Goal: Task Accomplishment & Management: Manage account settings

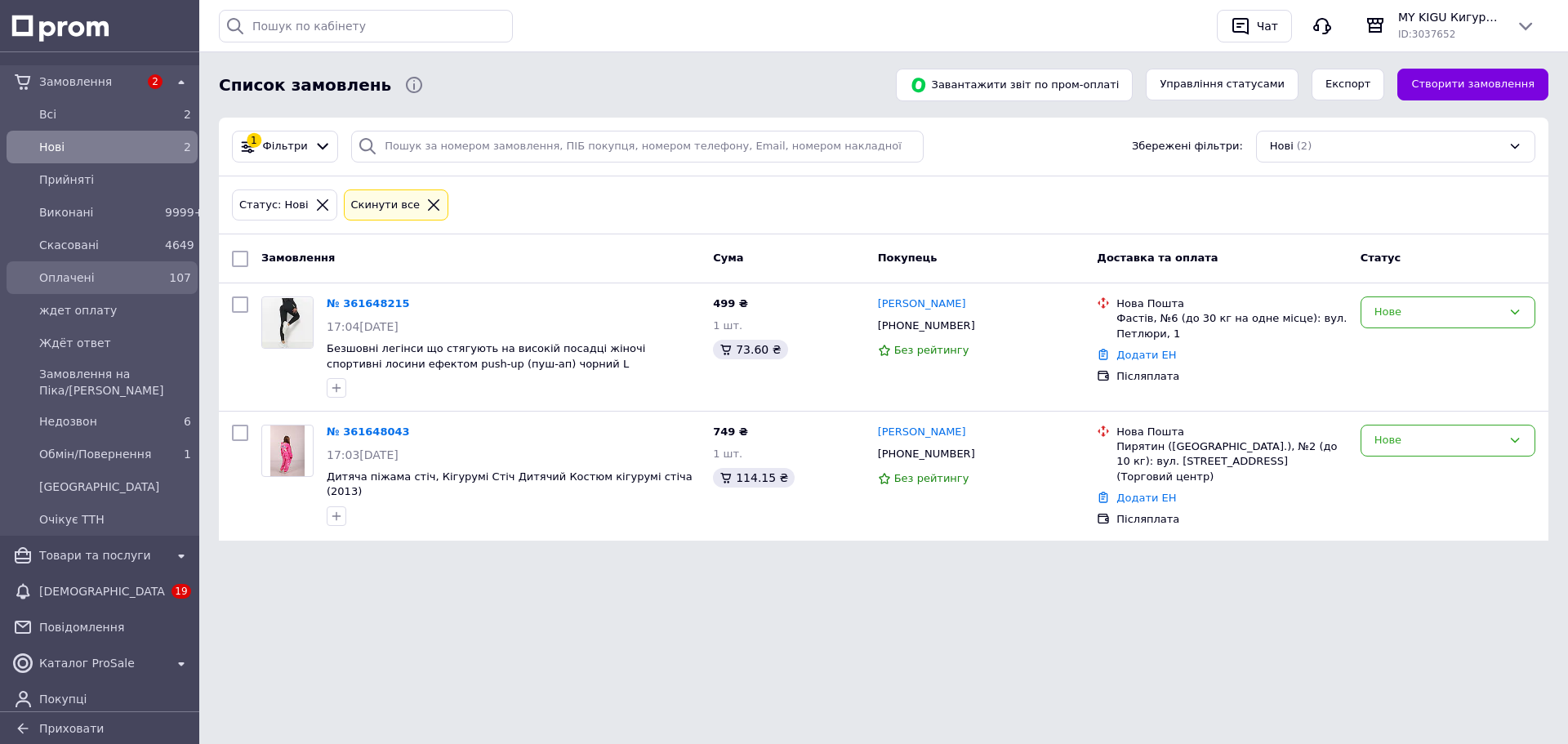
click at [59, 276] on span "Оплачені" at bounding box center [99, 278] width 119 height 16
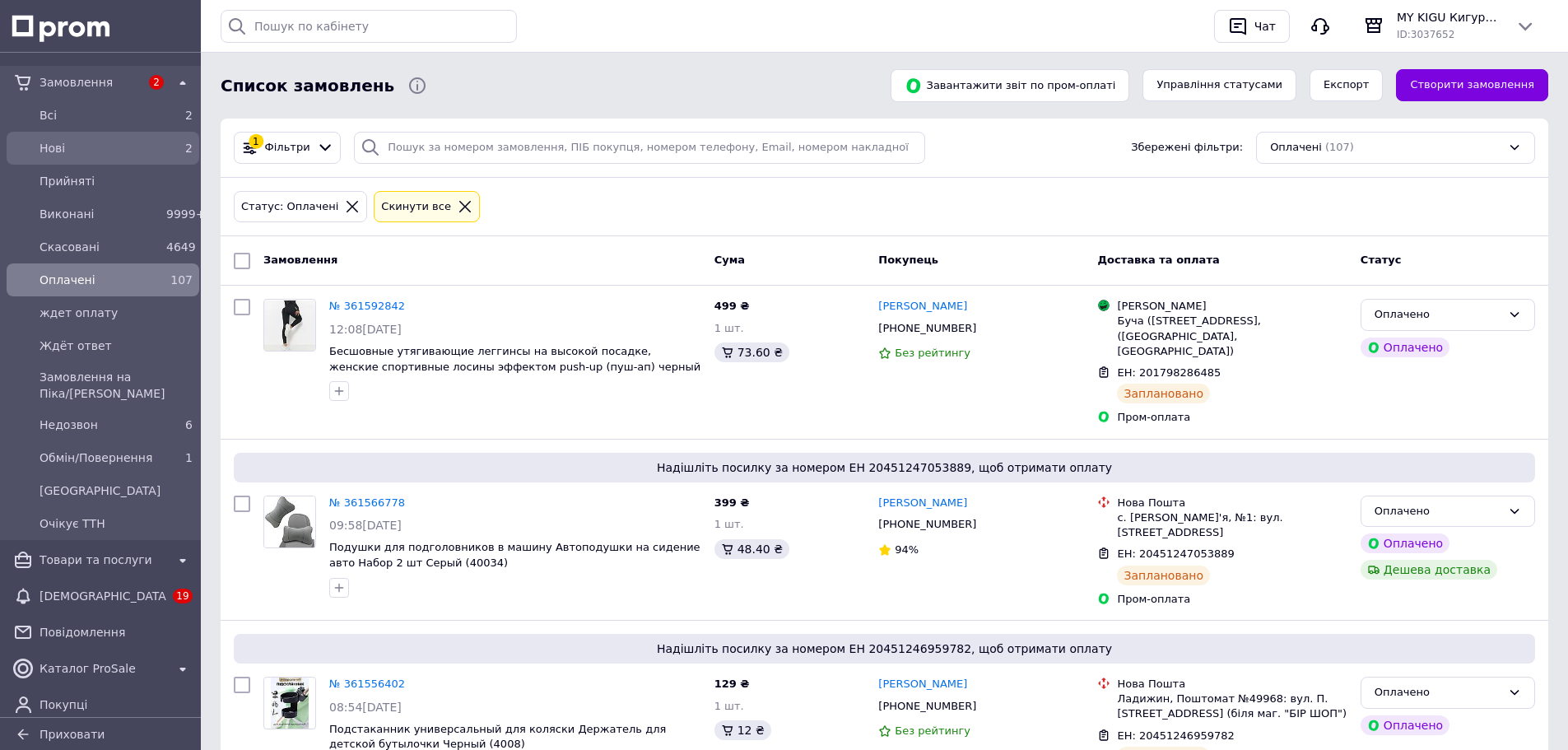
click at [52, 143] on span "Нові" at bounding box center [100, 148] width 120 height 16
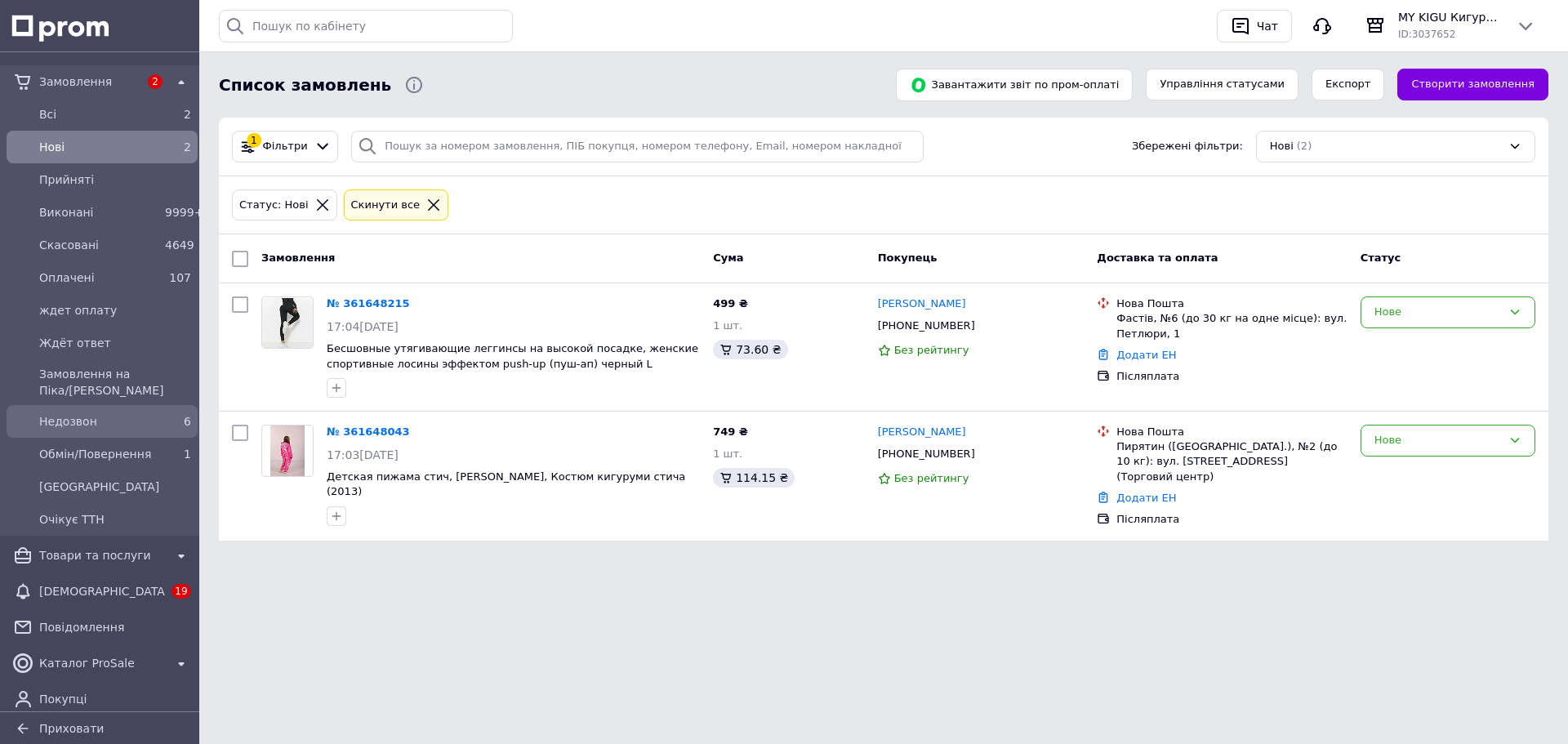
click at [87, 424] on span "Недозвон" at bounding box center [99, 421] width 119 height 16
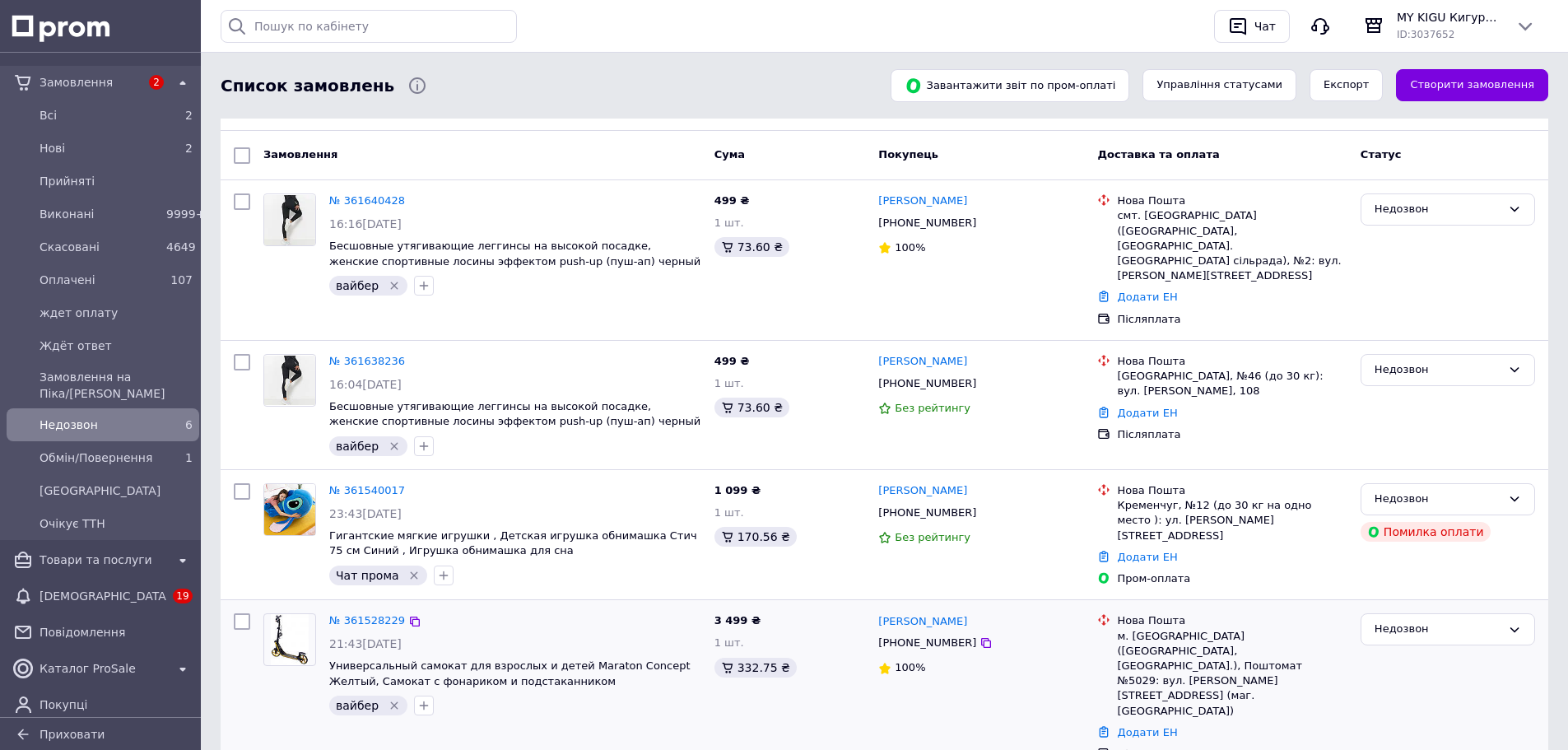
scroll to position [236, 0]
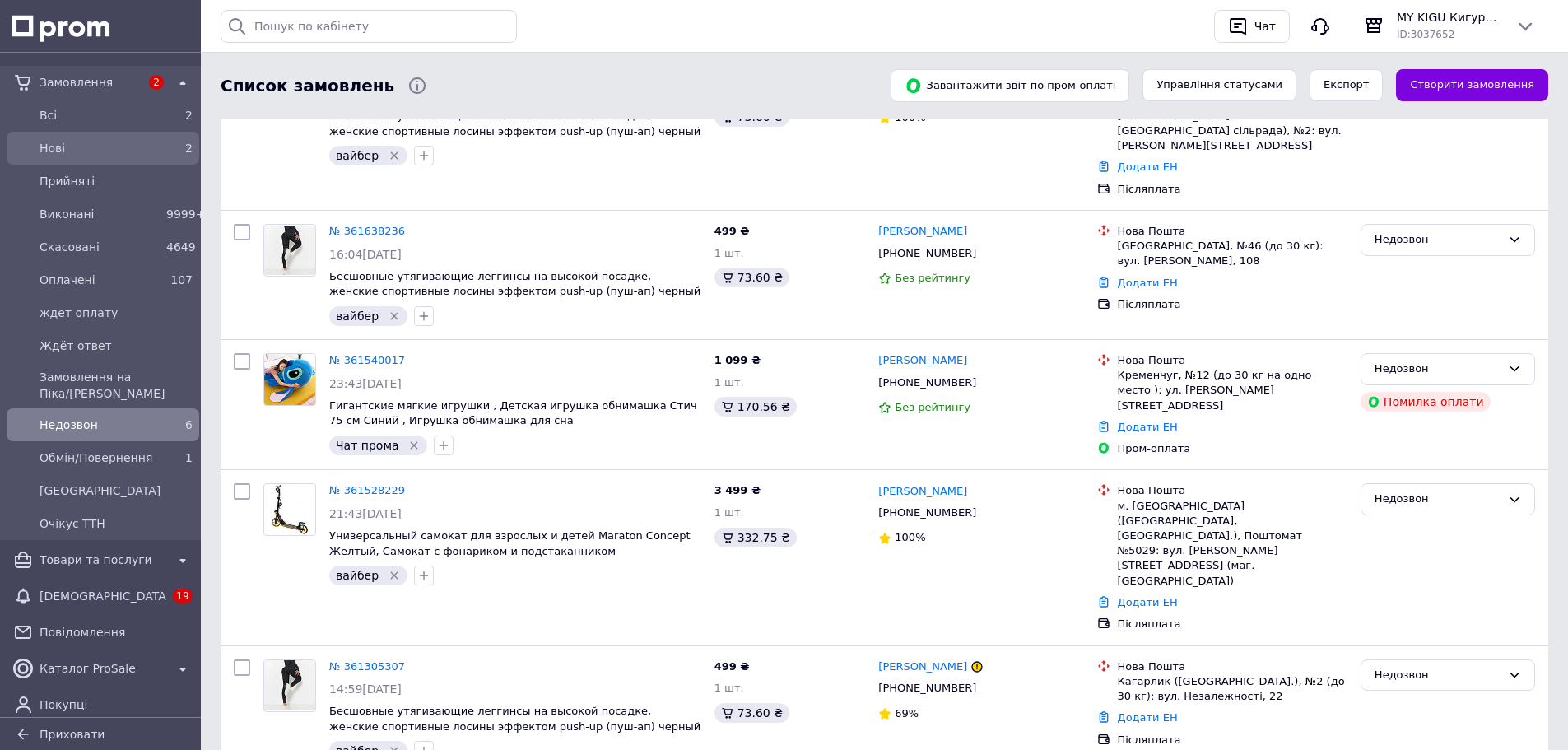
click at [66, 146] on span "Нові" at bounding box center [100, 148] width 120 height 16
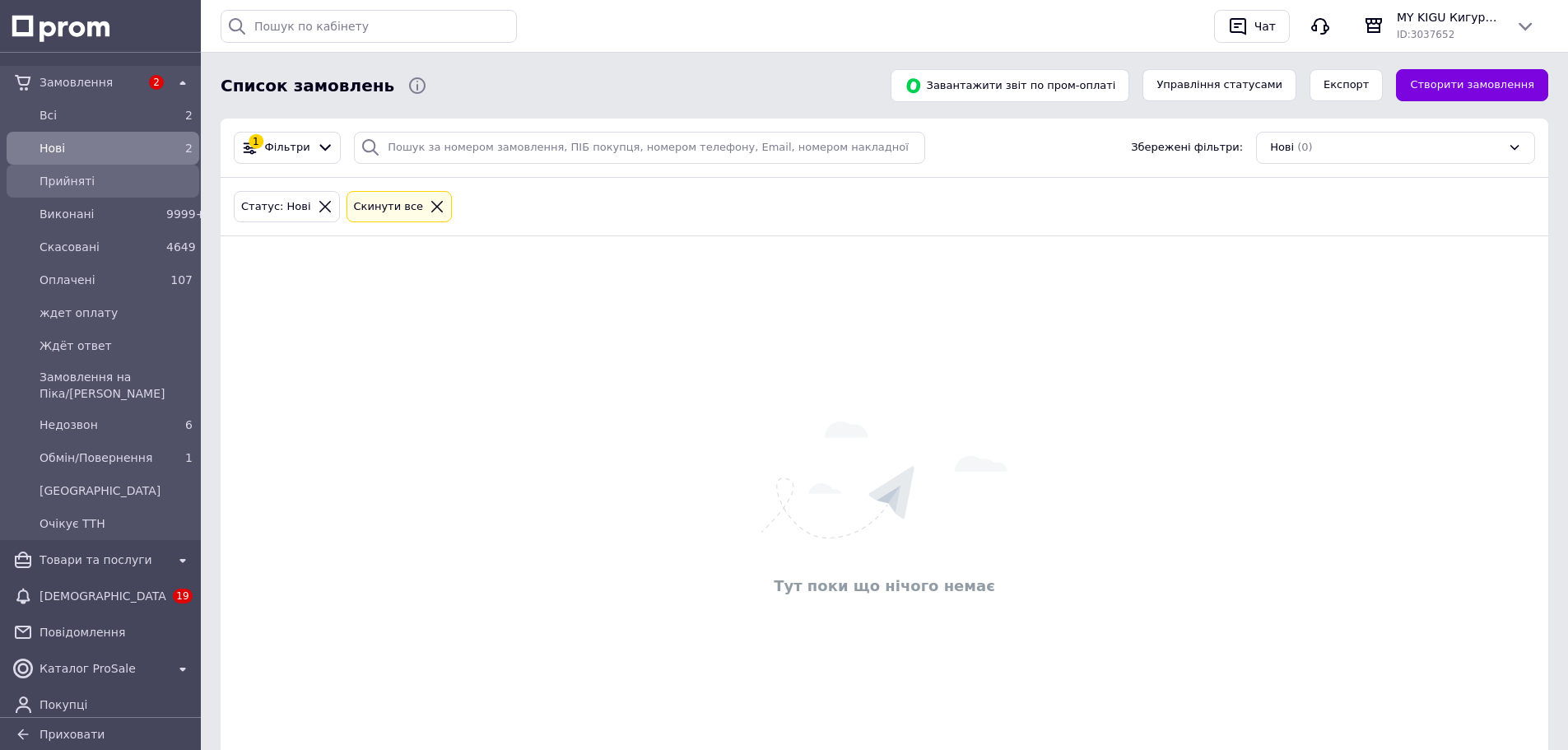
click at [85, 180] on span "Прийняті" at bounding box center [116, 181] width 153 height 16
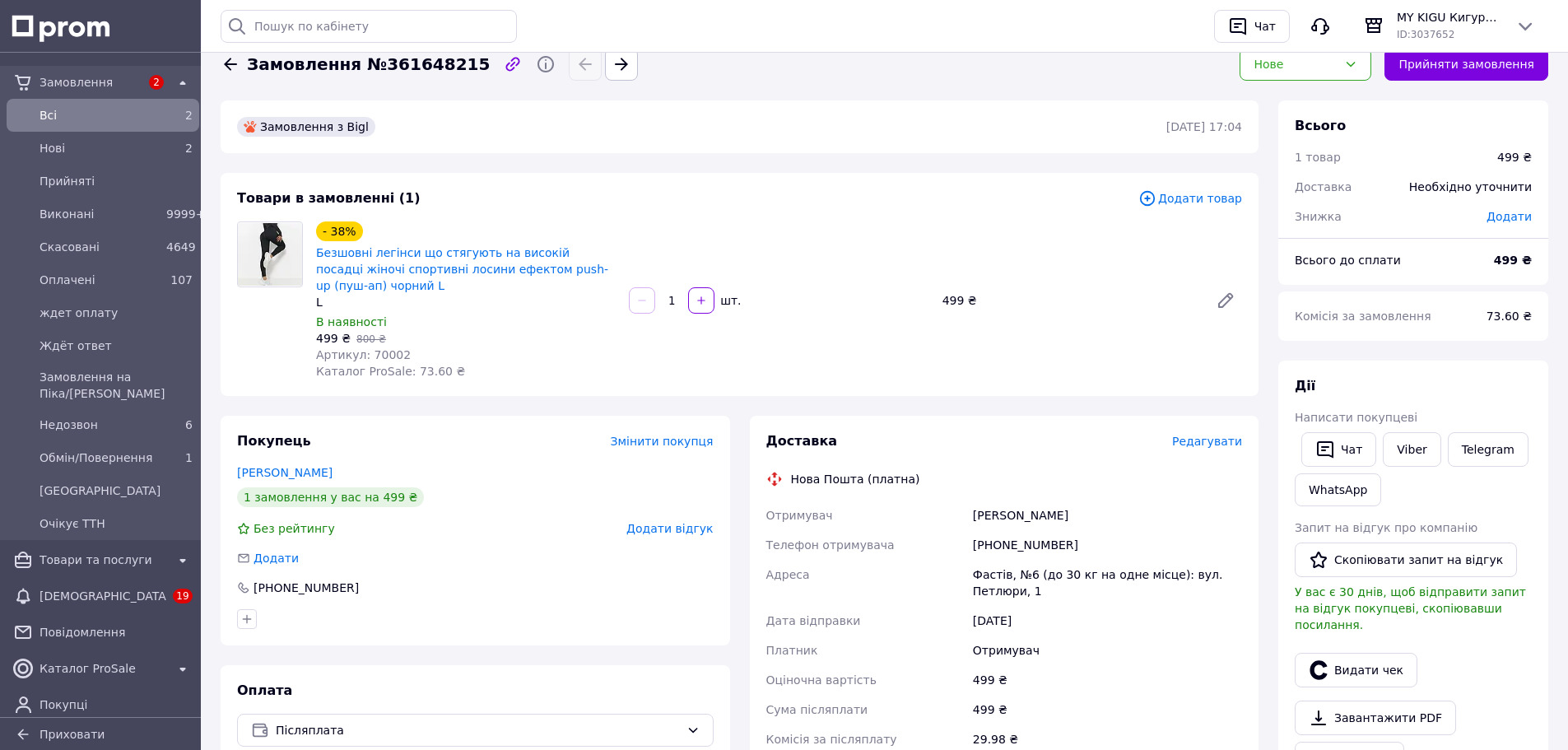
scroll to position [16, 0]
drag, startPoint x: 1074, startPoint y: 521, endPoint x: 996, endPoint y: 537, distance: 79.6
click at [996, 537] on div "+380984555296" at bounding box center [1107, 546] width 276 height 30
copy div "0984555296"
click at [307, 63] on span "Замовлення №361648215" at bounding box center [368, 66] width 243 height 24
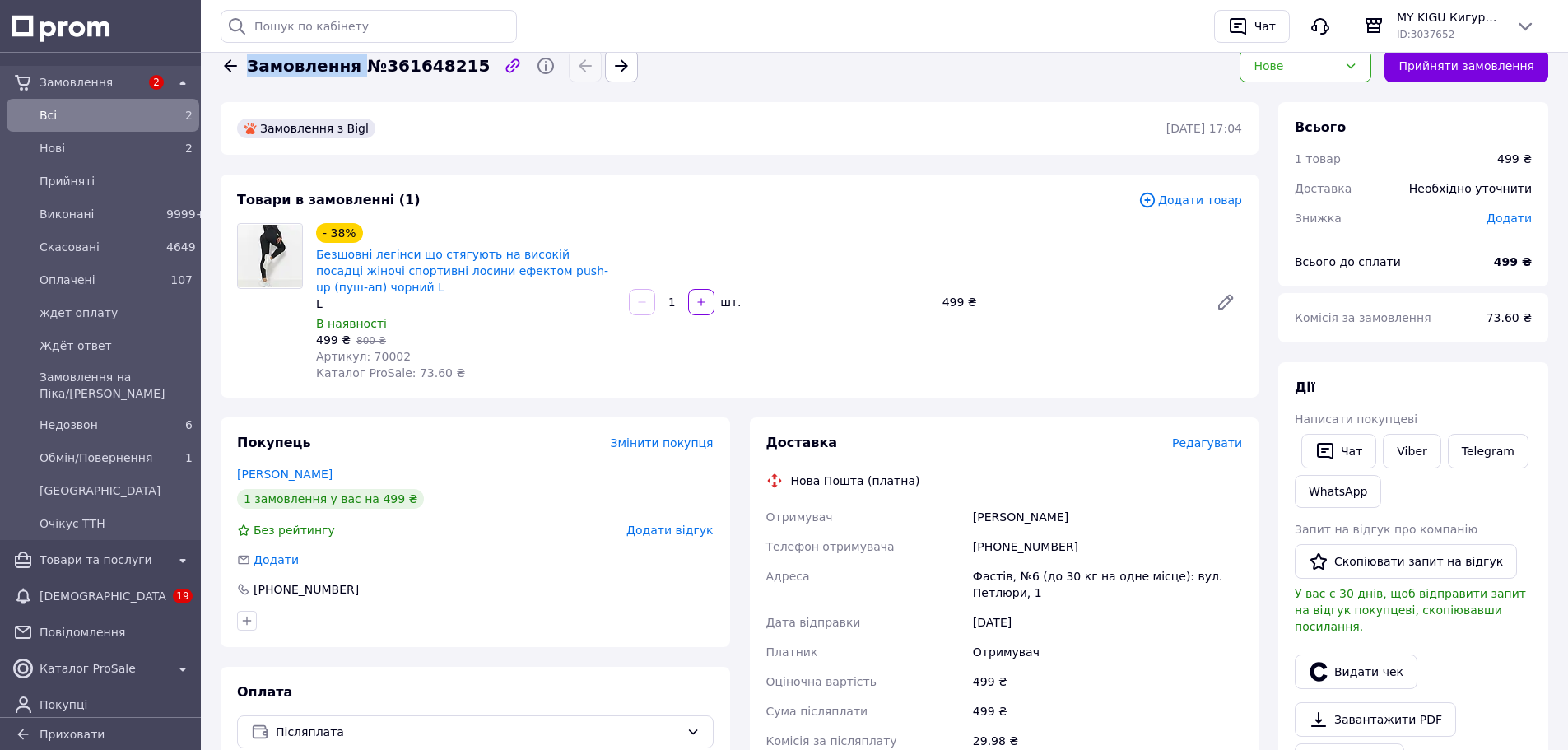
click at [307, 63] on span "Замовлення №361648215" at bounding box center [368, 66] width 243 height 24
copy span "Замовлення"
click at [446, 332] on div "499 ₴   800 ₴" at bounding box center [466, 340] width 300 height 16
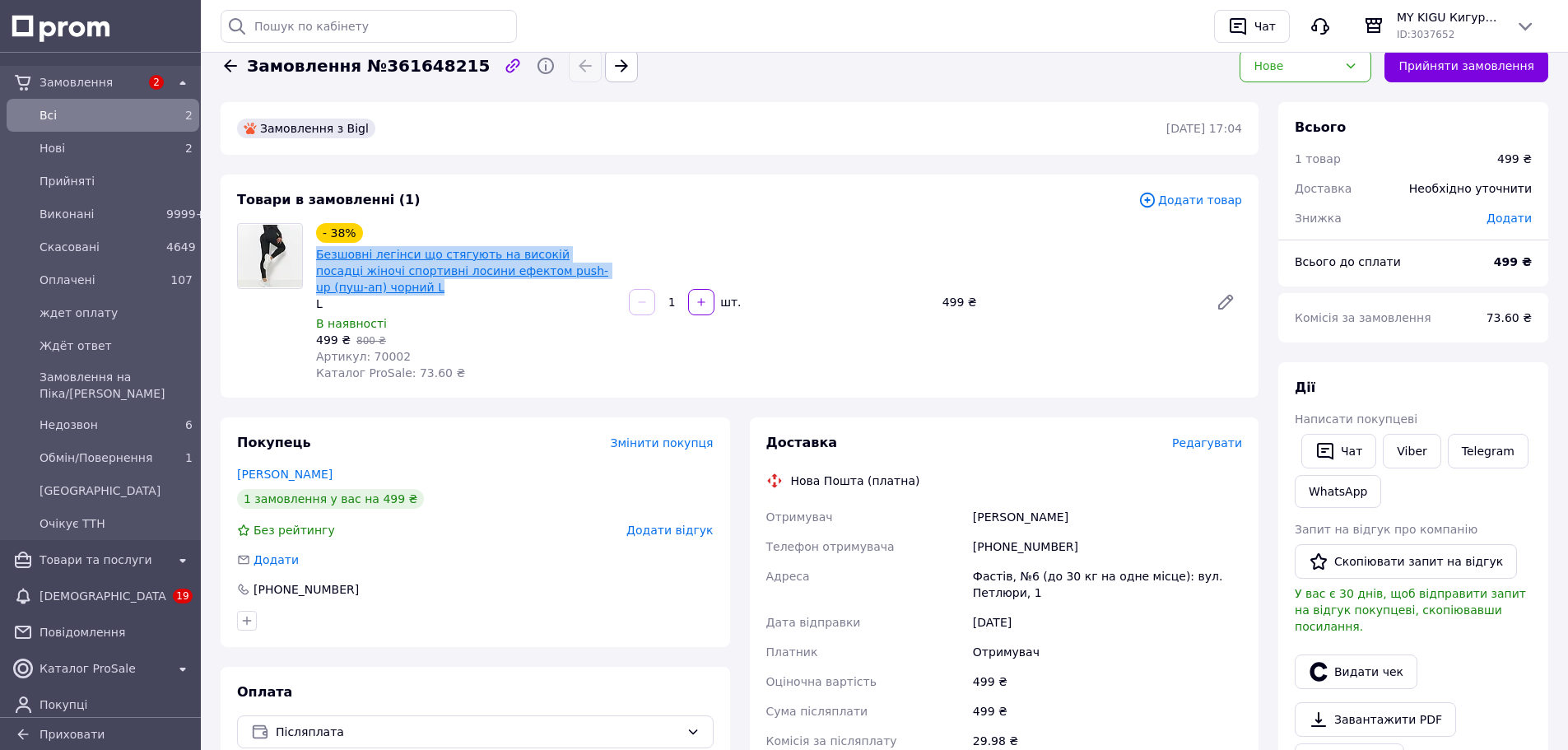
drag, startPoint x: 612, startPoint y: 274, endPoint x: 317, endPoint y: 255, distance: 295.6
click at [317, 255] on span "Безшовні легінси що стягують на високій посадці жіночі спортивні лосини ефектом…" at bounding box center [466, 271] width 300 height 49
copy link "Безшовні легінси що стягують на високій посадці жіночі спортивні лосини ефектом…"
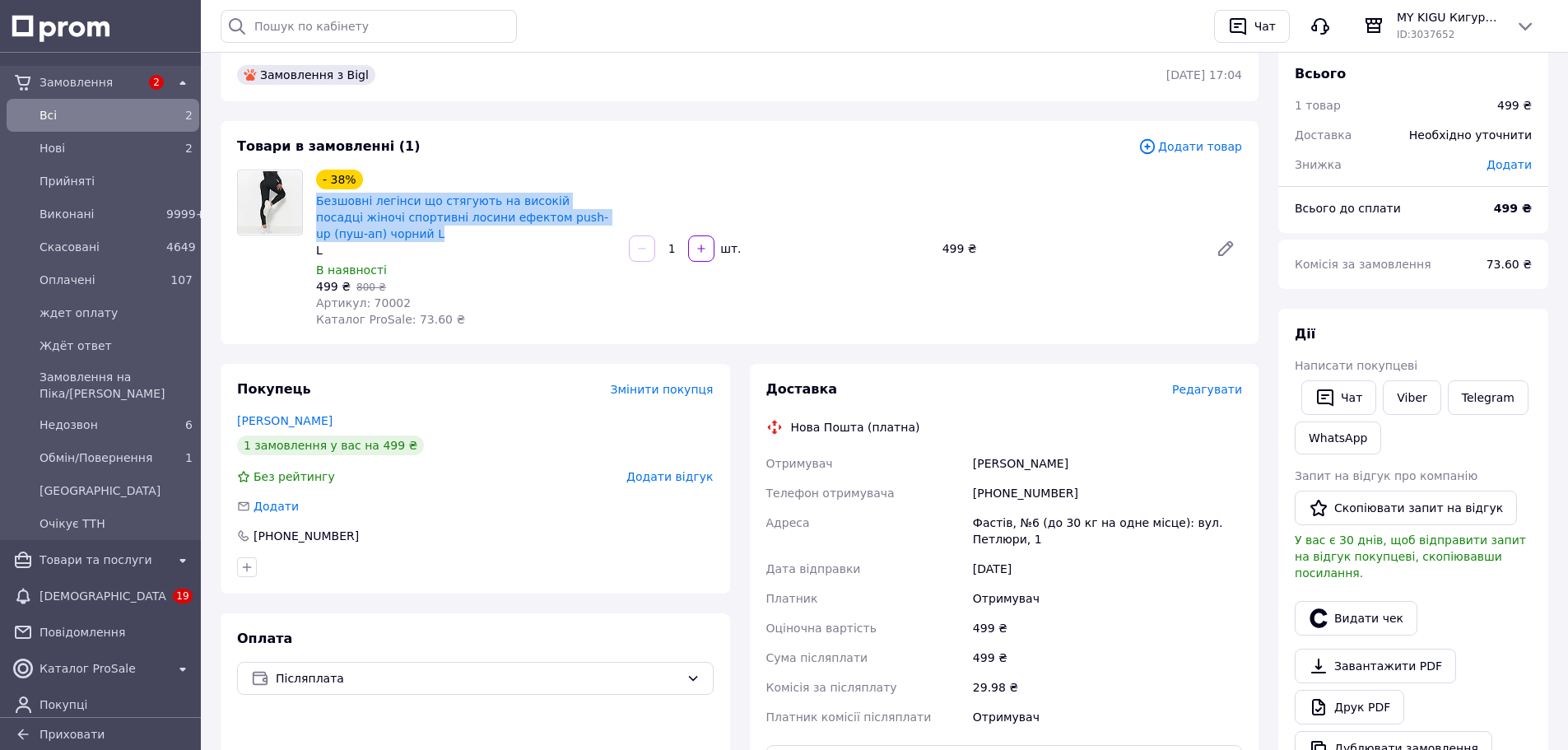
scroll to position [0, 0]
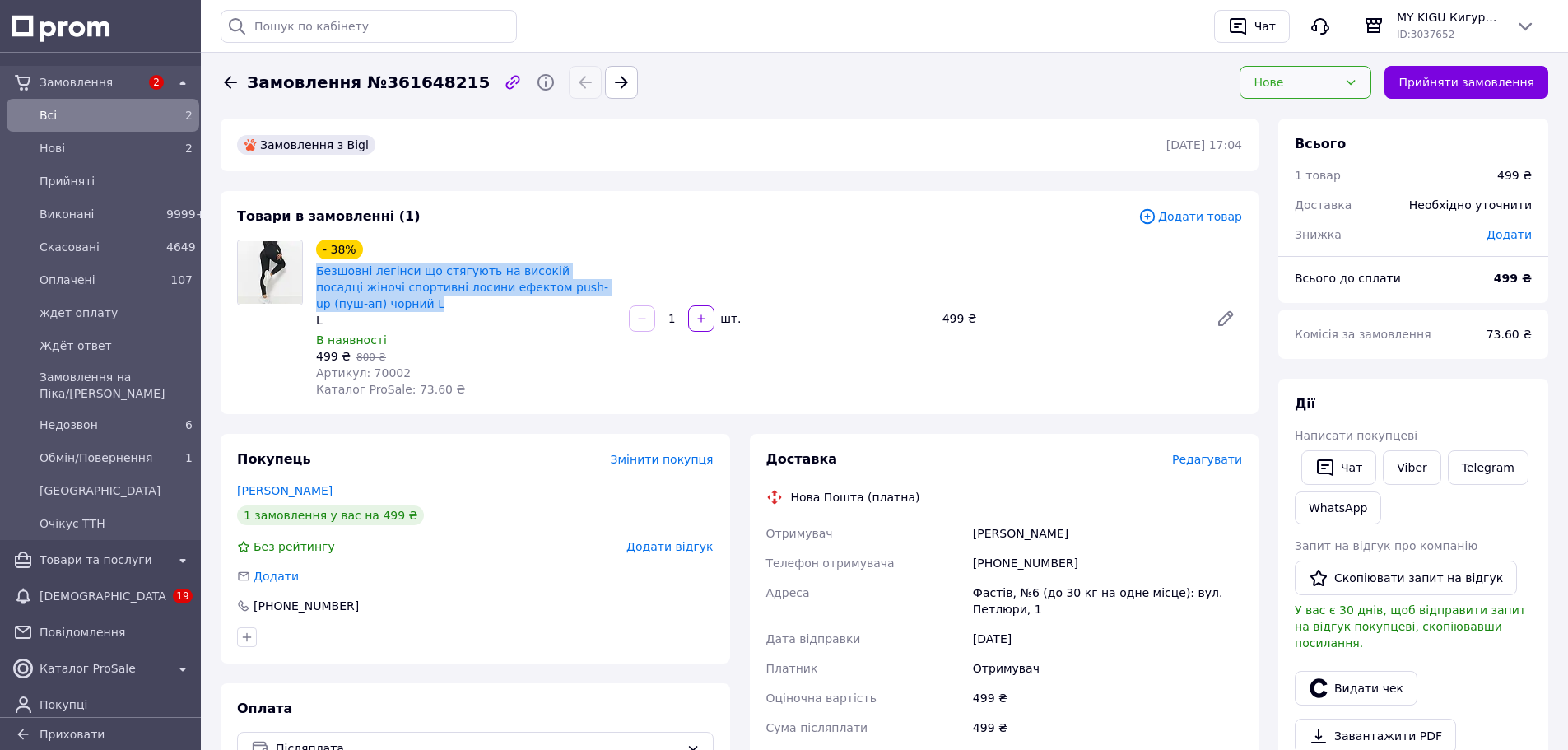
click at [1337, 81] on div "Нове" at bounding box center [1295, 82] width 84 height 18
click at [1310, 142] on li "Недозвон" at bounding box center [1305, 157] width 130 height 31
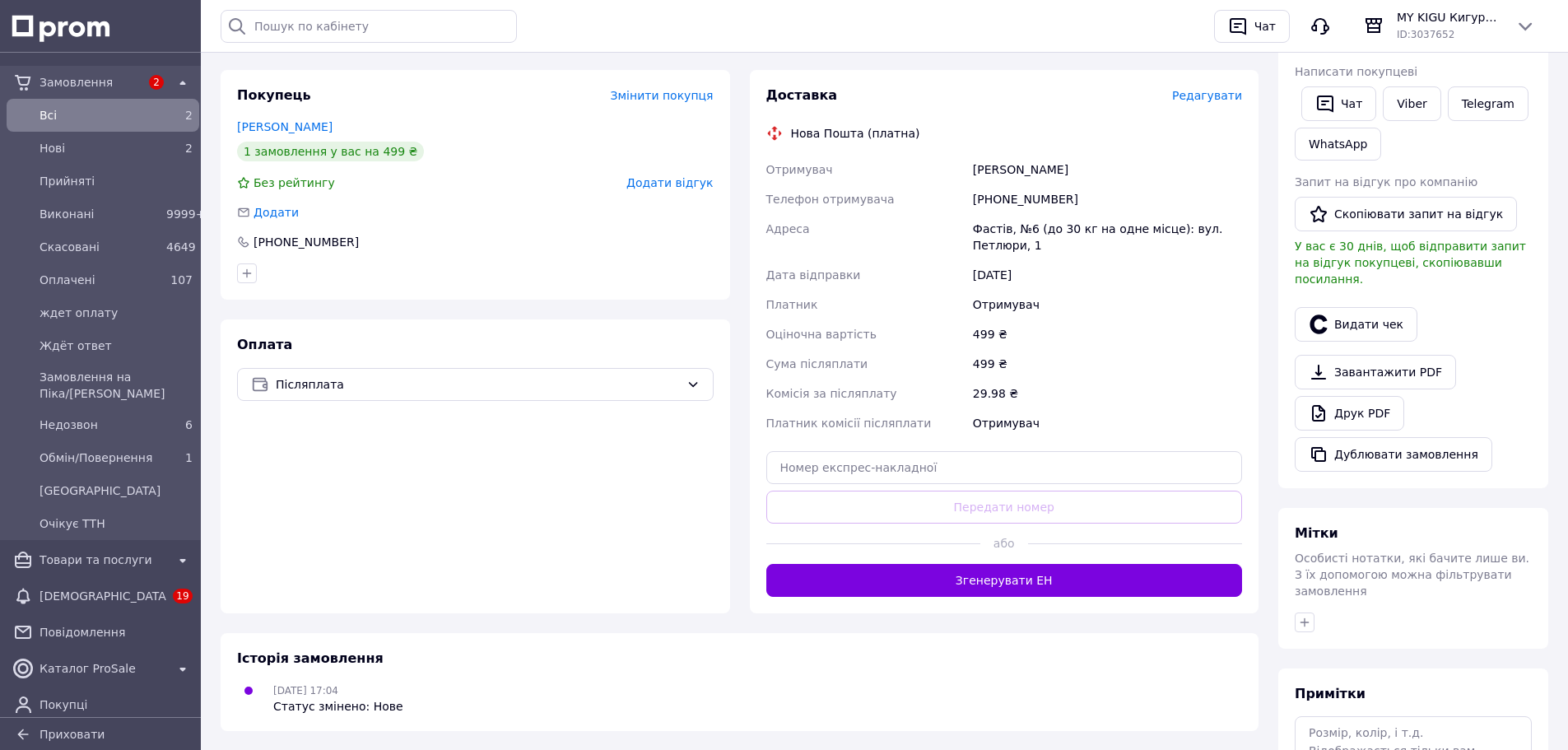
scroll to position [365, 0]
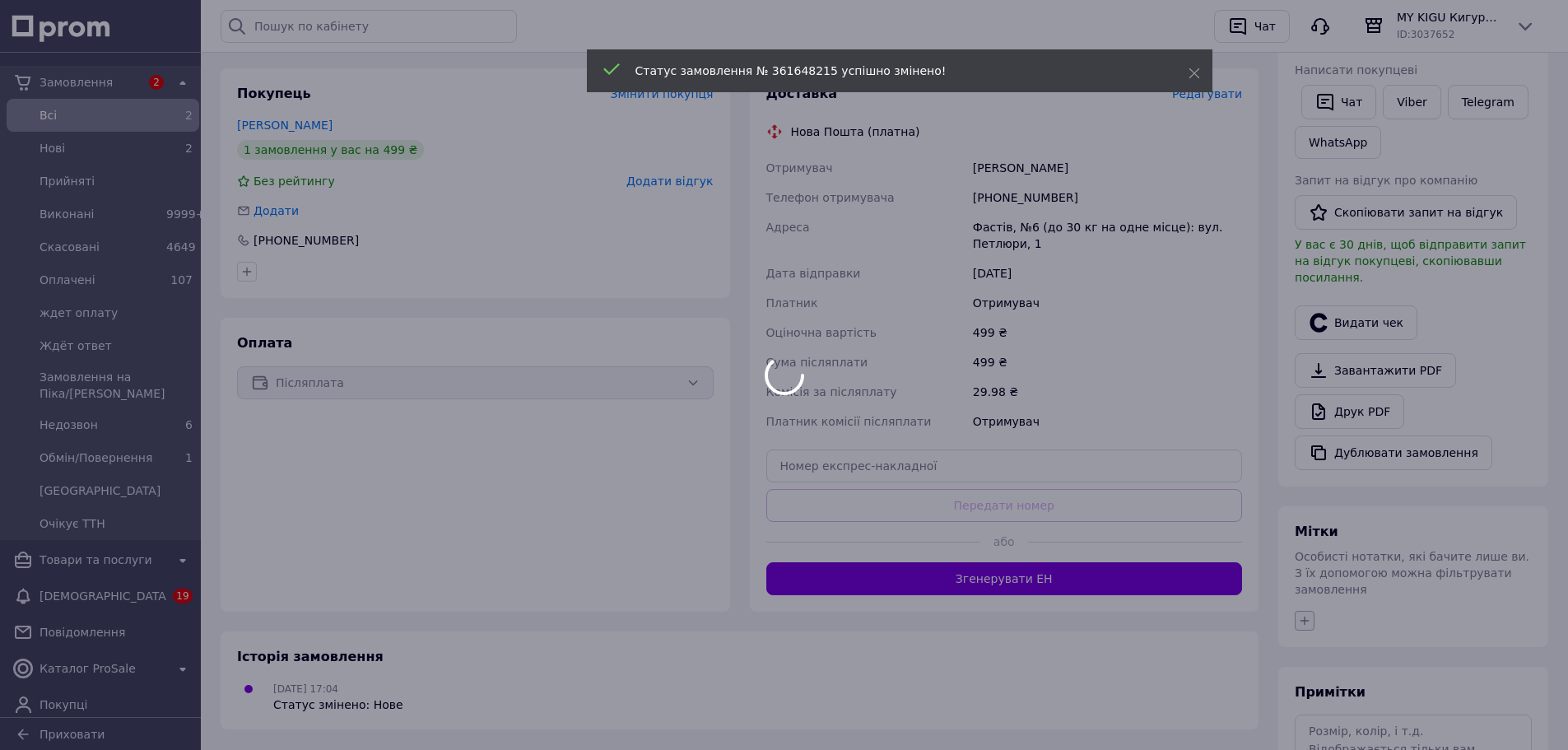
click at [1297, 611] on button "button" at bounding box center [1304, 621] width 20 height 20
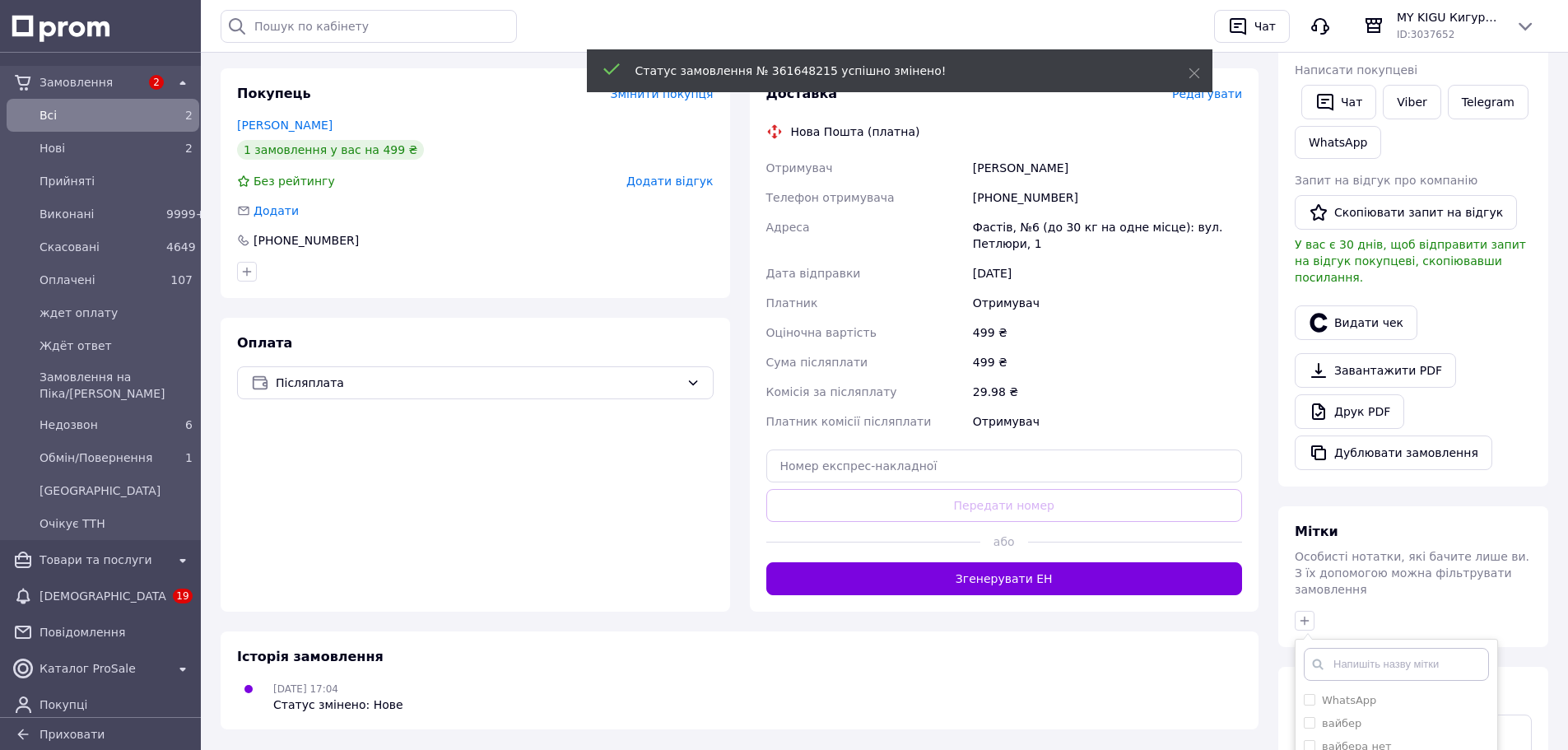
scroll to position [535, 0]
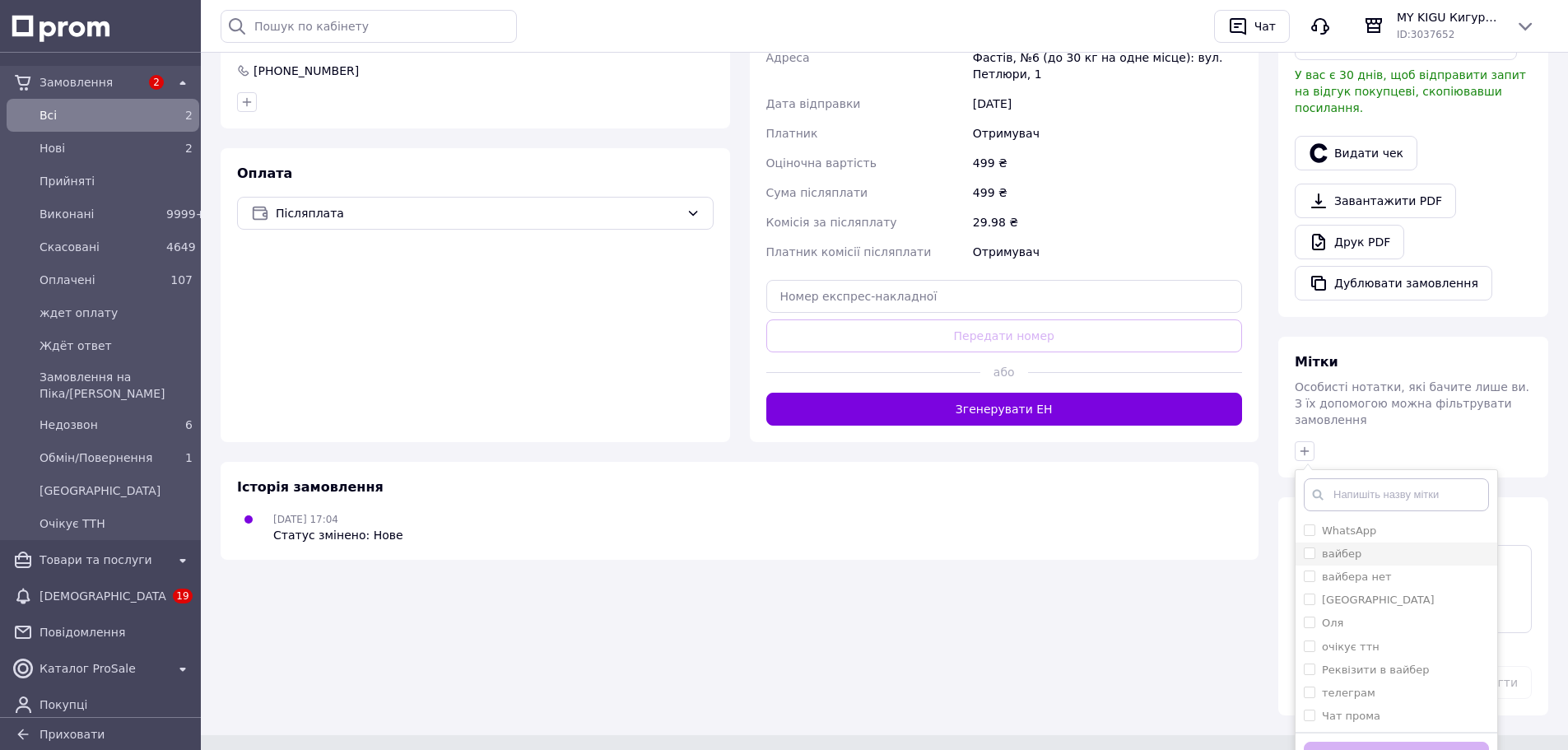
click at [1305, 547] on input "вайбер" at bounding box center [1308, 552] width 11 height 11
checkbox input "true"
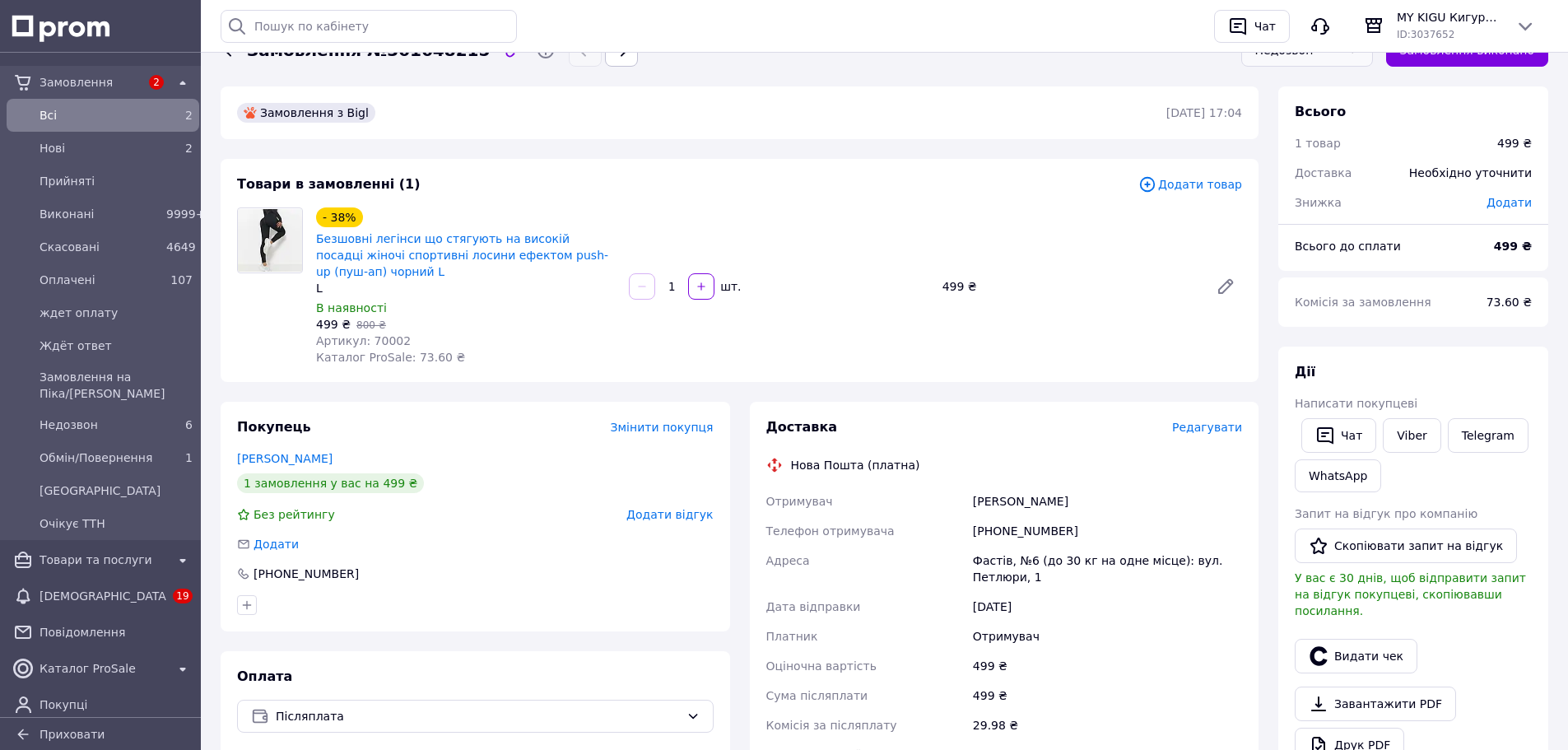
scroll to position [0, 0]
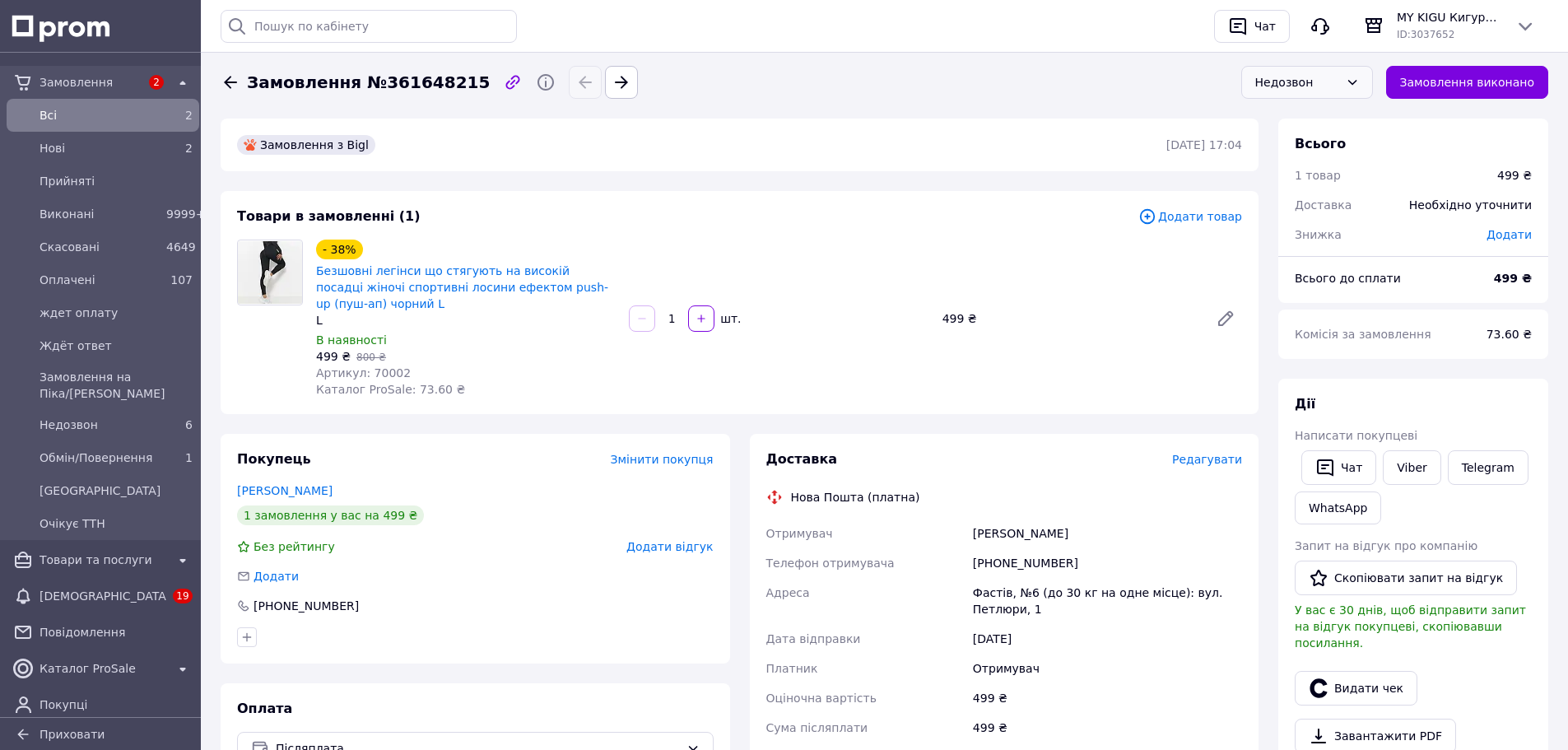
click at [1339, 89] on div "Недозвон" at bounding box center [1297, 82] width 84 height 18
click at [1318, 115] on li "Прийнято" at bounding box center [1307, 118] width 130 height 31
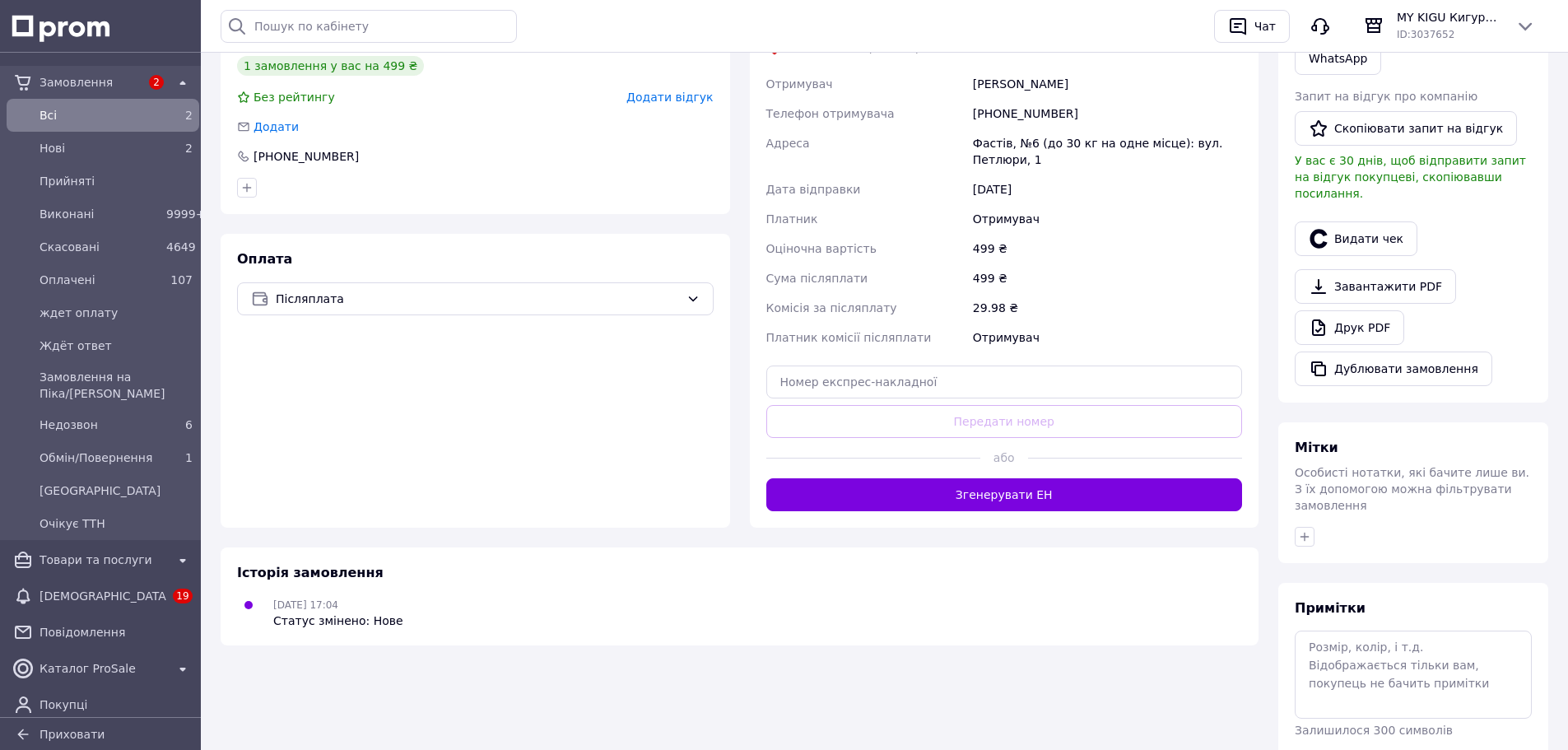
scroll to position [520, 0]
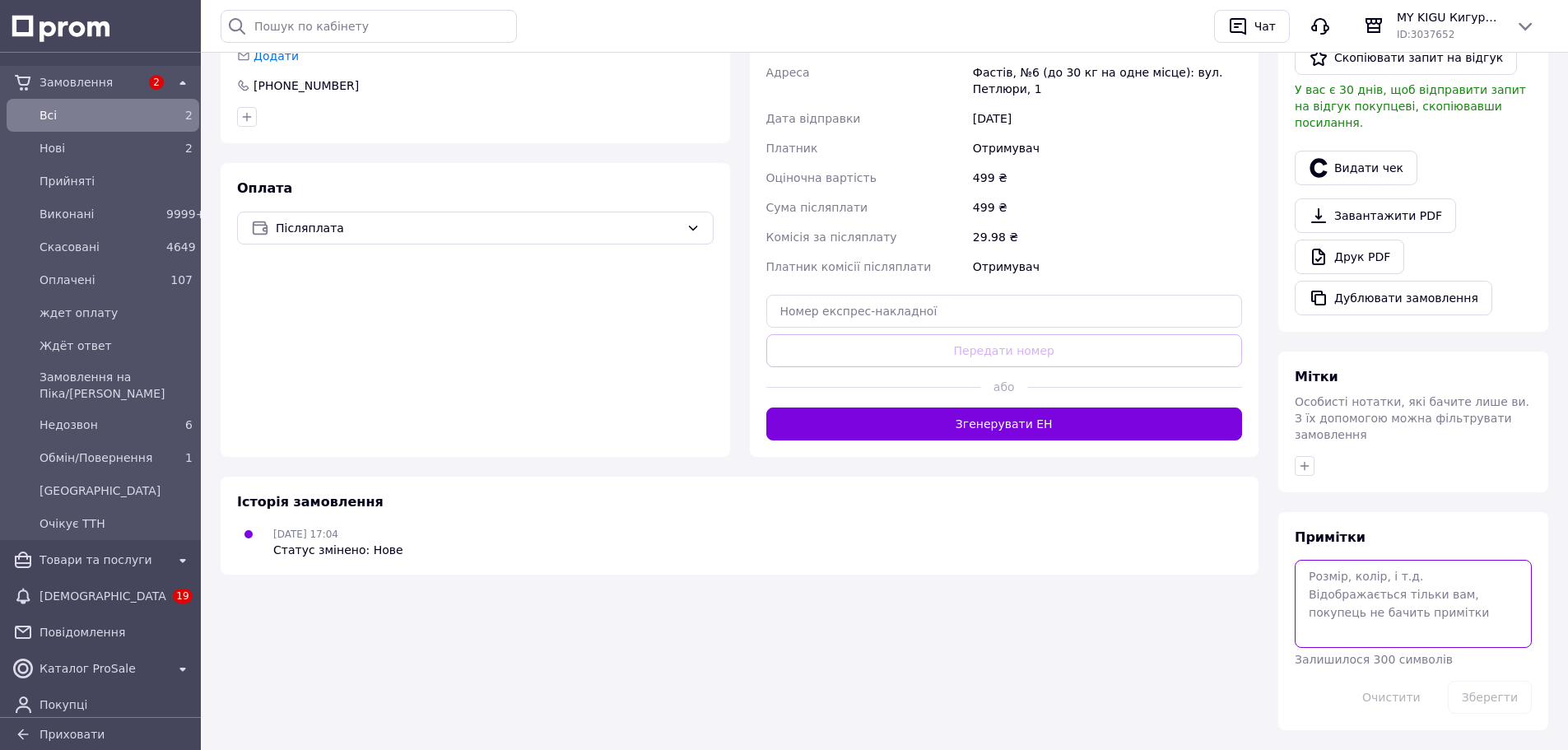
click at [1357, 560] on textarea at bounding box center [1413, 603] width 237 height 87
paste textarea "Ваше замовлення прийнято та буде сьогодні відправлено Новою поштою. Дякуємо за …"
type textarea "Ваше замовлення прийнято та буде сьогодні відправлено Новою поштою. Дякуємо за …"
drag, startPoint x: 1362, startPoint y: 602, endPoint x: 1264, endPoint y: 537, distance: 117.6
click at [1264, 537] on div "Замовлення з Bigl 12.09.2025 | 17:04 Товари в замовленні (1) Додати товар - 38%…" at bounding box center [884, 164] width 1347 height 1132
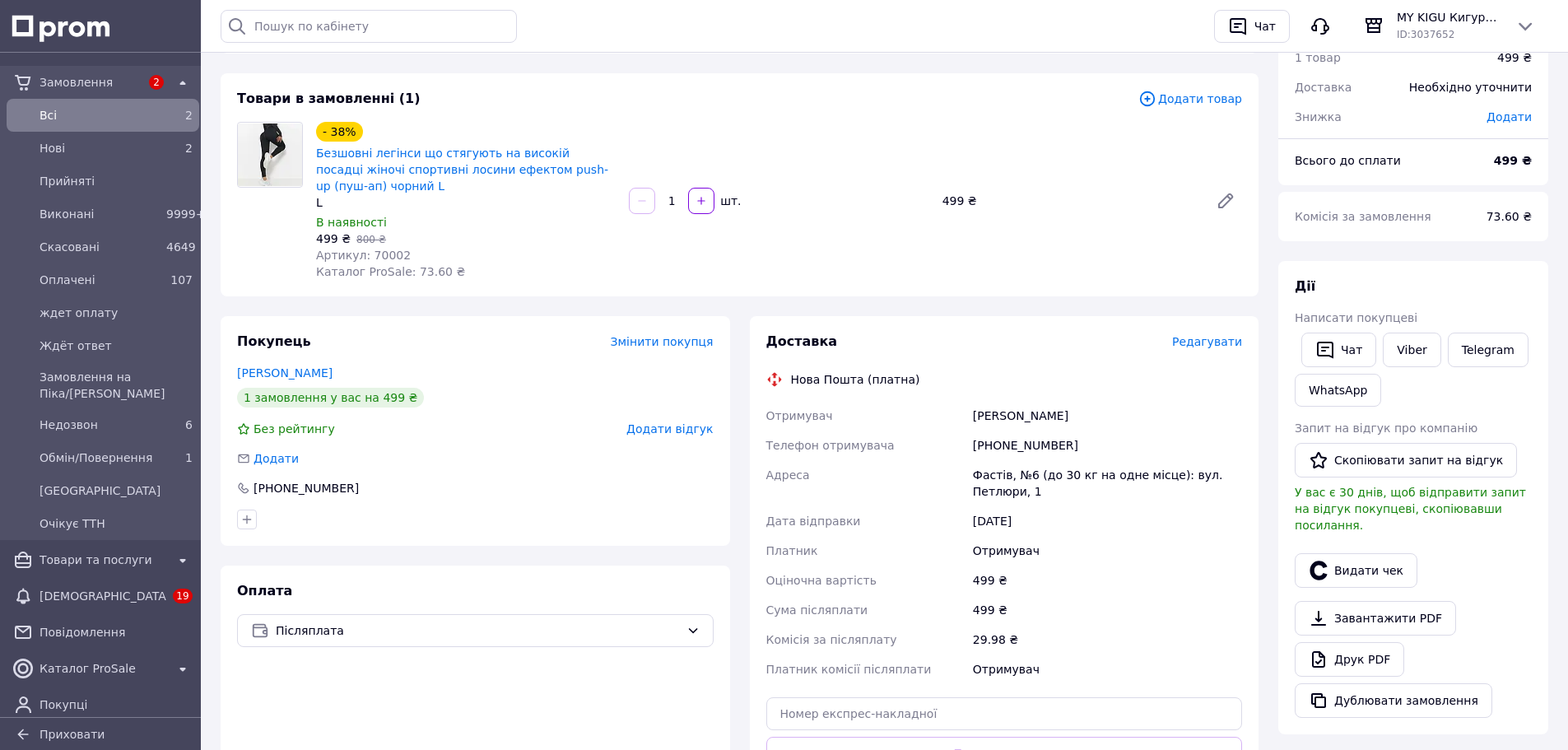
scroll to position [117, 0]
click at [385, 250] on span "Артикул: 70002" at bounding box center [363, 256] width 95 height 13
copy span "70002"
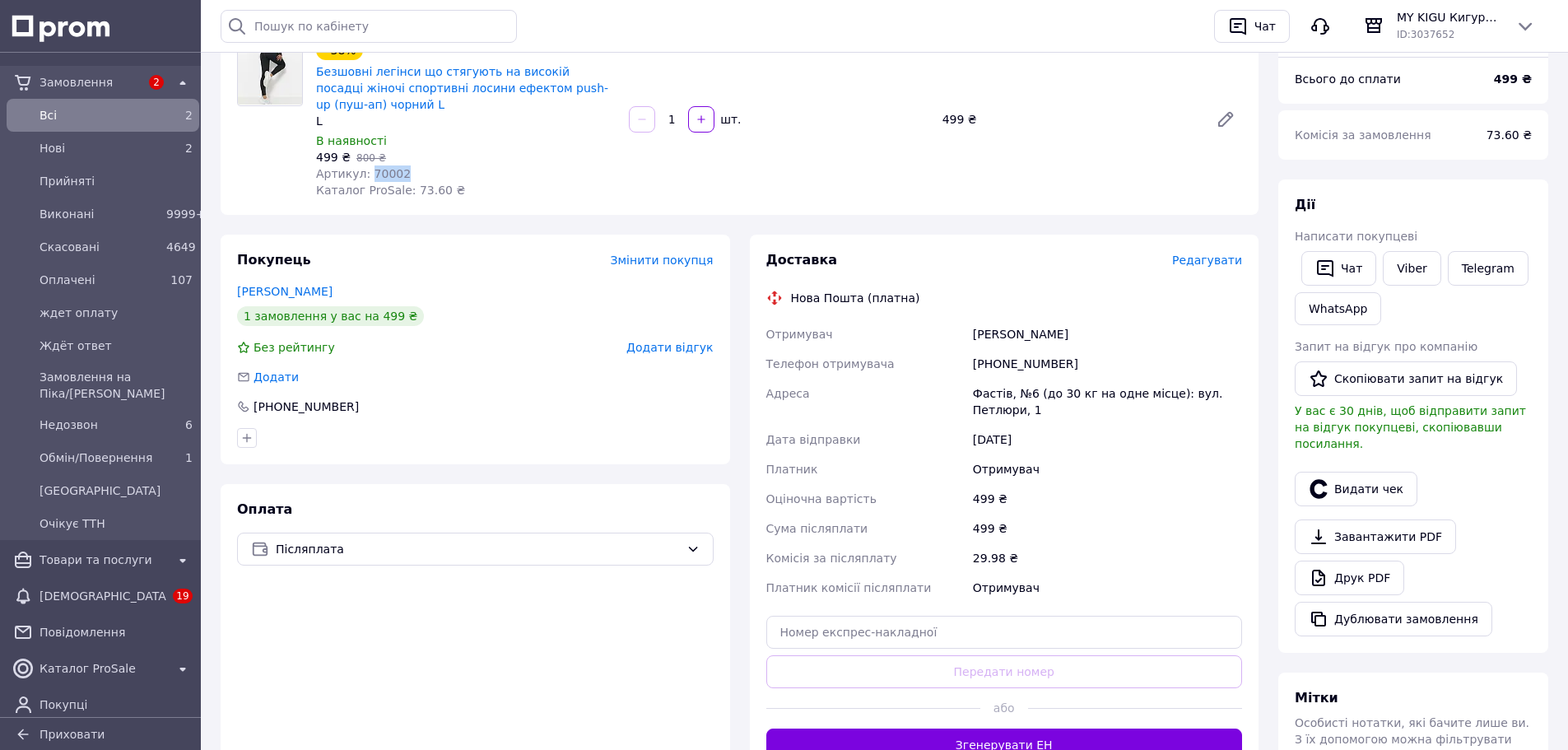
scroll to position [201, 0]
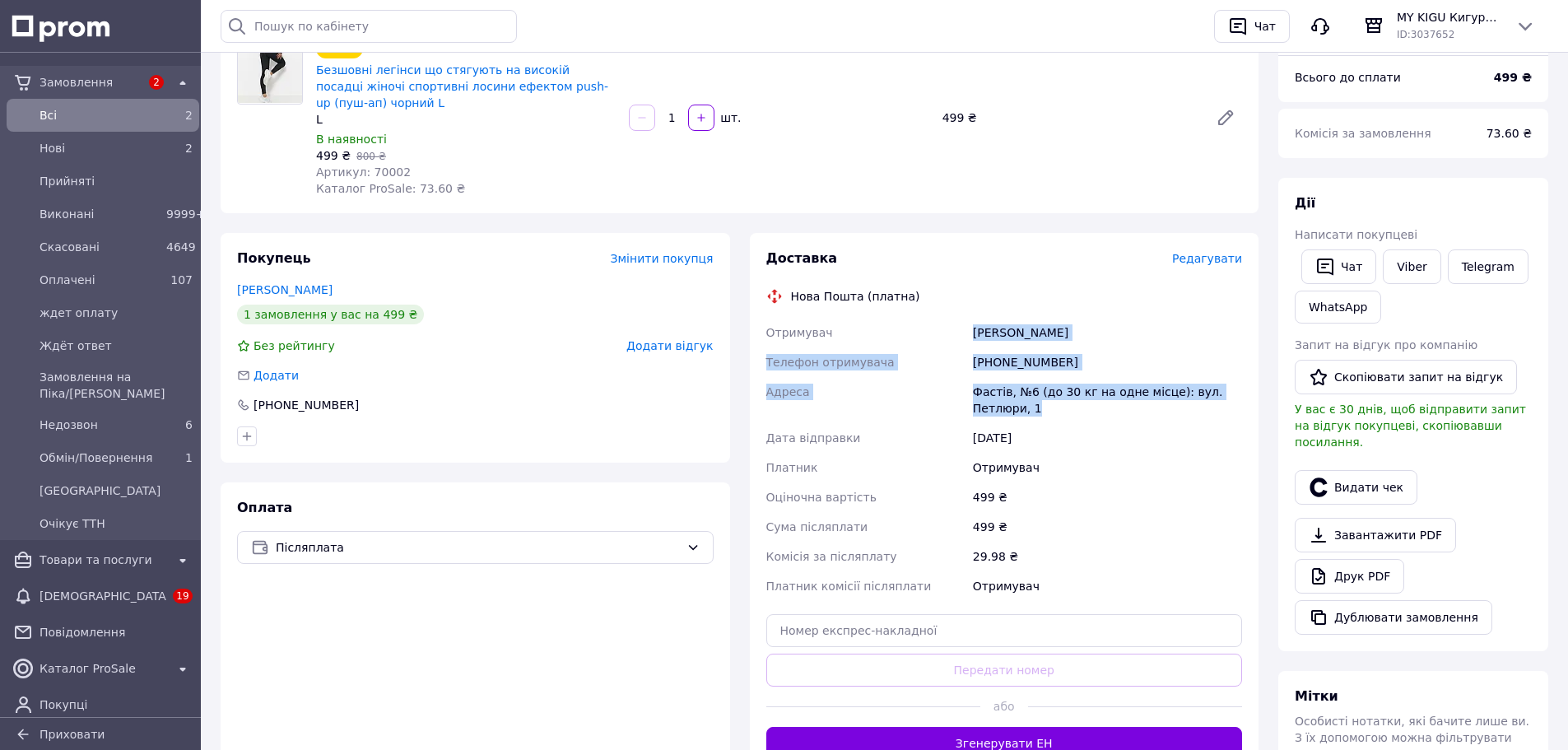
drag, startPoint x: 967, startPoint y: 314, endPoint x: 1134, endPoint y: 398, distance: 186.9
click at [1134, 398] on div "Отримувач Маноха Катерина Телефон отримувача +380984555296 Адреса Фастів, №6 (д…" at bounding box center [1004, 460] width 483 height 284
copy div "Отримувач Маноха Катерина Телефон отримувача +380984555296 Адреса Фастів, №6 (д…"
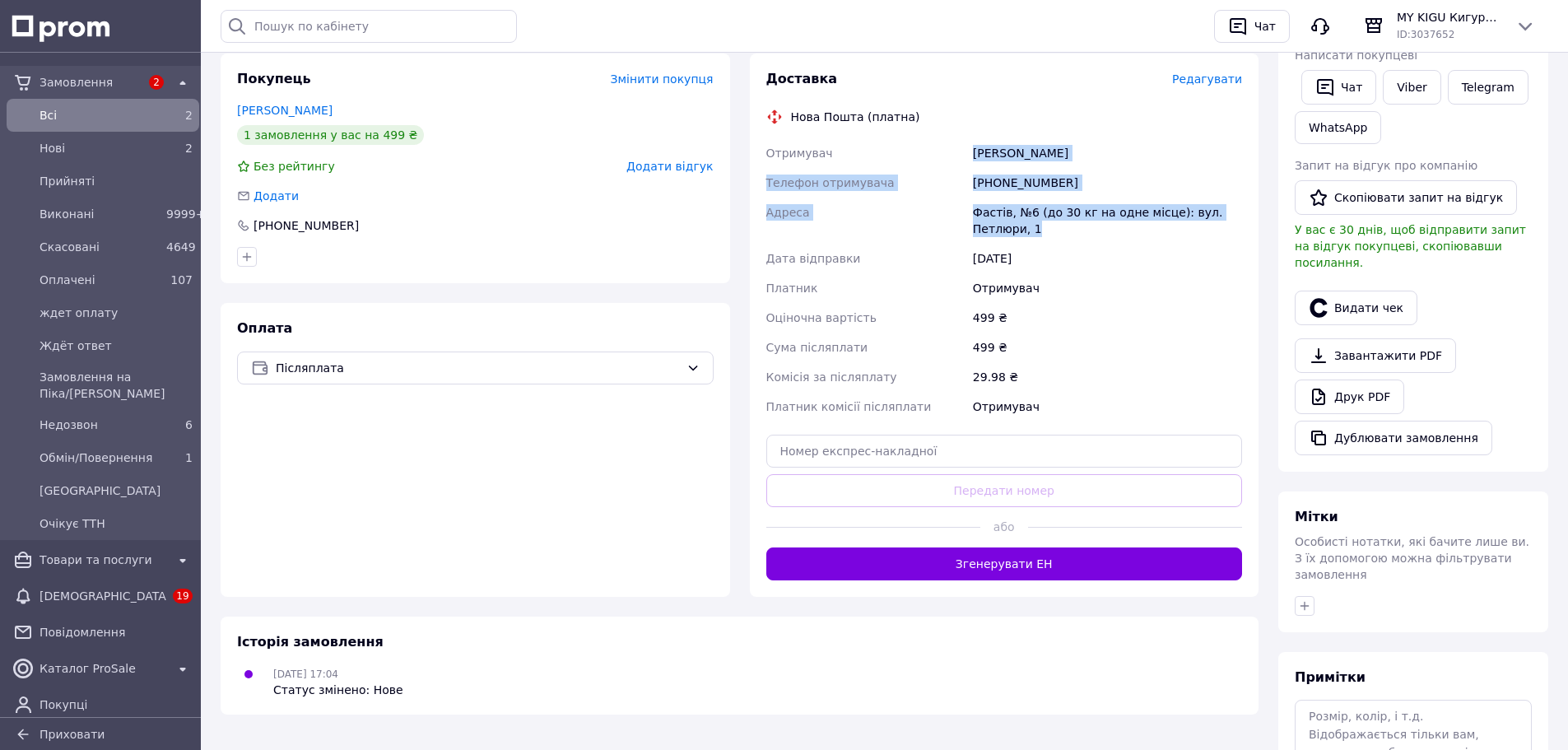
scroll to position [456, 0]
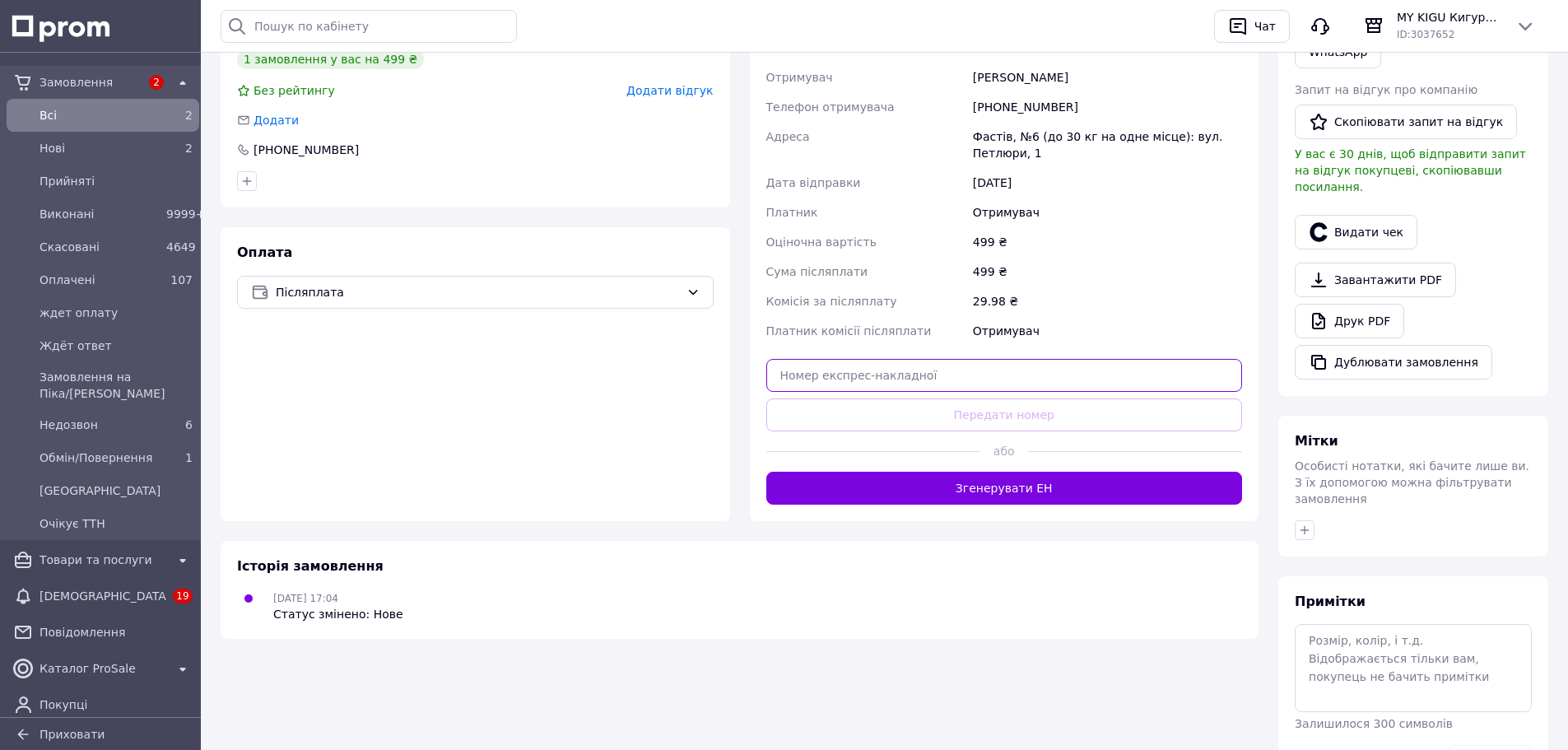
click at [1016, 359] on input "text" at bounding box center [1004, 375] width 476 height 33
paste input "20451247428561"
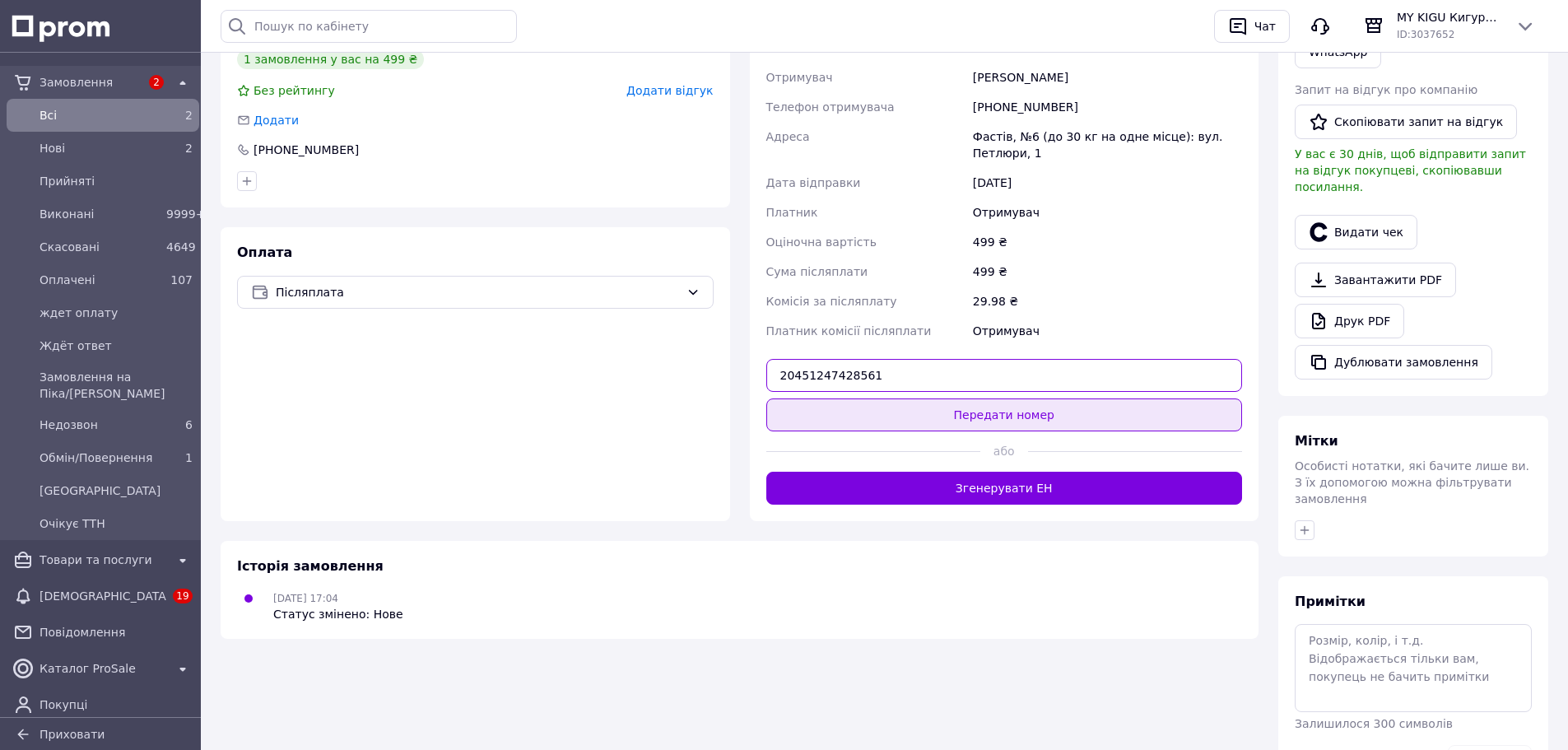
type input "20451247428561"
click at [1024, 401] on button "Передати номер" at bounding box center [1004, 415] width 476 height 33
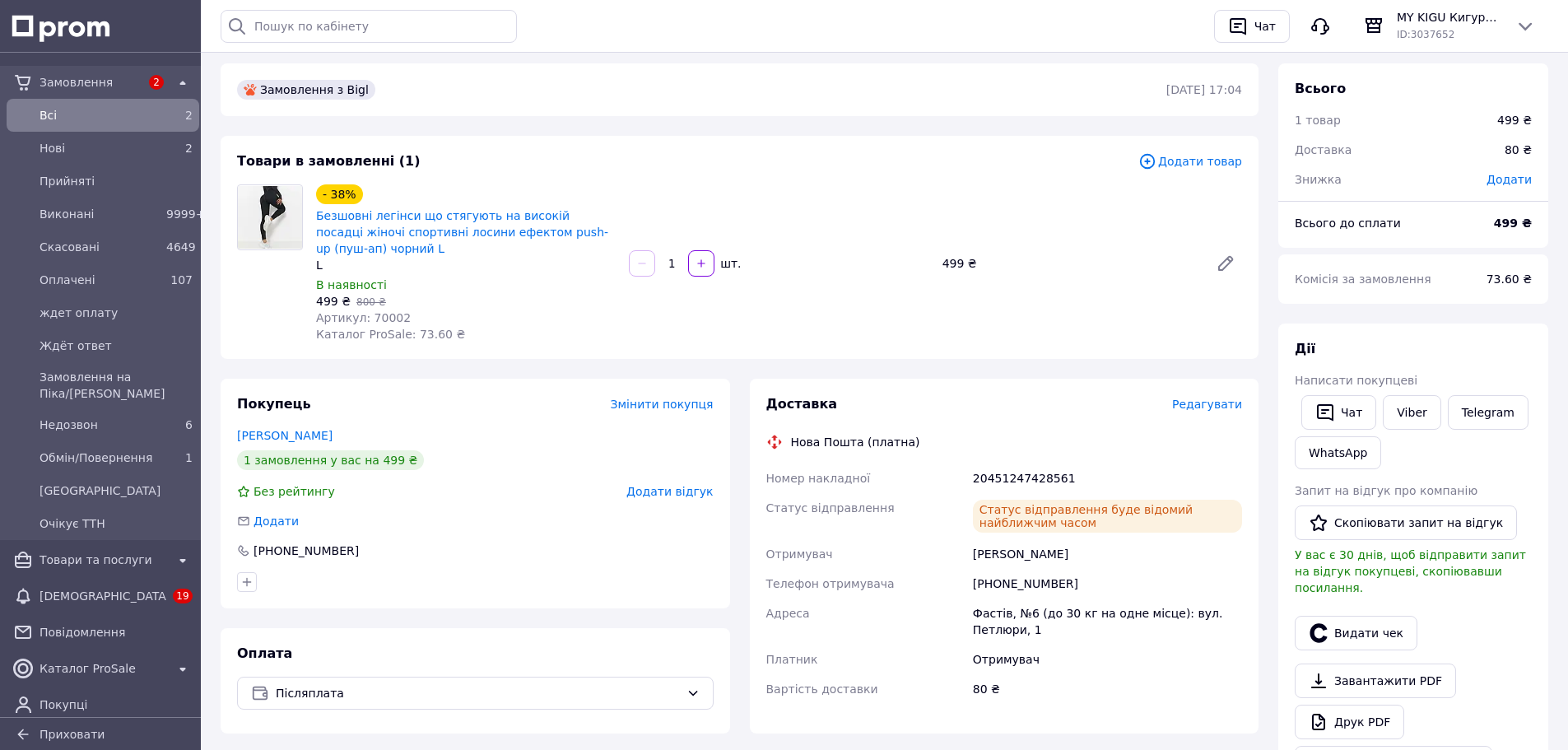
scroll to position [0, 0]
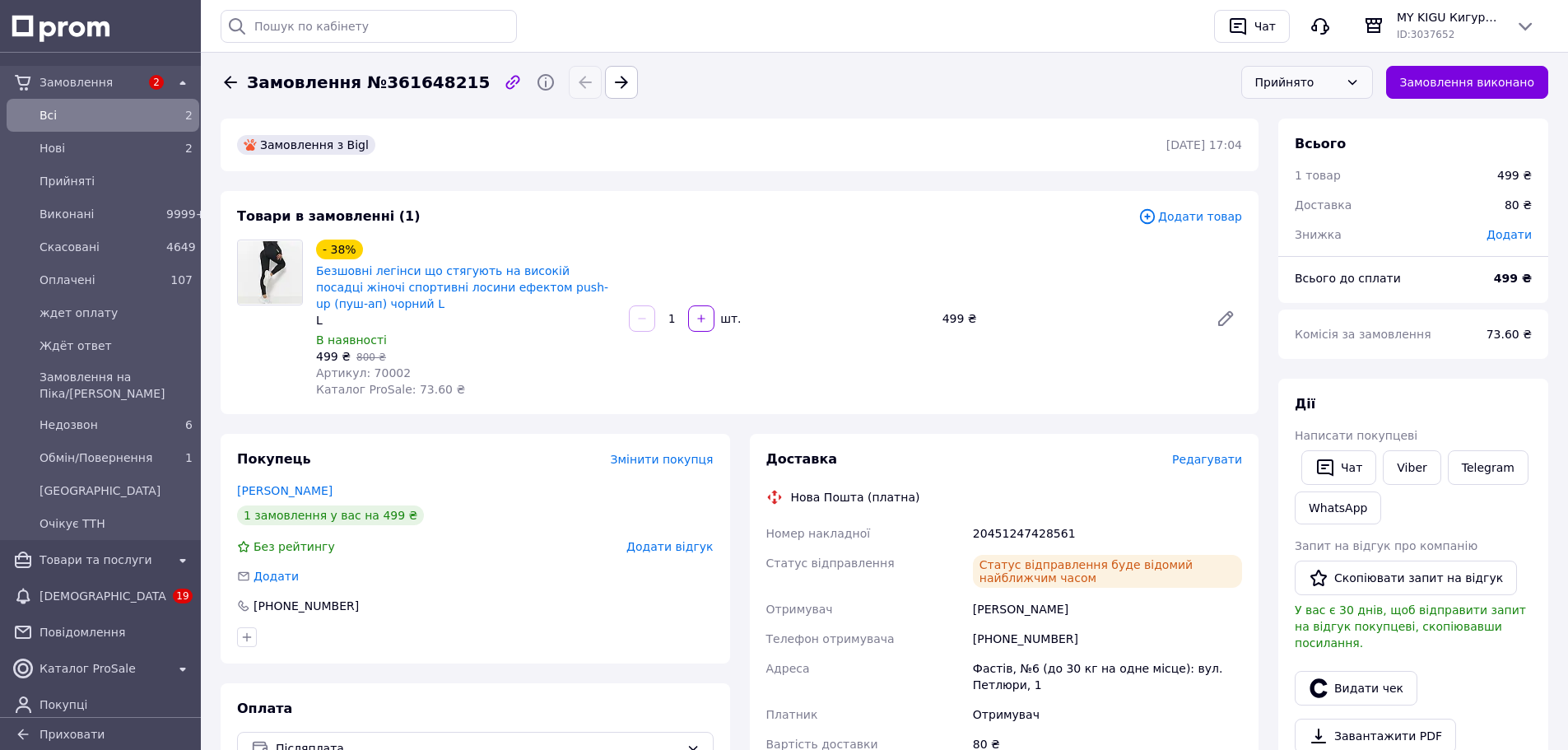
click at [404, 87] on span "Замовлення №361648215" at bounding box center [368, 82] width 243 height 24
copy span "361648215"
click at [1332, 84] on div "Прийнято" at bounding box center [1297, 82] width 84 height 18
click at [1294, 111] on li "Виконано" at bounding box center [1307, 118] width 130 height 31
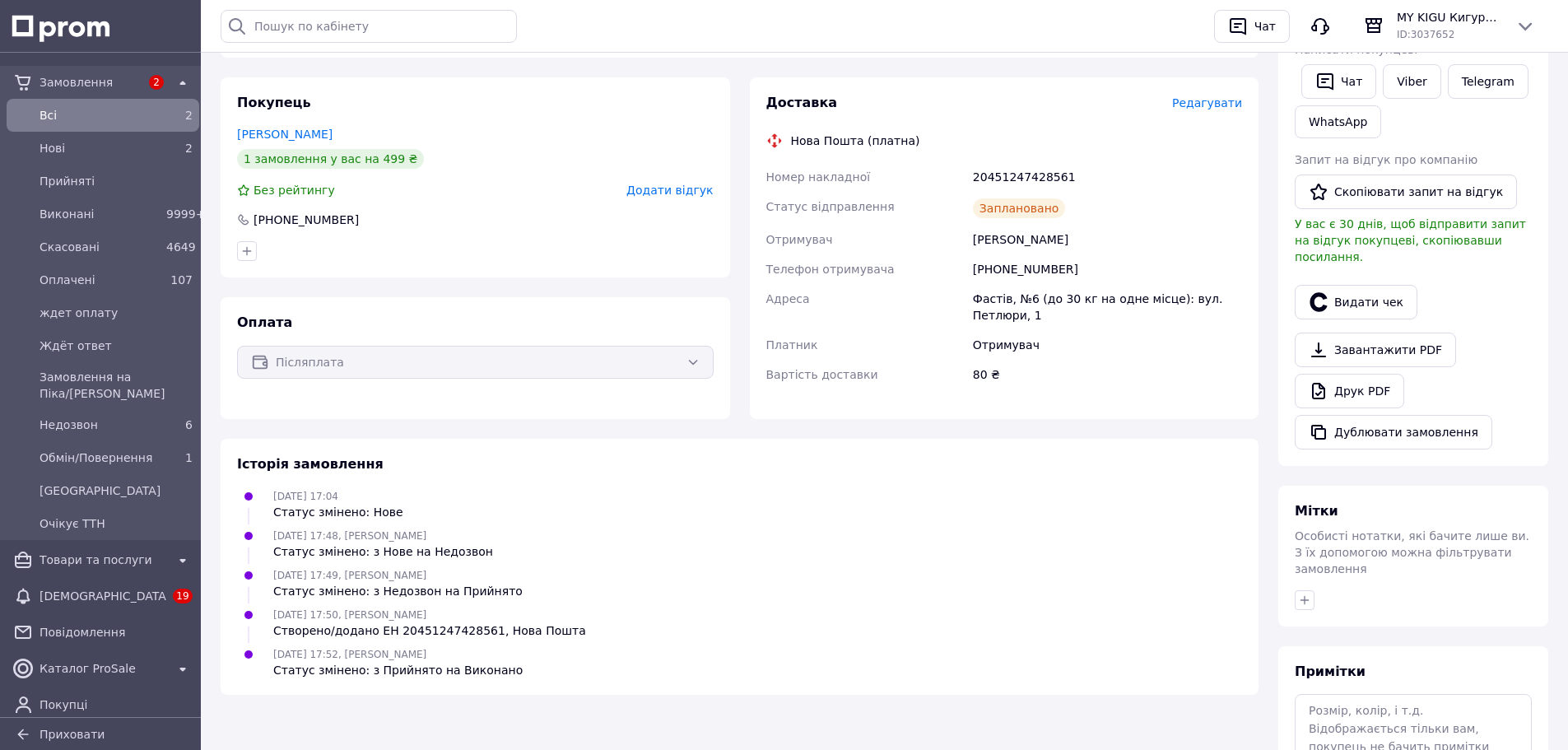
scroll to position [174, 0]
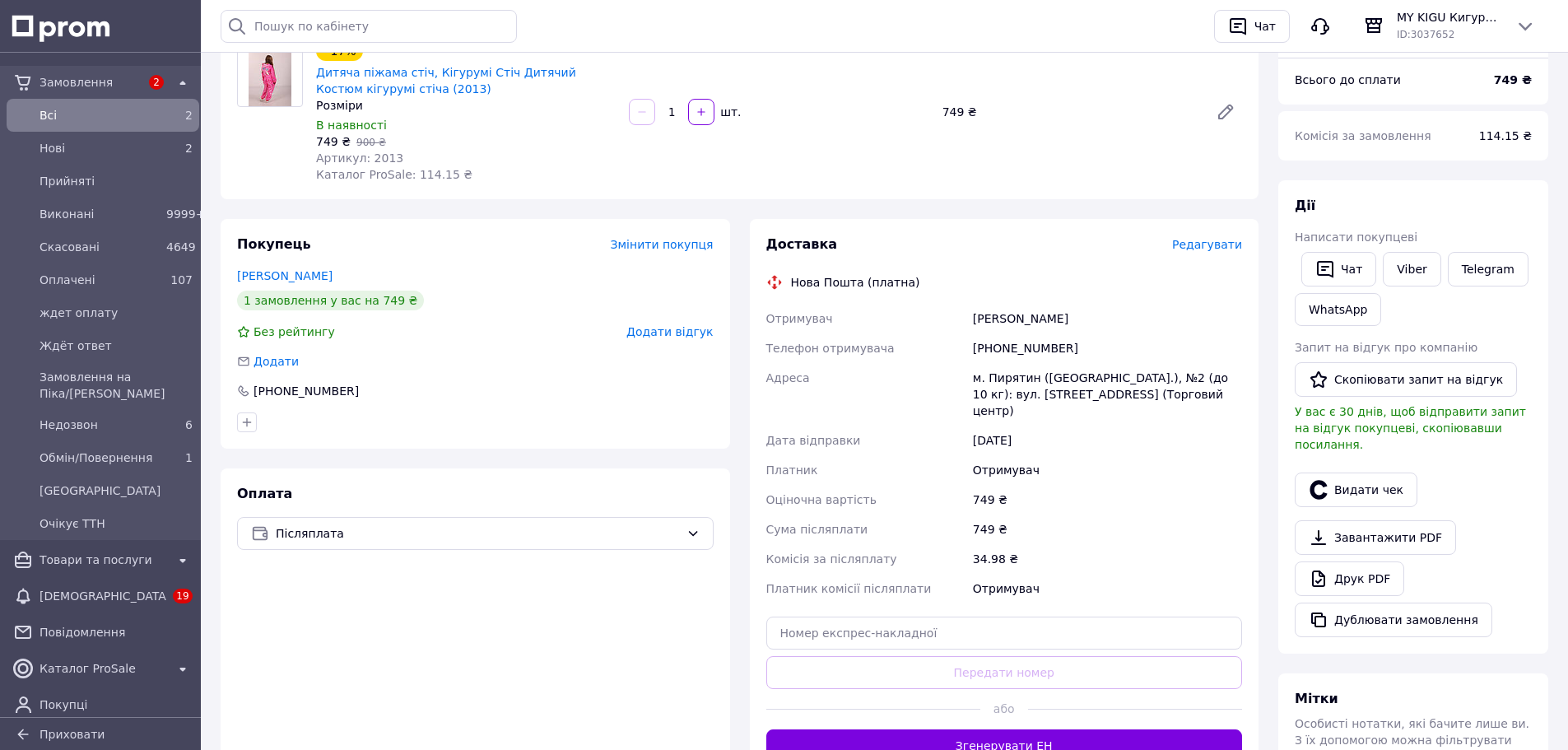
scroll to position [148, 0]
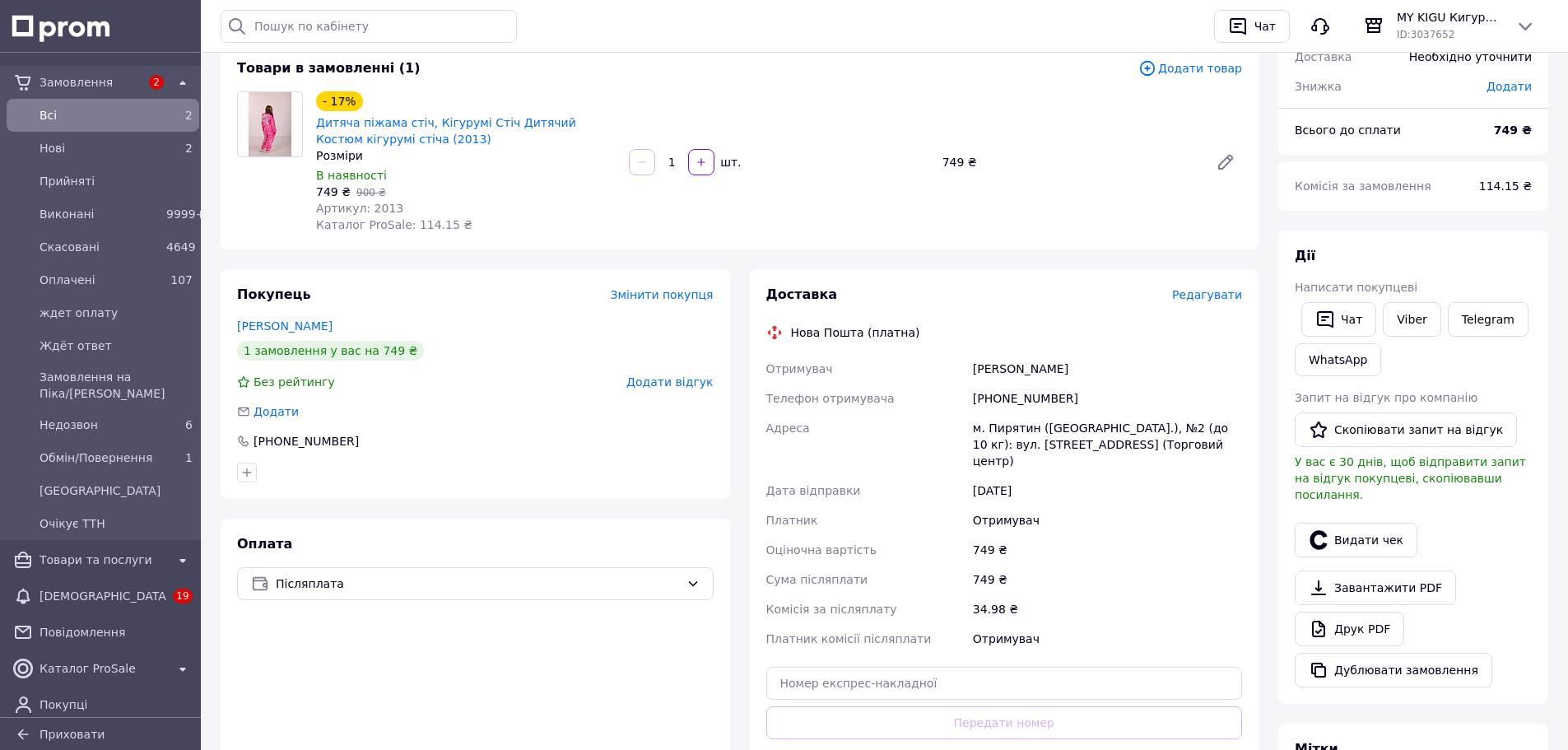
click at [381, 212] on span "Артикул: 2013" at bounding box center [360, 209] width 87 height 13
copy span "2013"
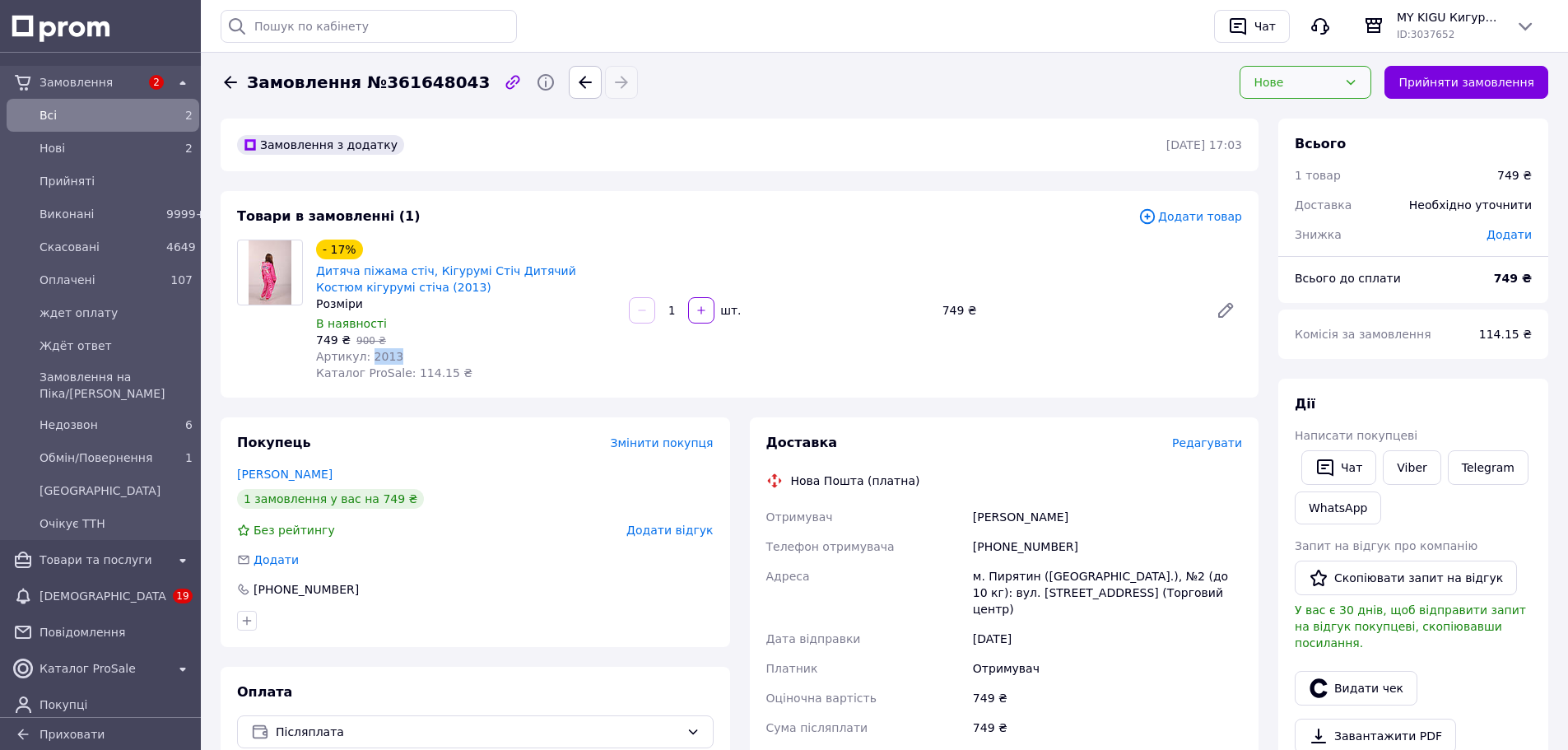
click at [1337, 82] on div "Нове" at bounding box center [1295, 82] width 84 height 18
click at [1315, 144] on li "Недозвон" at bounding box center [1305, 160] width 130 height 31
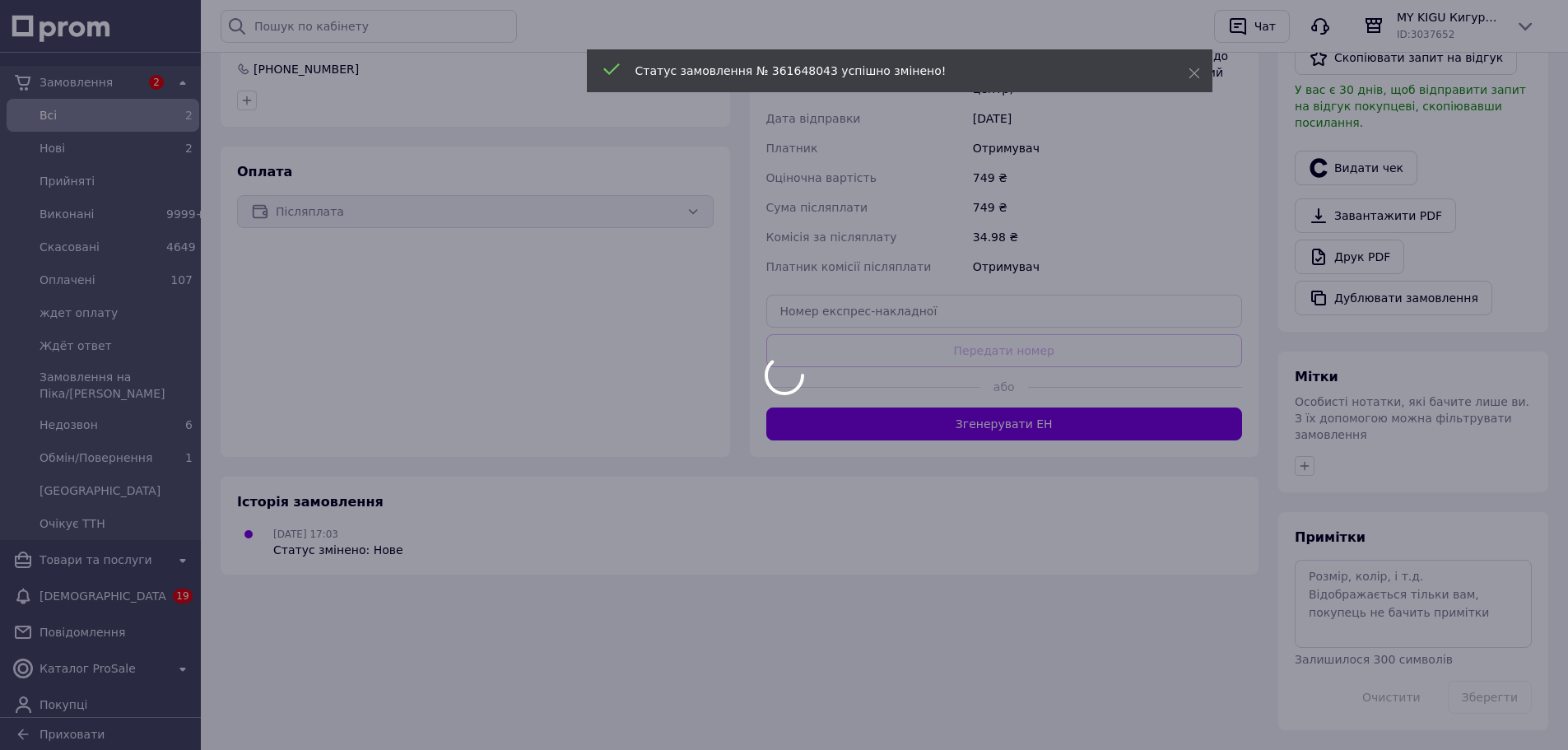
click at [1299, 437] on div at bounding box center [784, 375] width 1568 height 750
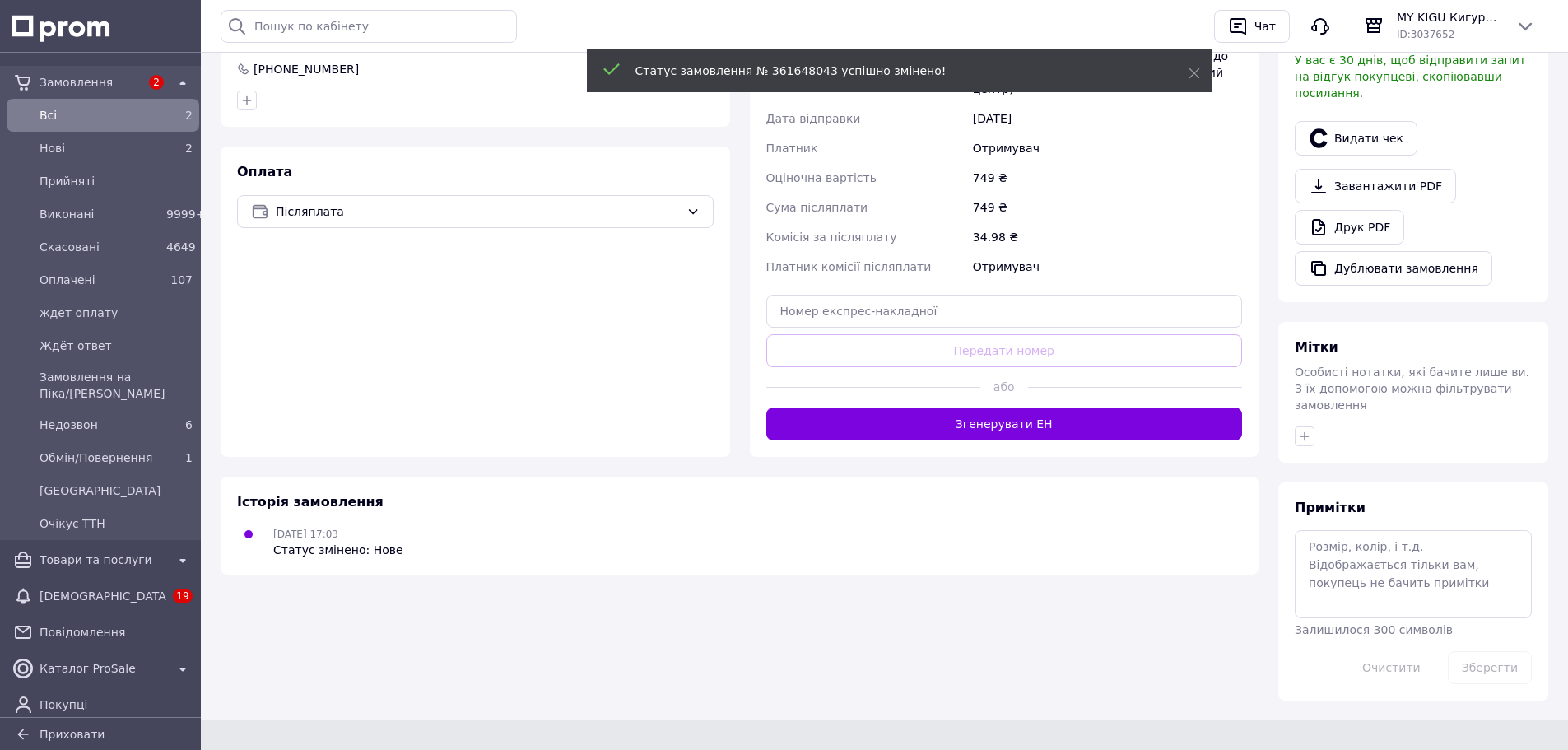
scroll to position [490, 0]
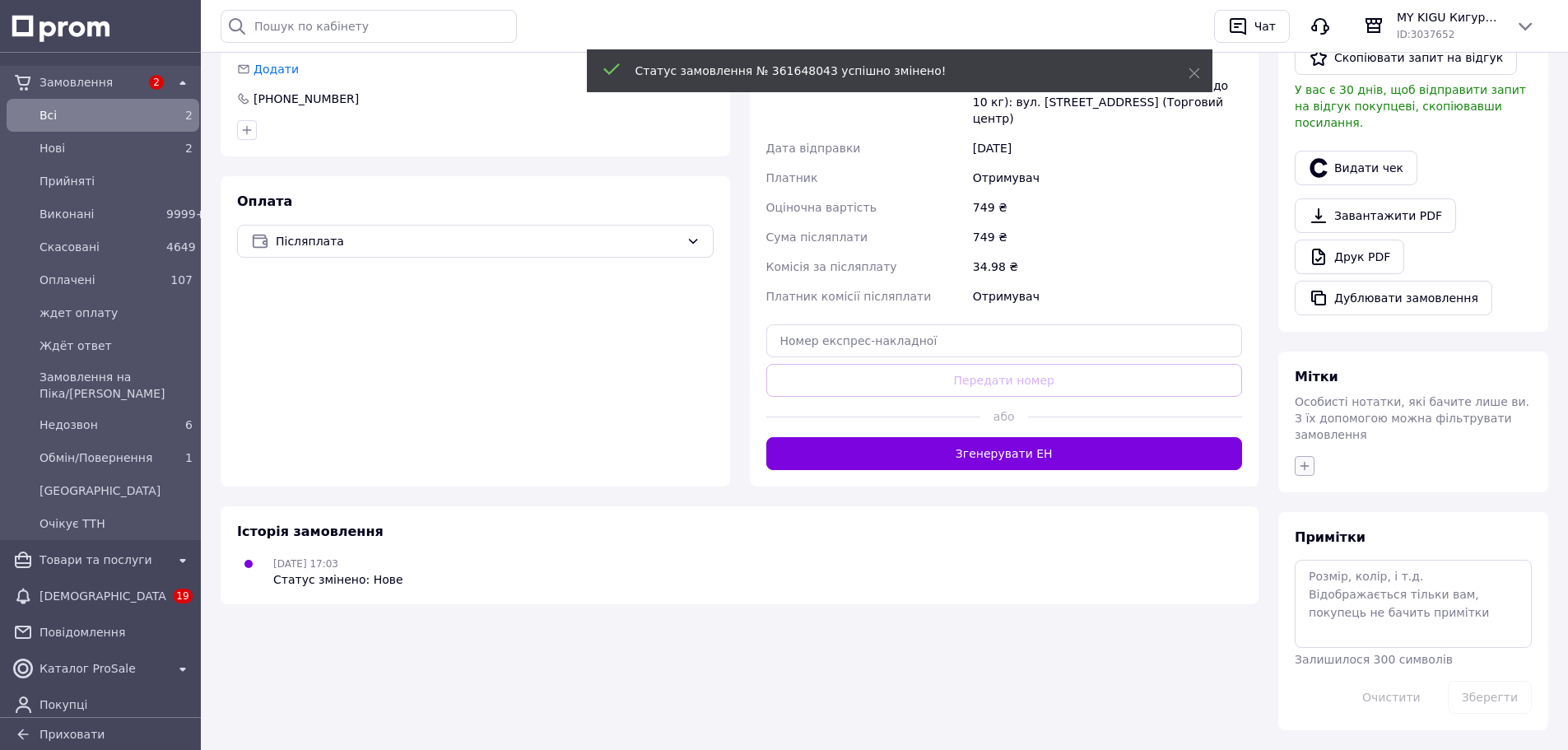
click at [1302, 434] on div "Мітки Особисті нотатки, які бачите лише ви. З їх допомогою можна фільтрувати за…" at bounding box center [1413, 421] width 270 height 141
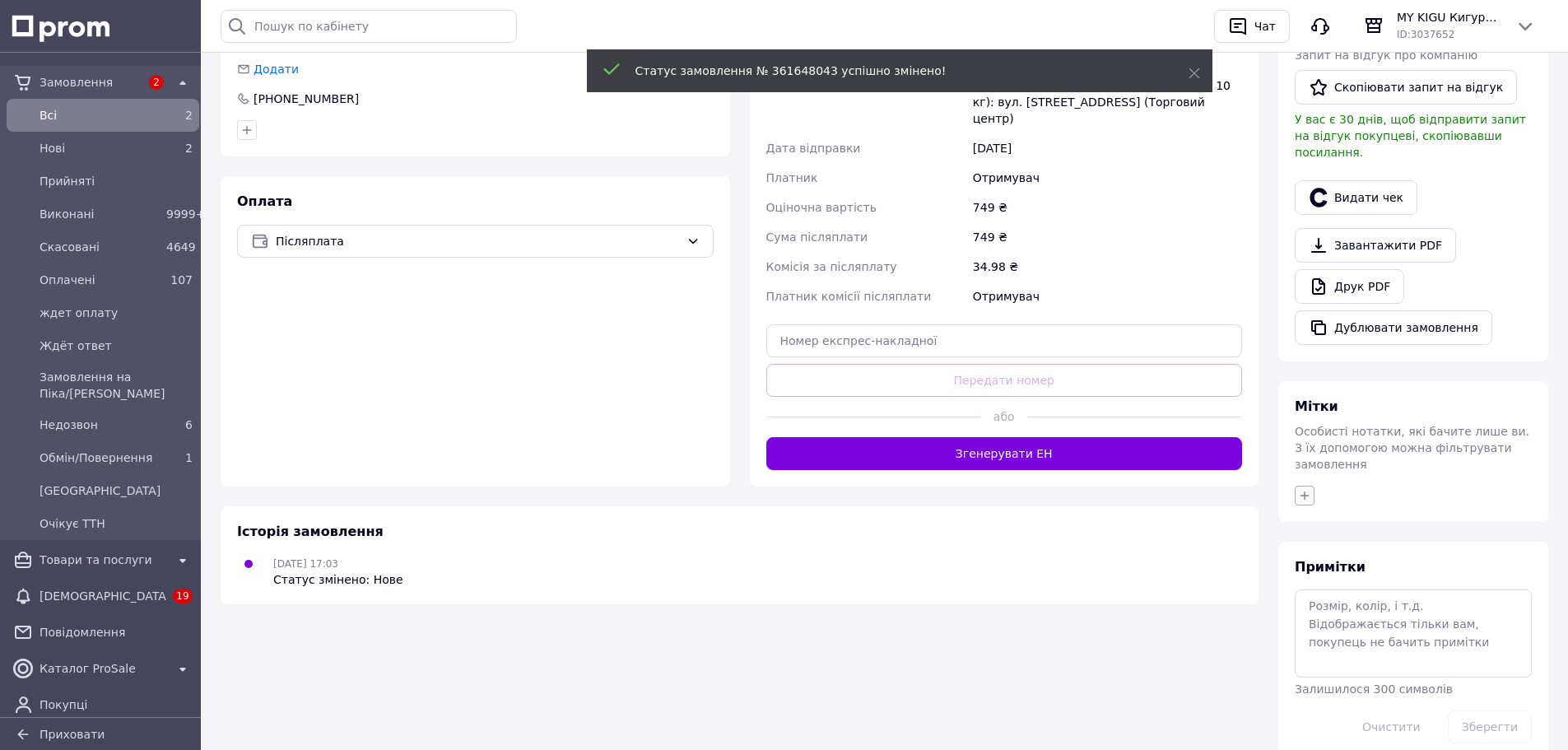
click at [1307, 489] on icon "button" at bounding box center [1304, 495] width 13 height 13
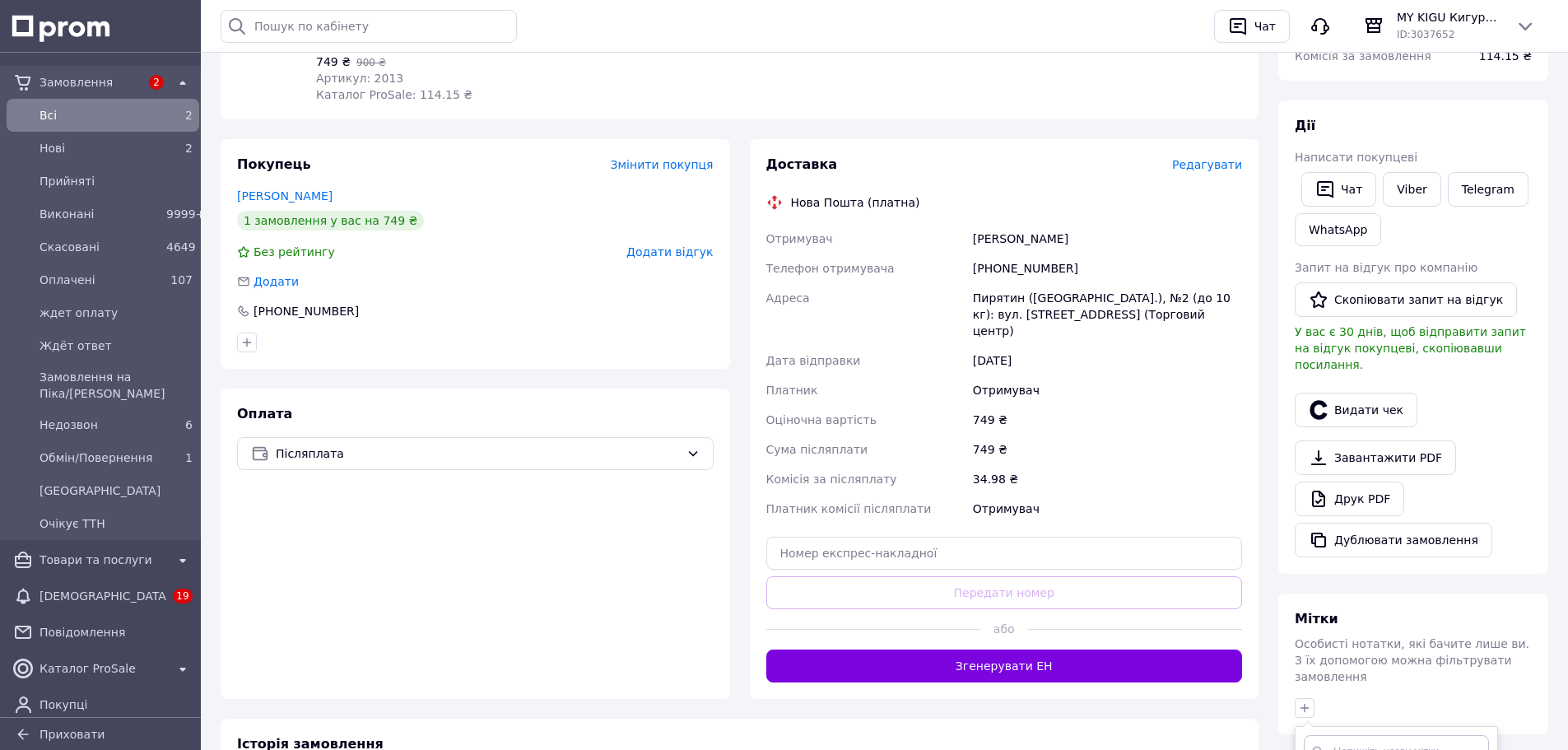
scroll to position [535, 0]
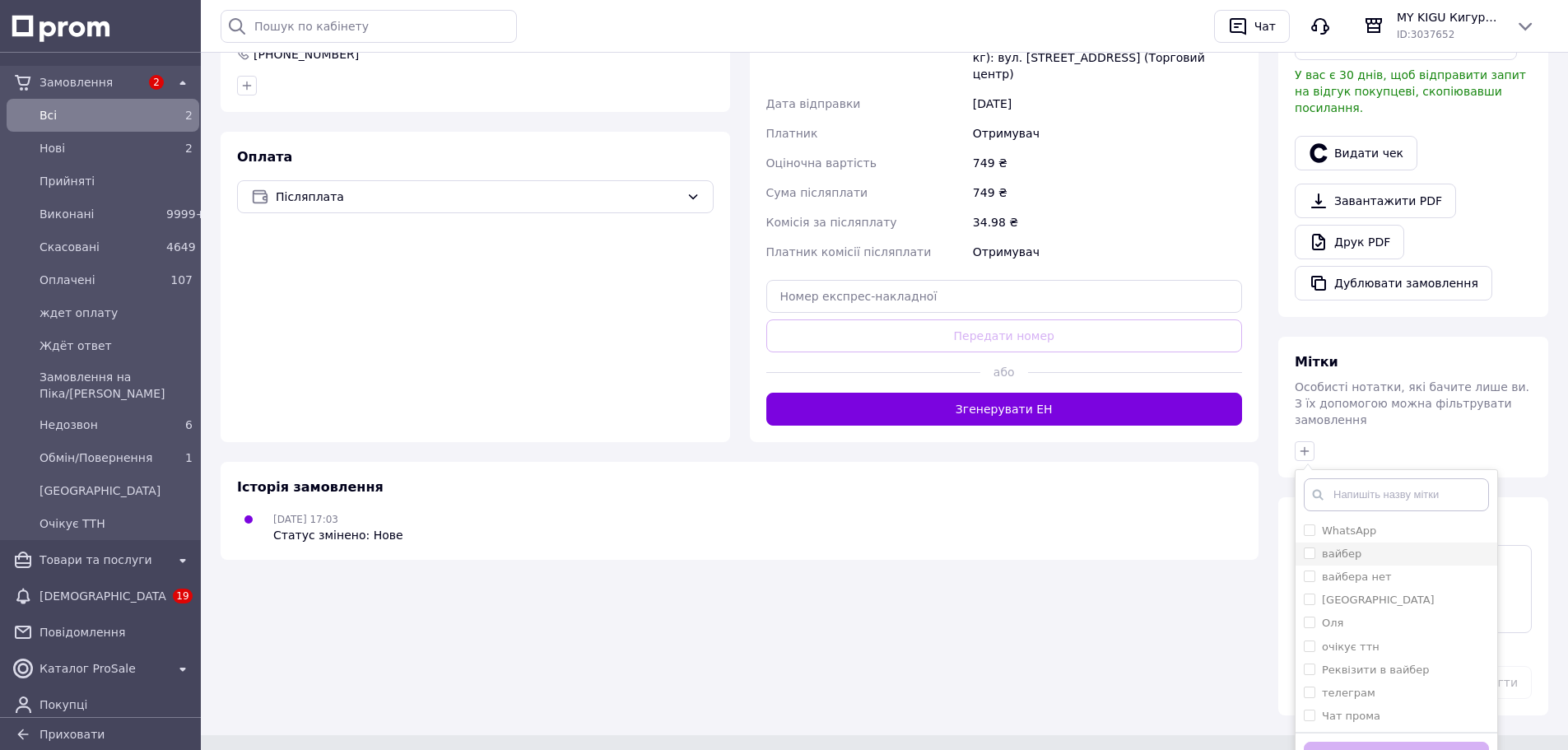
click at [1310, 546] on label "вайбер" at bounding box center [1332, 554] width 58 height 15
click at [1310, 547] on input "вайбер" at bounding box center [1308, 552] width 11 height 11
checkbox input "false"
click at [1308, 710] on input "Чат прома" at bounding box center [1308, 715] width 11 height 11
checkbox input "true"
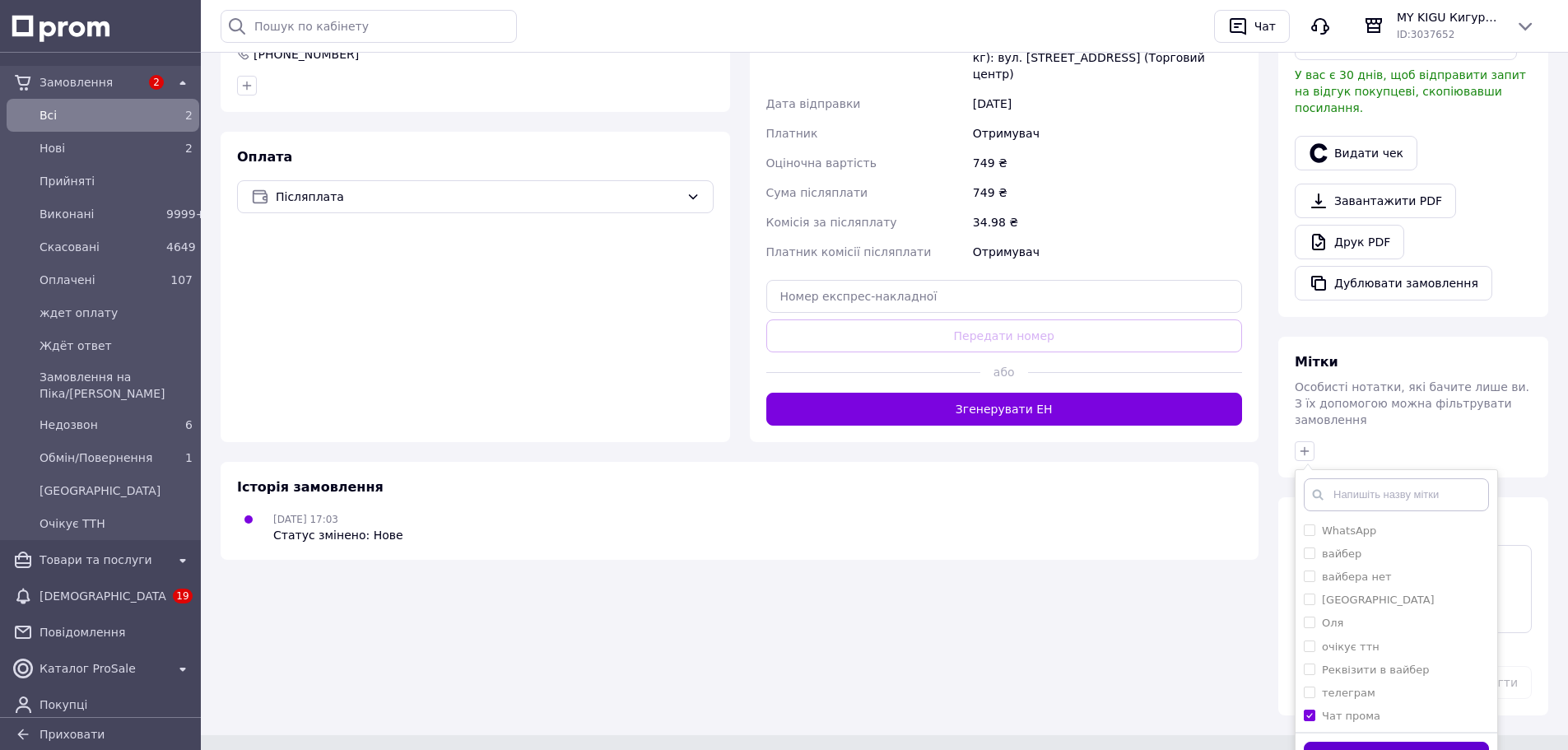
click at [1373, 742] on button "Додати мітку" at bounding box center [1396, 757] width 185 height 32
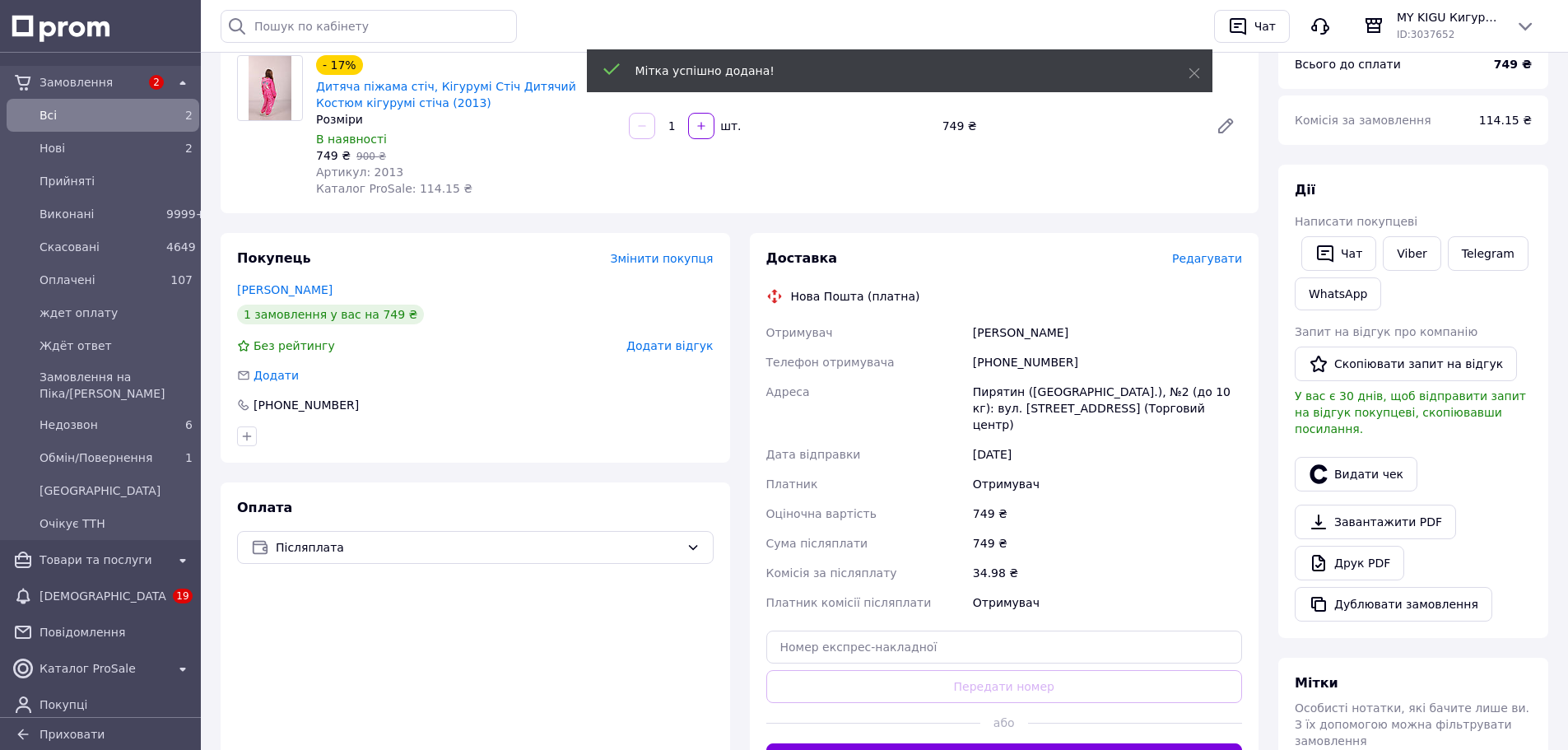
scroll to position [184, 0]
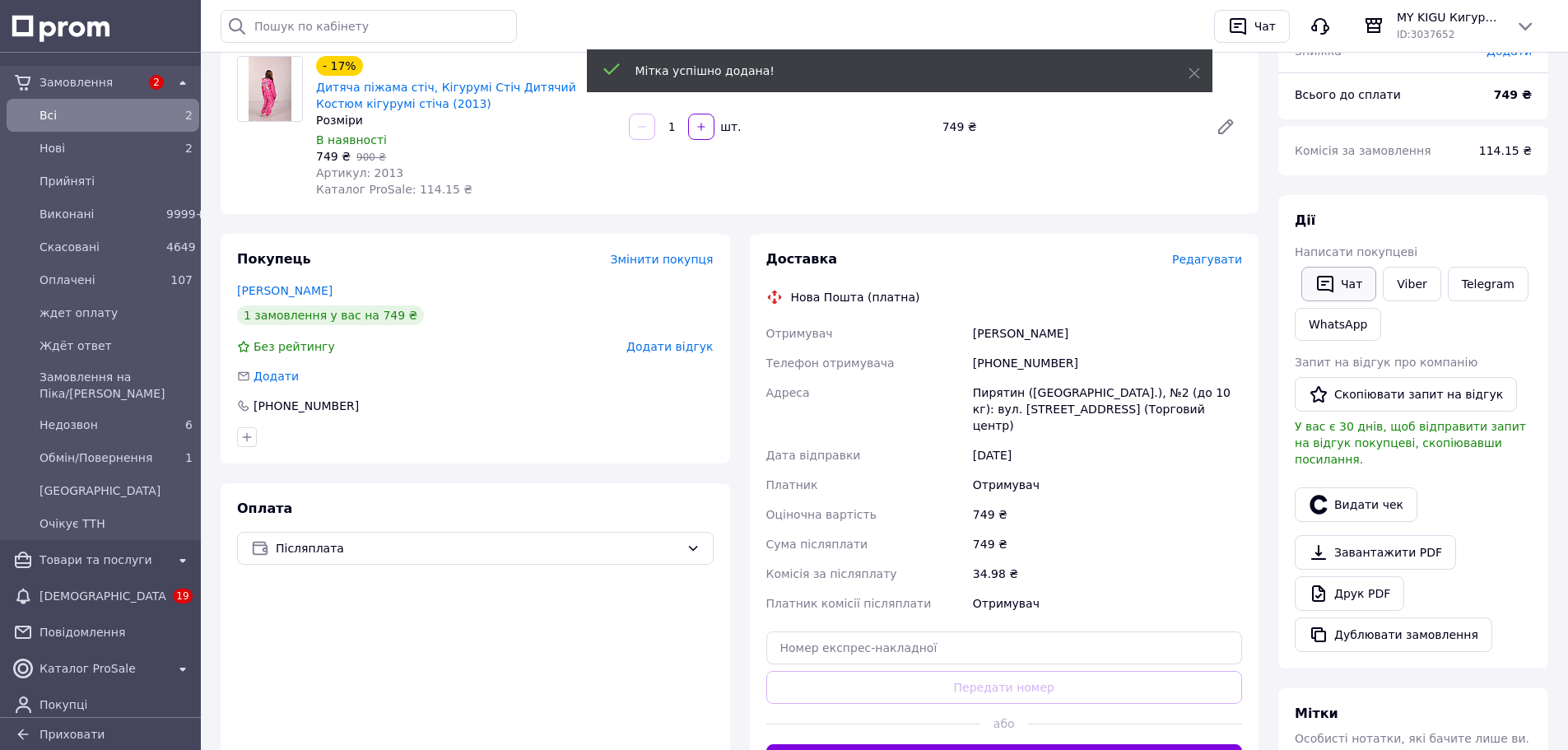
click at [1338, 286] on button "Чат" at bounding box center [1338, 284] width 75 height 35
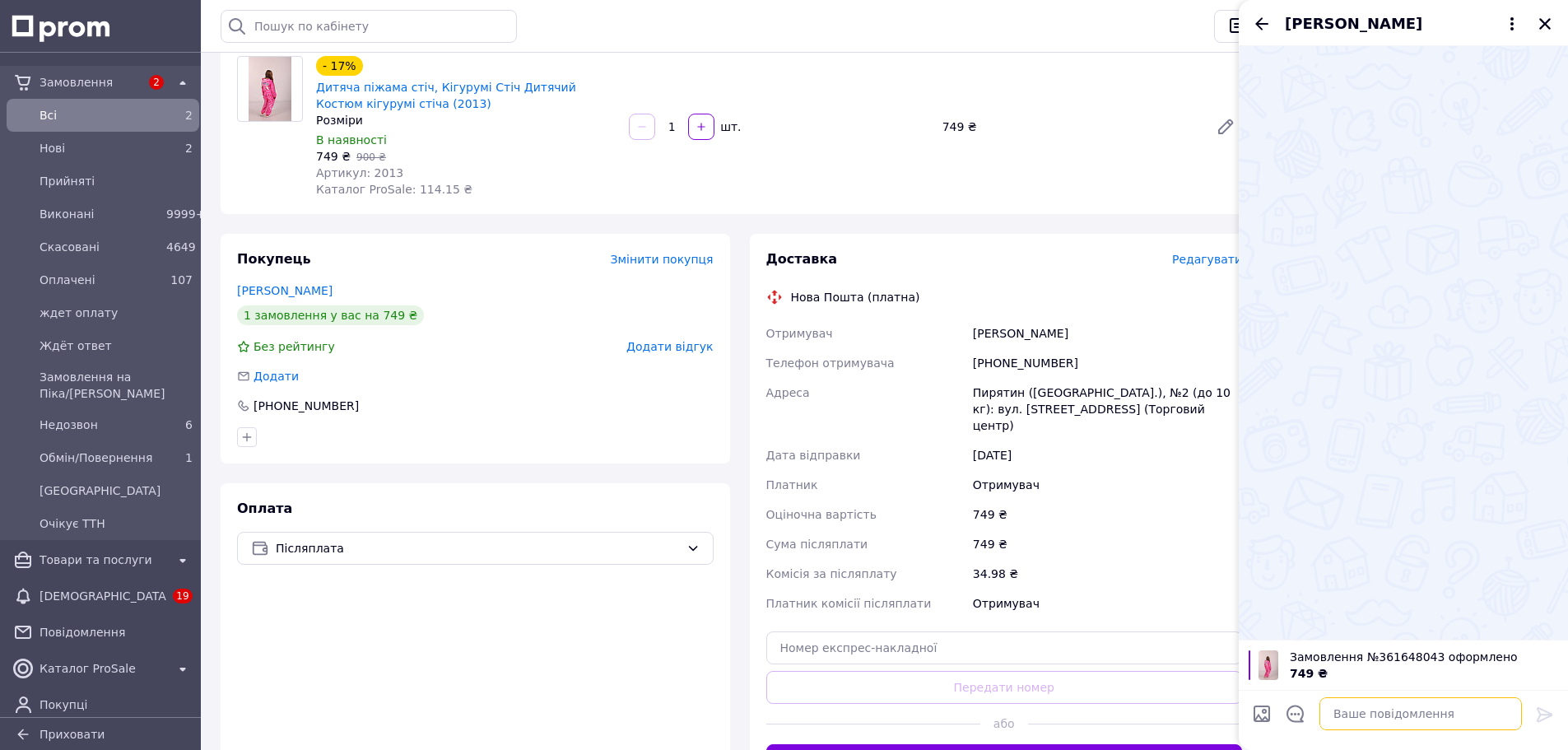
click at [1384, 715] on textarea at bounding box center [1421, 714] width 203 height 33
paste textarea "Добрий день. Отримали Ваше замовлення на лосини. На жаль, не вдалося зв'язатися…"
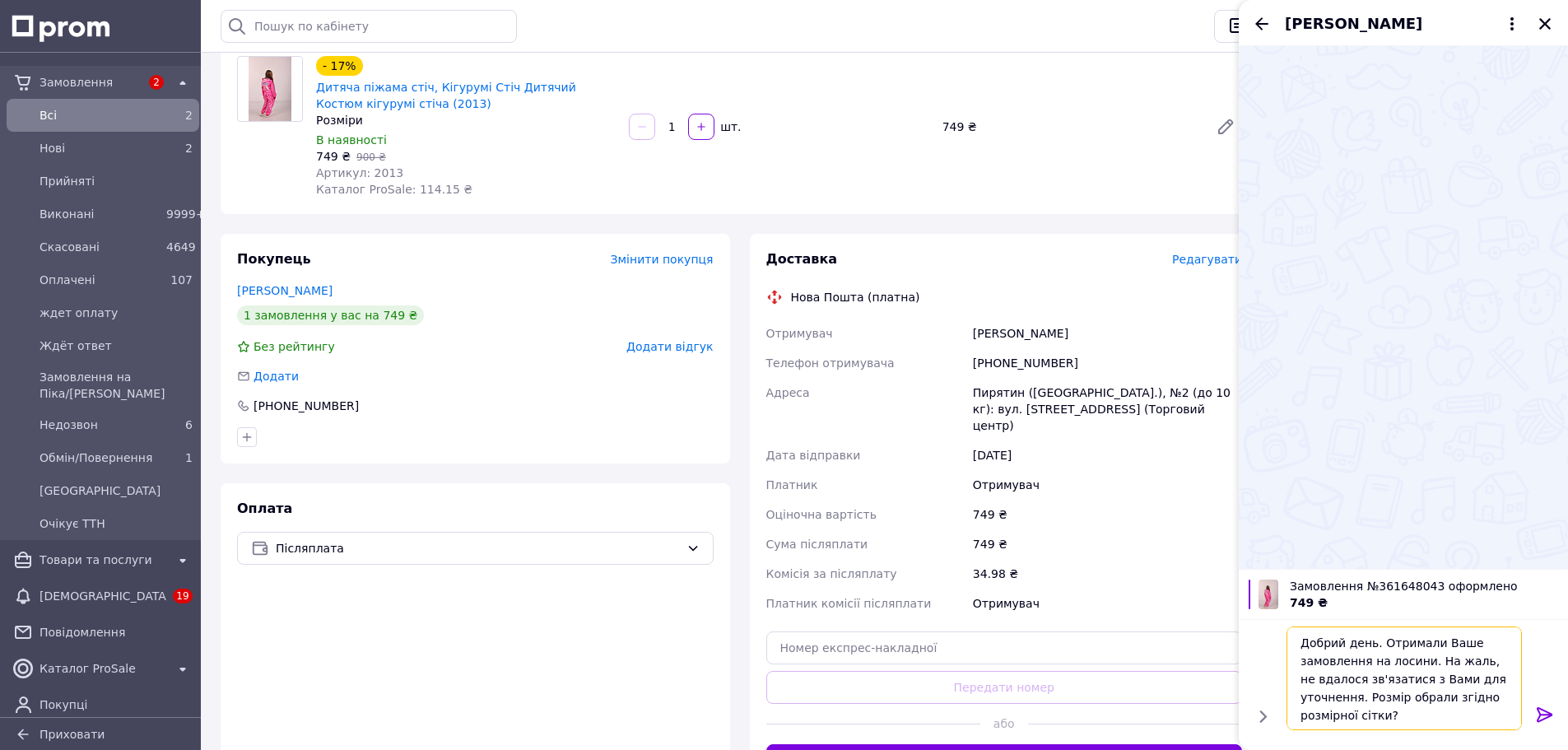
click at [1403, 662] on textarea "Добрий день. Отримали Ваше замовлення на лосини. На жаль, не вдалося зв'язатися…" at bounding box center [1404, 678] width 236 height 104
drag, startPoint x: 1360, startPoint y: 701, endPoint x: 1380, endPoint y: 712, distance: 22.8
click at [1380, 712] on textarea "Добрий день. Отримали Ваше замовлення на кігурумі. На жаль, не вдалося зв'язати…" at bounding box center [1404, 678] width 236 height 104
type textarea "Добрий день. Отримали Ваше замовлення на кігурумі. На жаль, не вдалося зв'язати…"
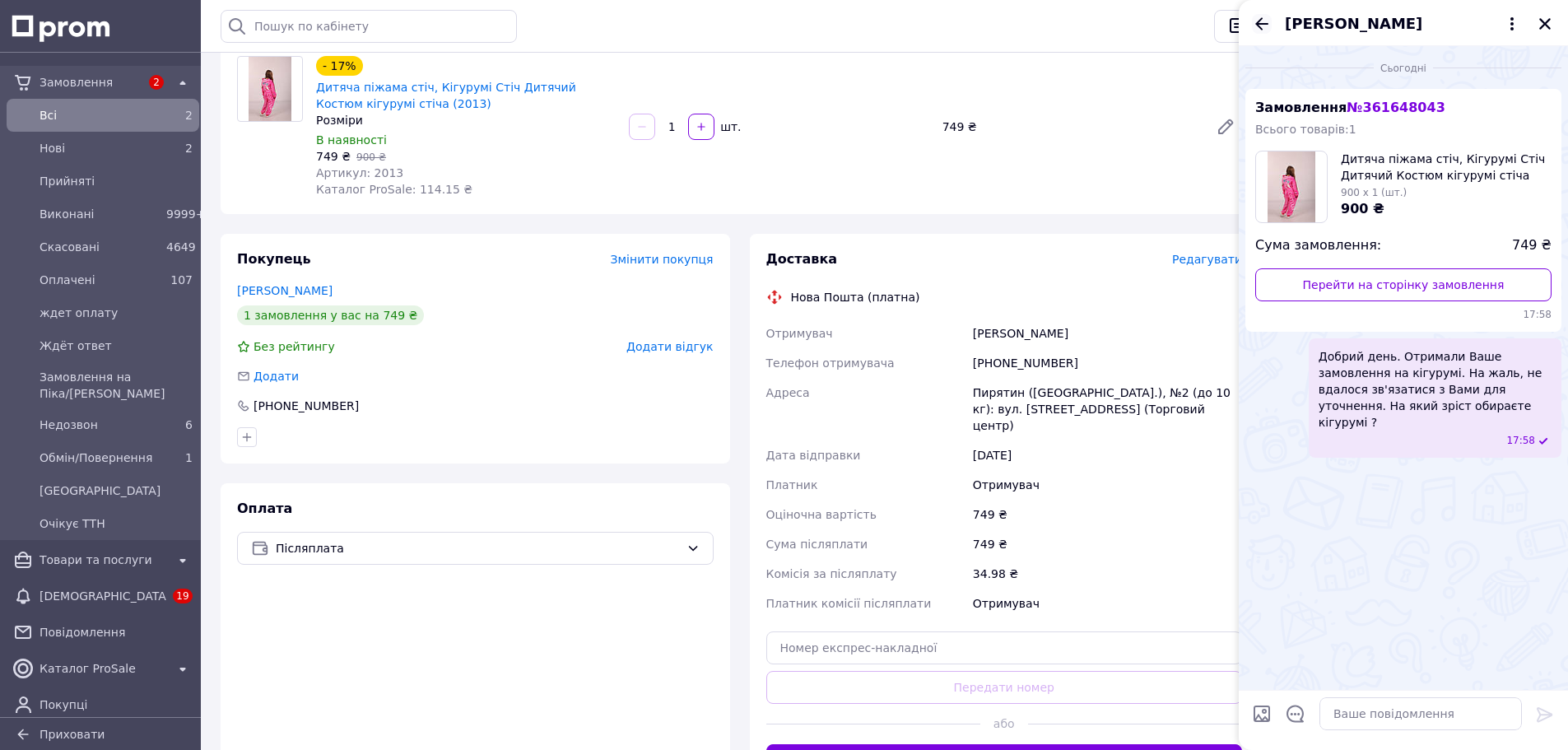
click at [1266, 25] on icon "Назад" at bounding box center [1261, 24] width 20 height 20
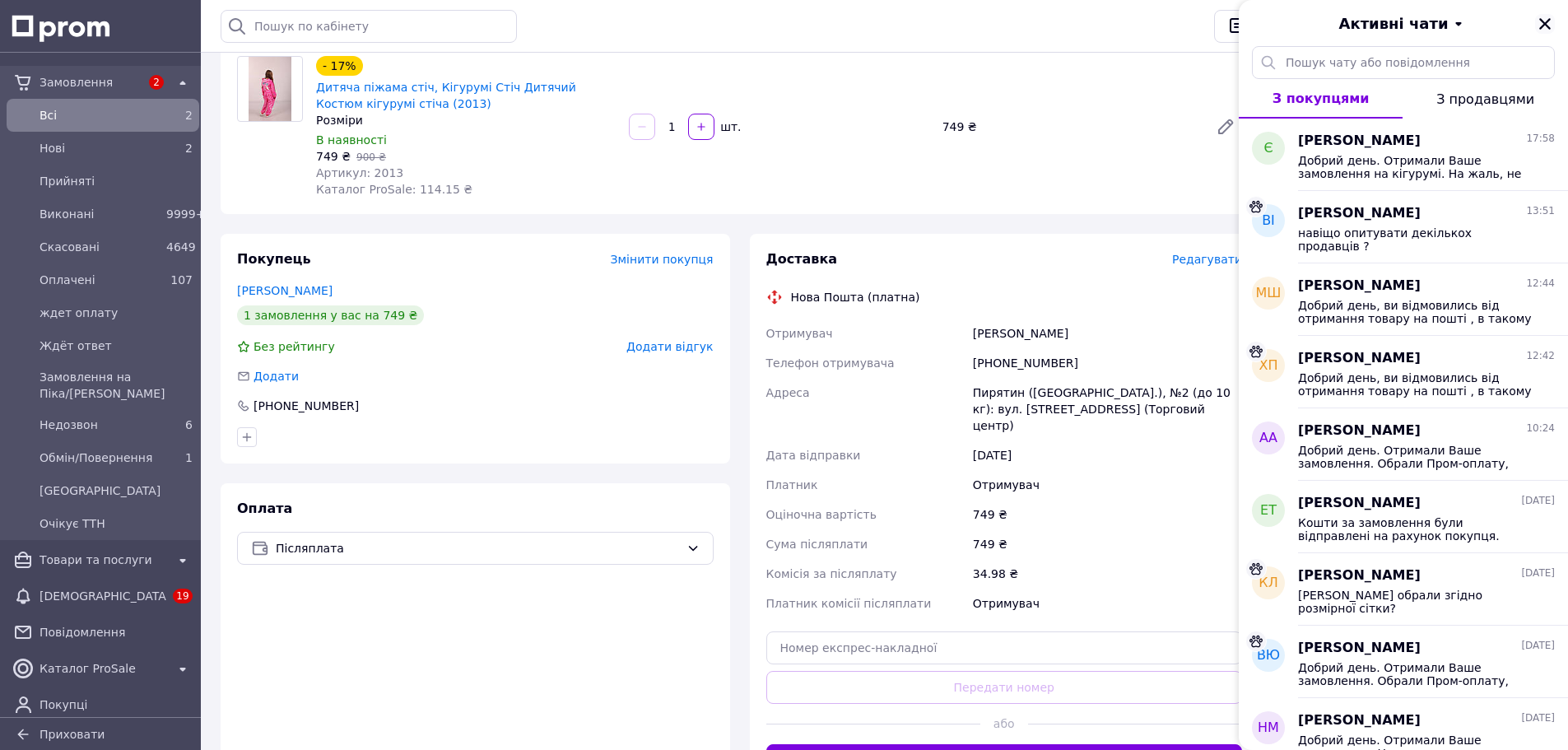
click at [1550, 26] on icon "Закрити" at bounding box center [1545, 24] width 15 height 15
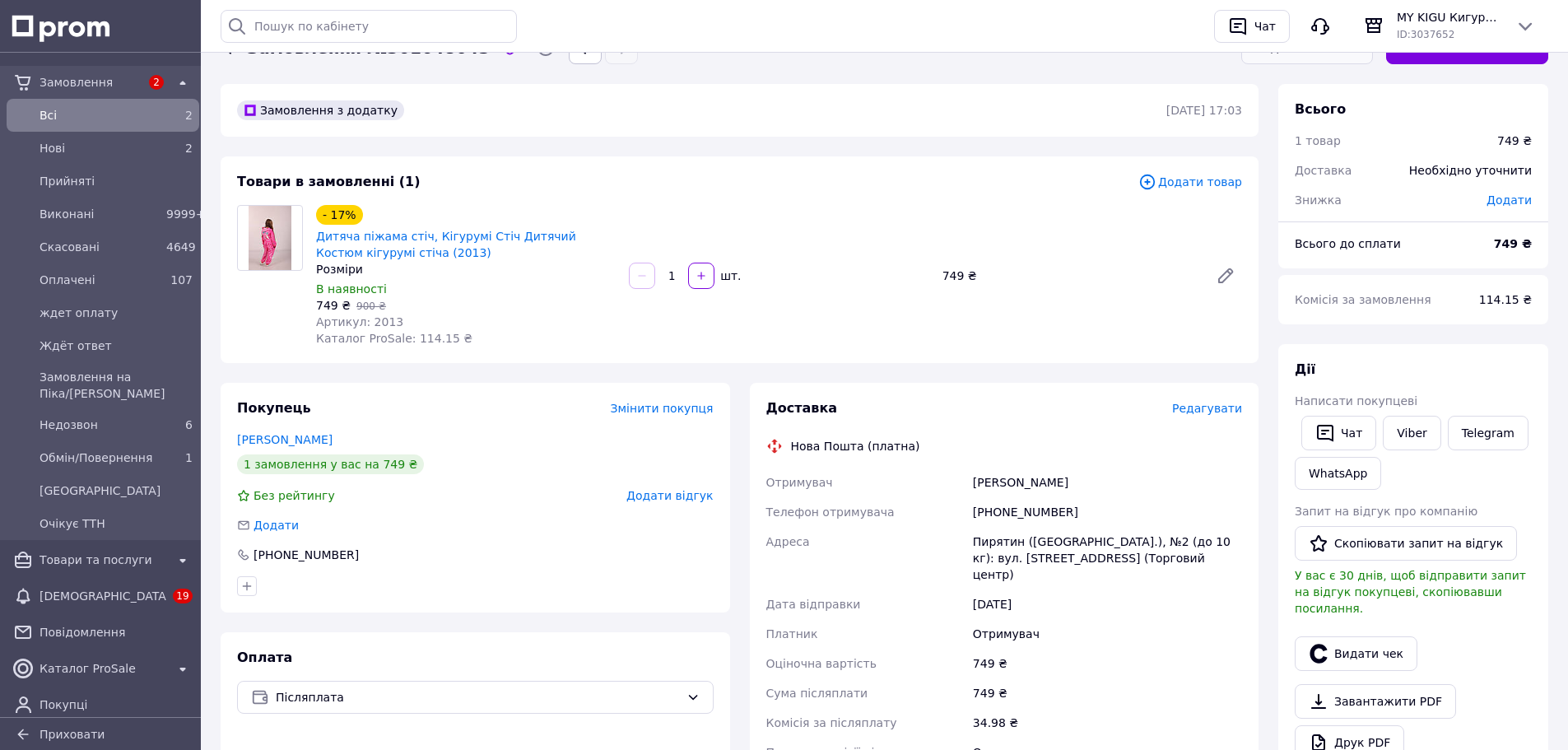
scroll to position [0, 0]
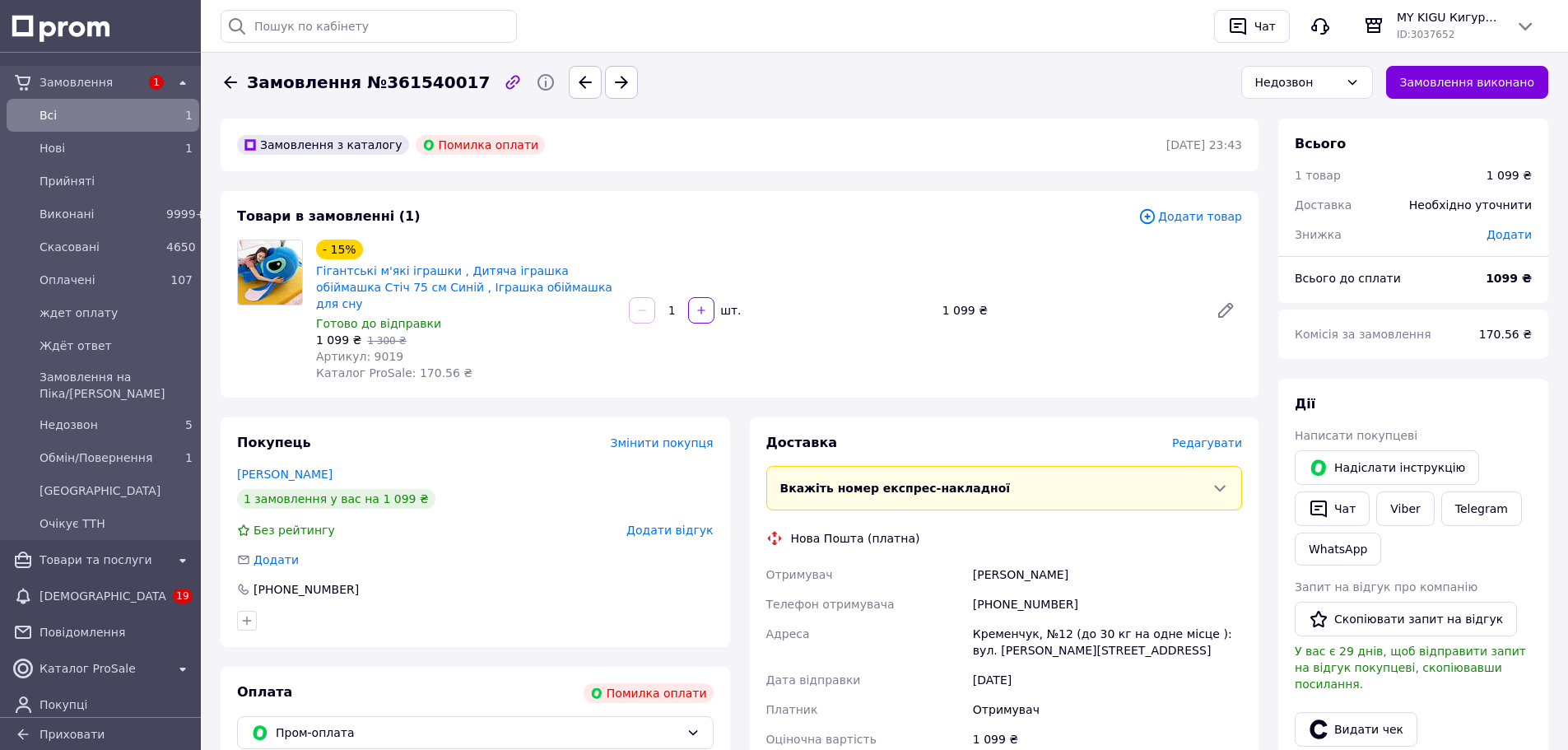
click at [297, 85] on span "Замовлення №361540017" at bounding box center [368, 82] width 243 height 24
copy span "Замовлення"
drag, startPoint x: 1103, startPoint y: 579, endPoint x: 993, endPoint y: 584, distance: 110.1
click at [993, 589] on div "[PHONE_NUMBER]" at bounding box center [1107, 604] width 276 height 30
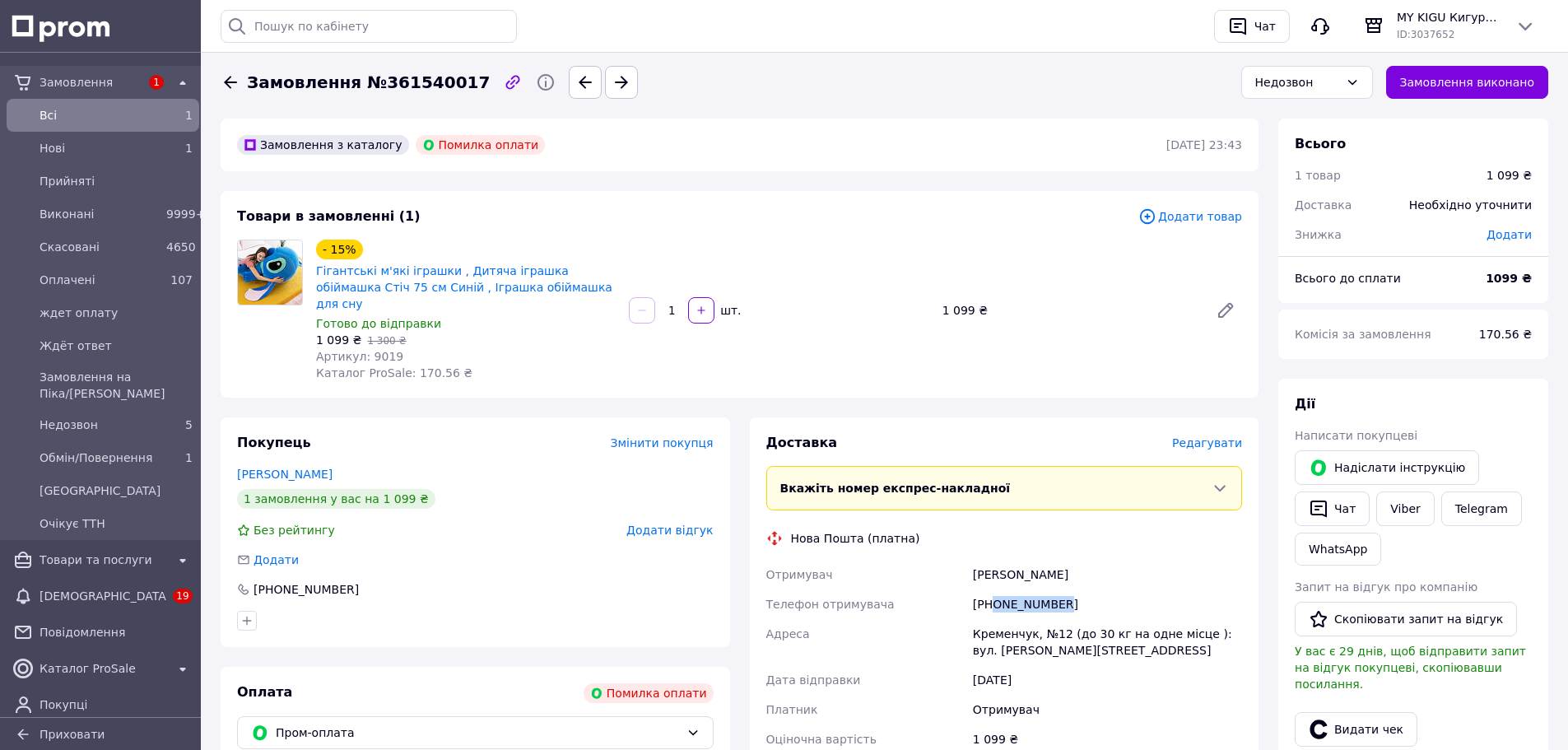
copy div "0689186321"
click at [282, 81] on span "Замовлення №361540017" at bounding box center [368, 82] width 243 height 24
copy span "Замовлення"
click at [513, 348] on div "Артикул: 9019" at bounding box center [466, 356] width 300 height 16
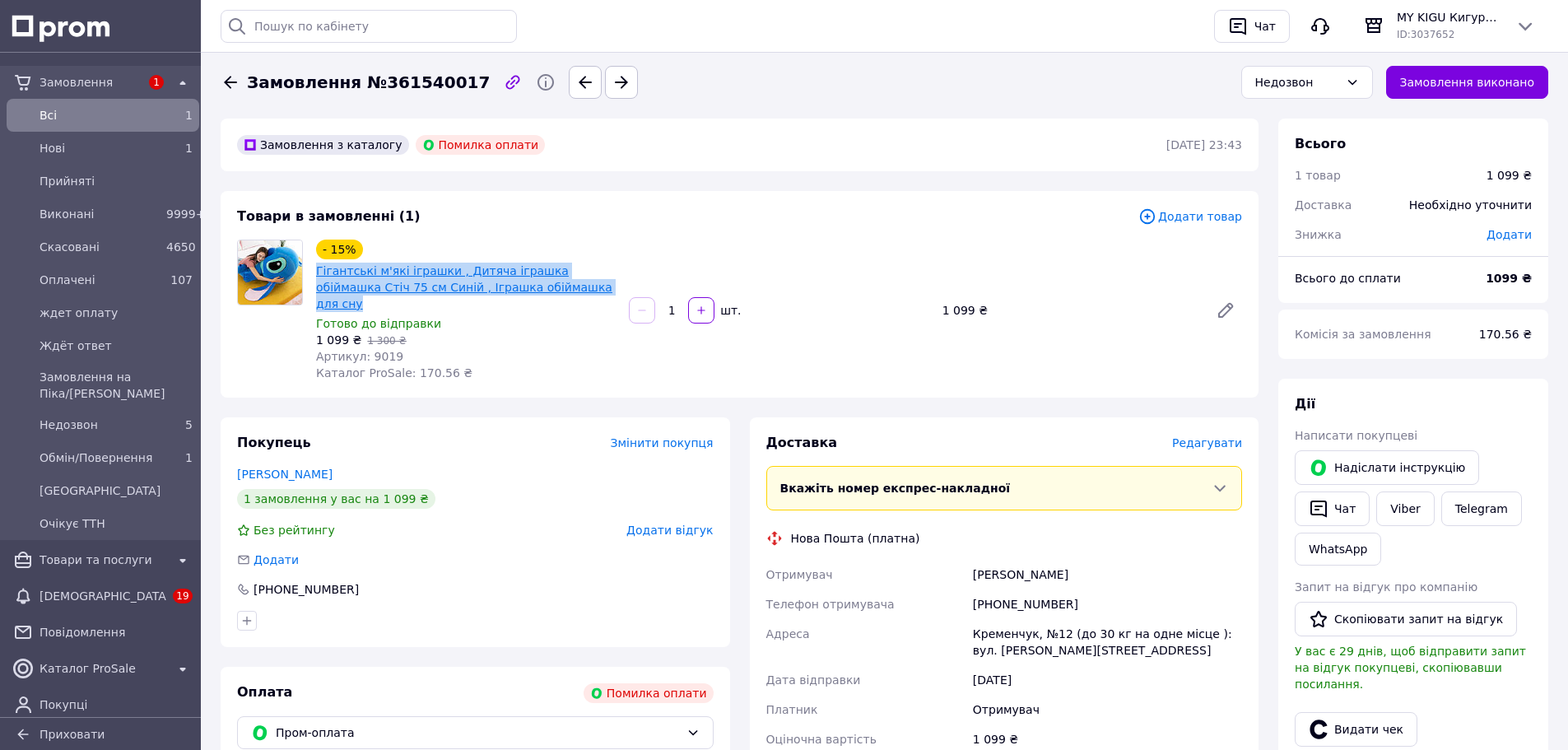
drag, startPoint x: 553, startPoint y: 288, endPoint x: 318, endPoint y: 272, distance: 235.5
click at [318, 272] on span "Гігантські м'які іграшки , Дитяча іграшка обіймашка Стіч 75 см Синій , Іграшка …" at bounding box center [466, 288] width 300 height 49
copy link "Гігантські м'які іграшки , Дитяча іграшка обіймашка Стіч 75 см Синій , Іграшка …"
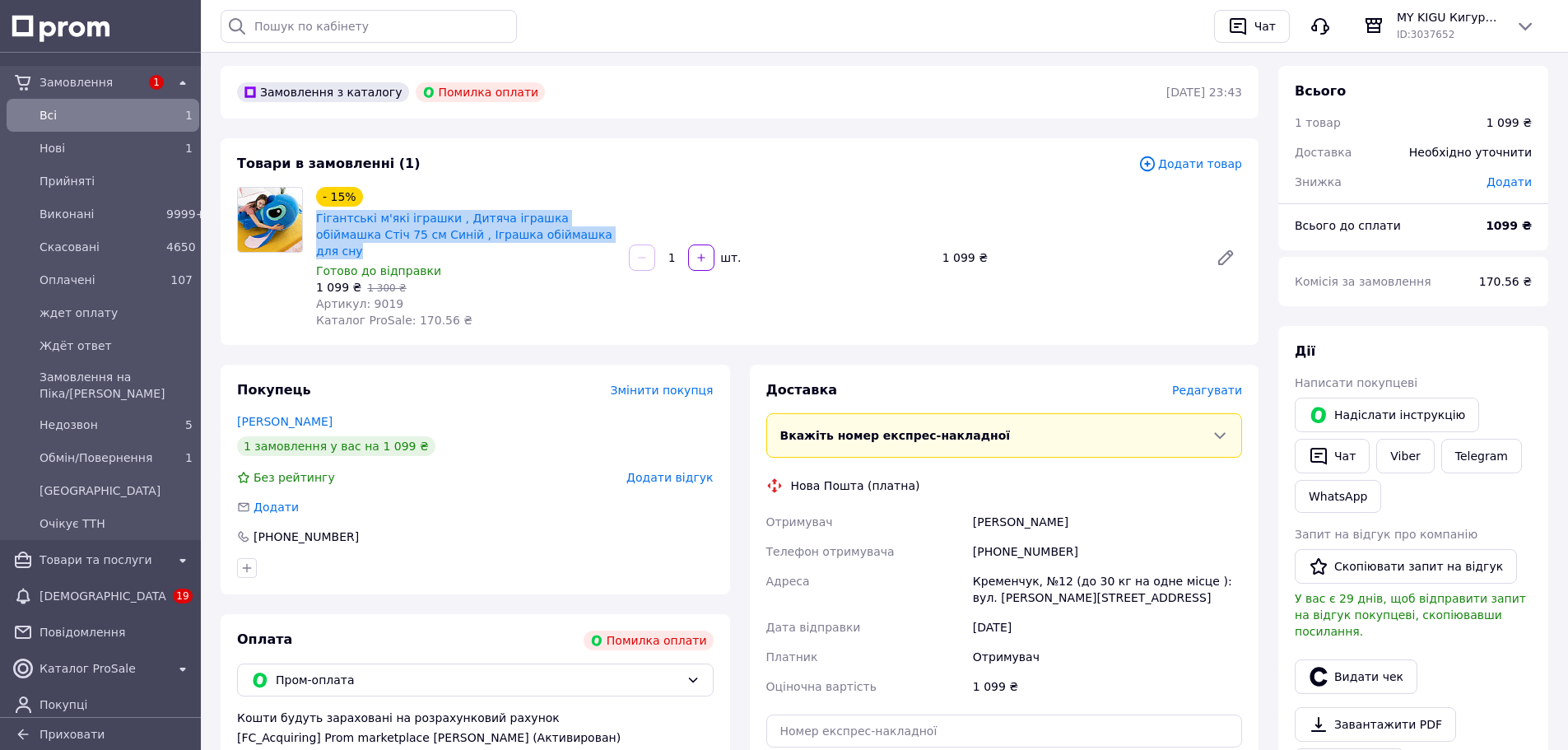
scroll to position [49, 0]
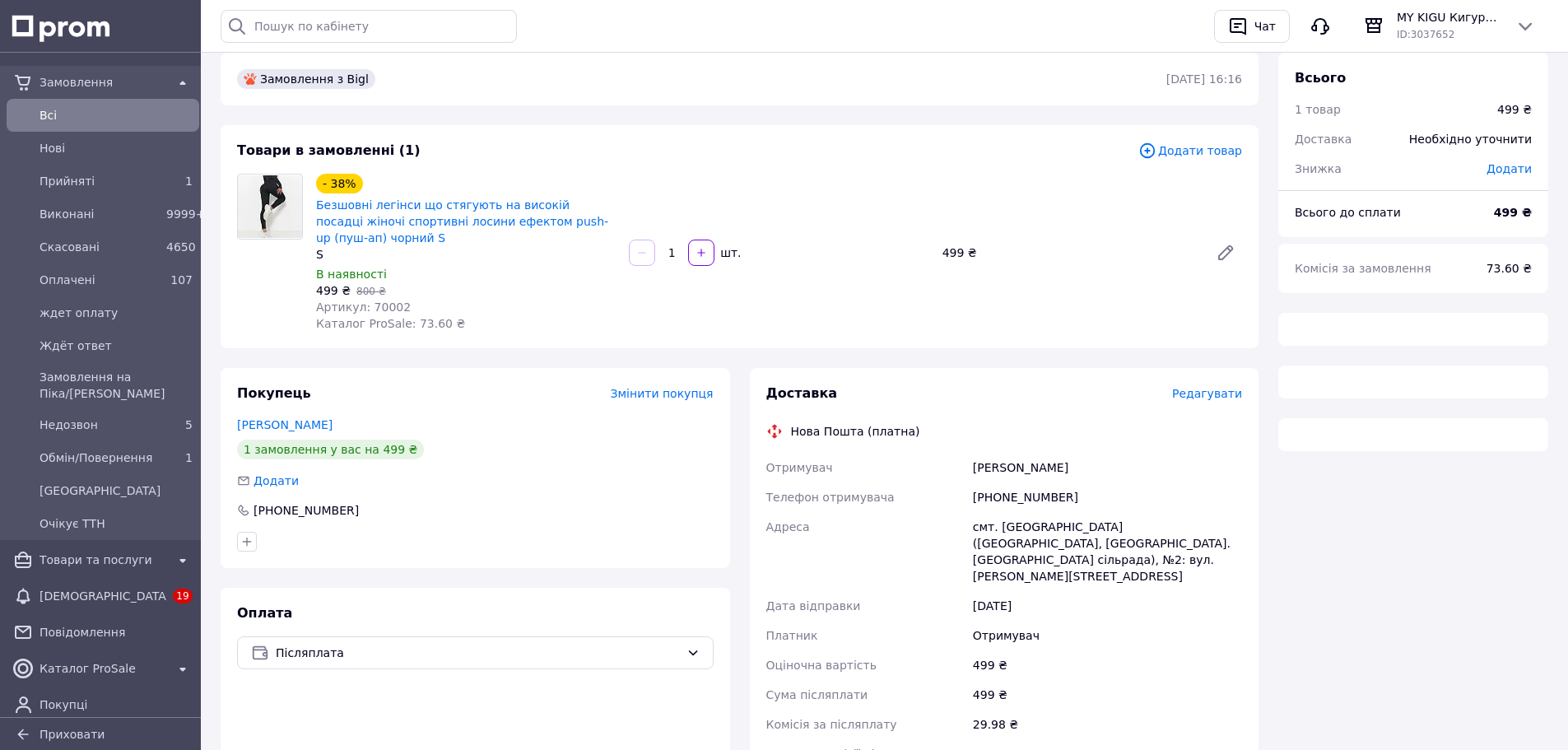
scroll to position [67, 0]
click at [382, 300] on span "Артикул: 70002" at bounding box center [363, 307] width 95 height 13
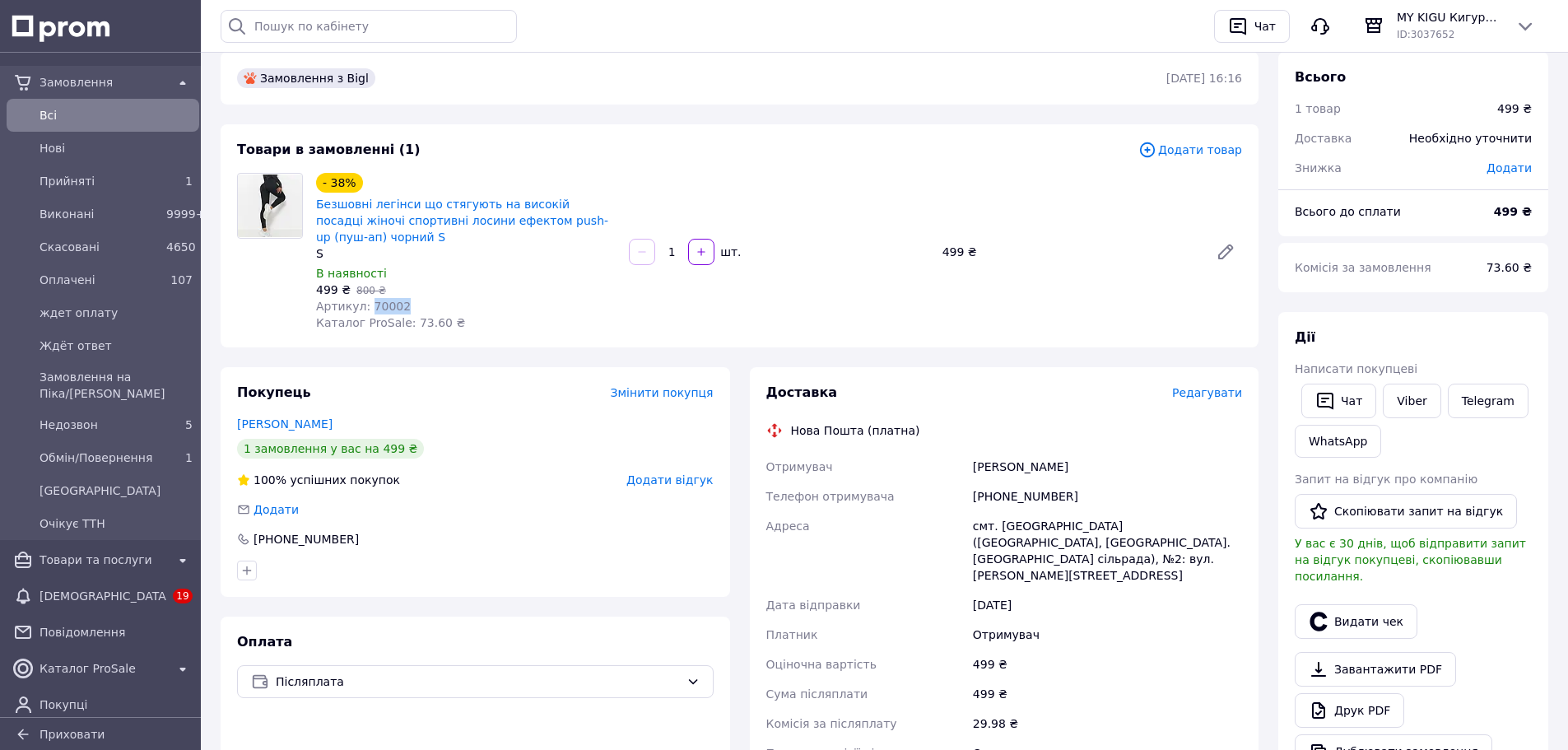
copy span "70002"
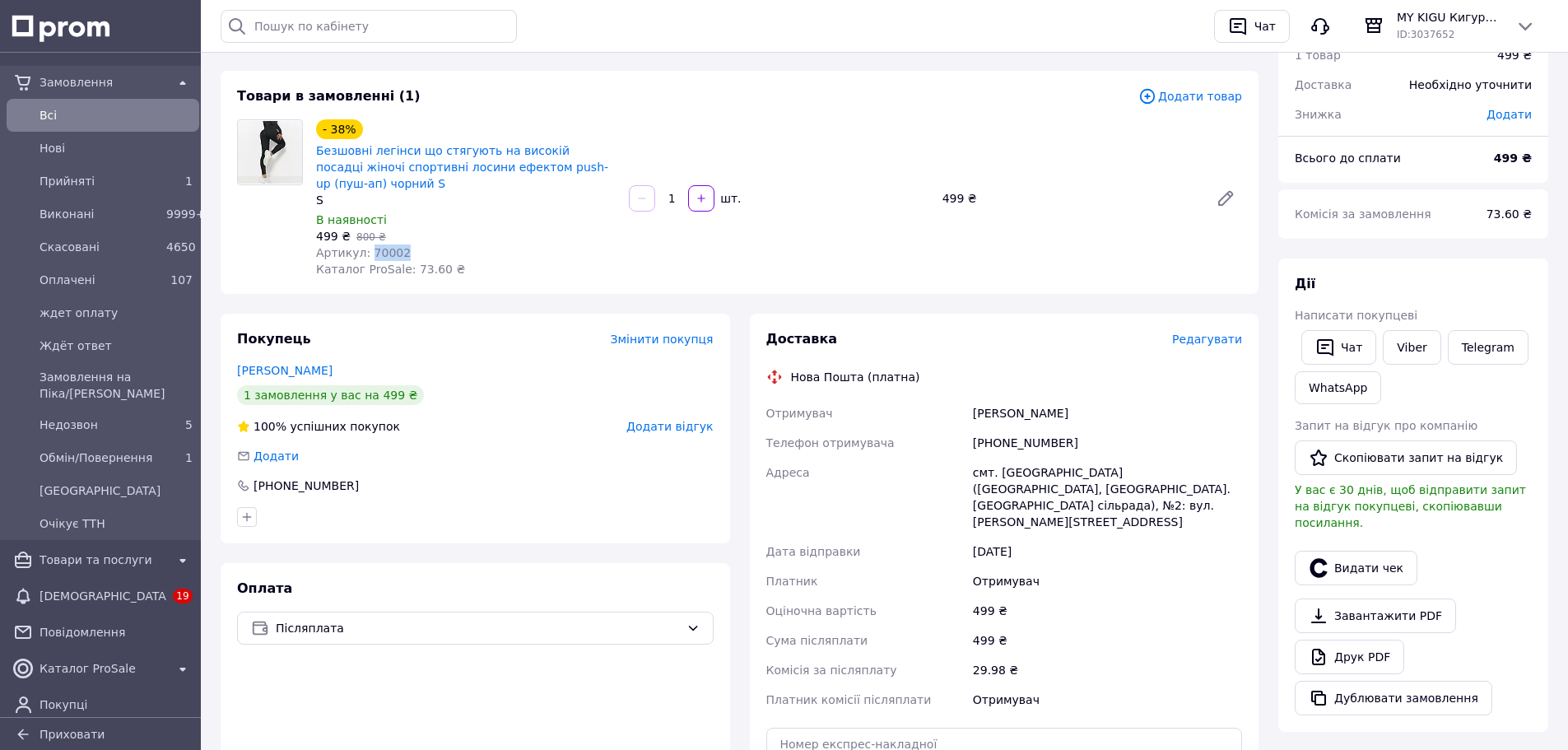
scroll to position [121, 0]
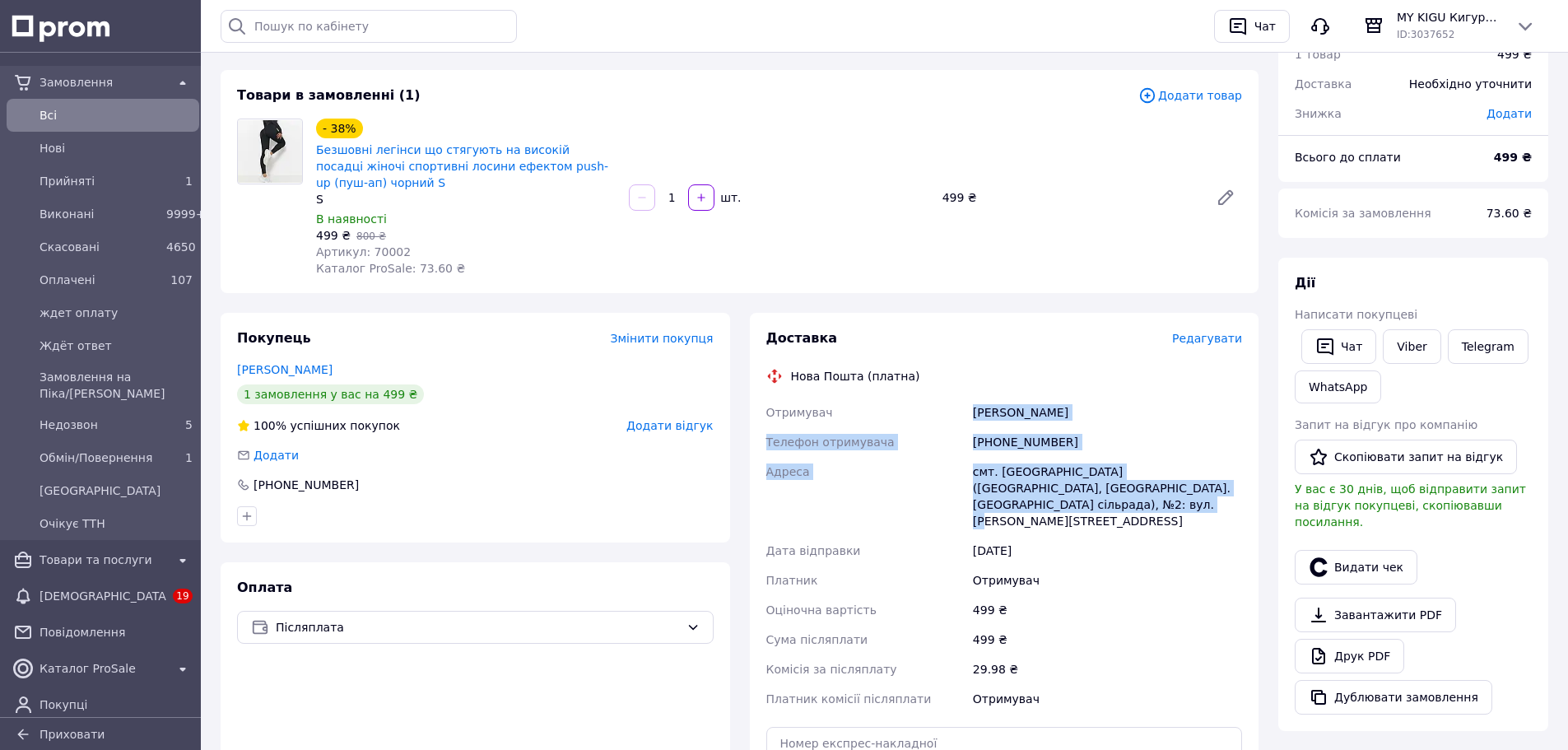
drag, startPoint x: 966, startPoint y: 392, endPoint x: 1087, endPoint y: 490, distance: 155.7
click at [1087, 490] on div "Отримувач [PERSON_NAME] Телефон отримувача [PHONE_NUMBER] [GEOGRAPHIC_DATA] смт…" at bounding box center [1004, 555] width 483 height 316
copy div "Отримувач [PERSON_NAME] Телефон отримувача [PHONE_NUMBER] [GEOGRAPHIC_DATA] смт…"
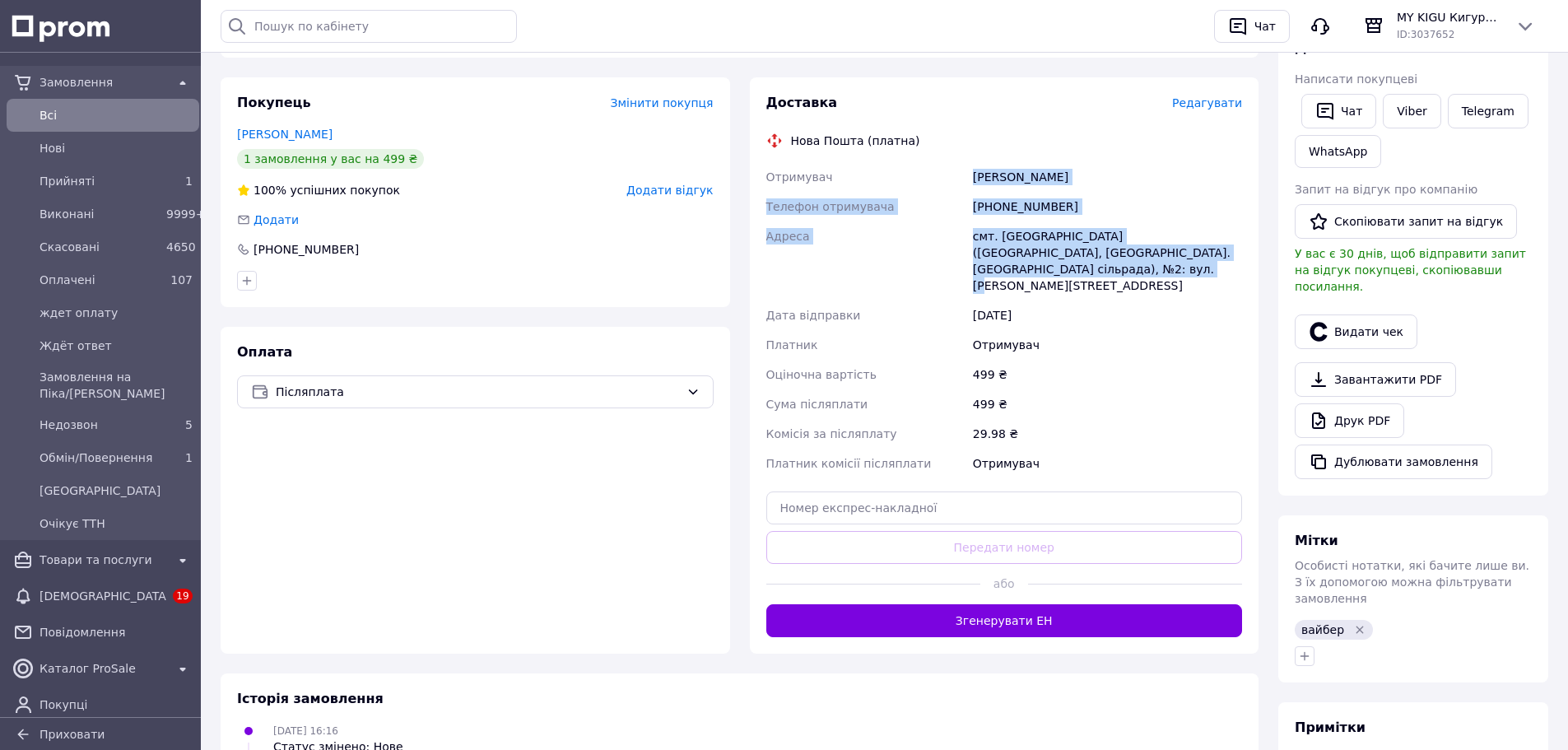
scroll to position [357, 0]
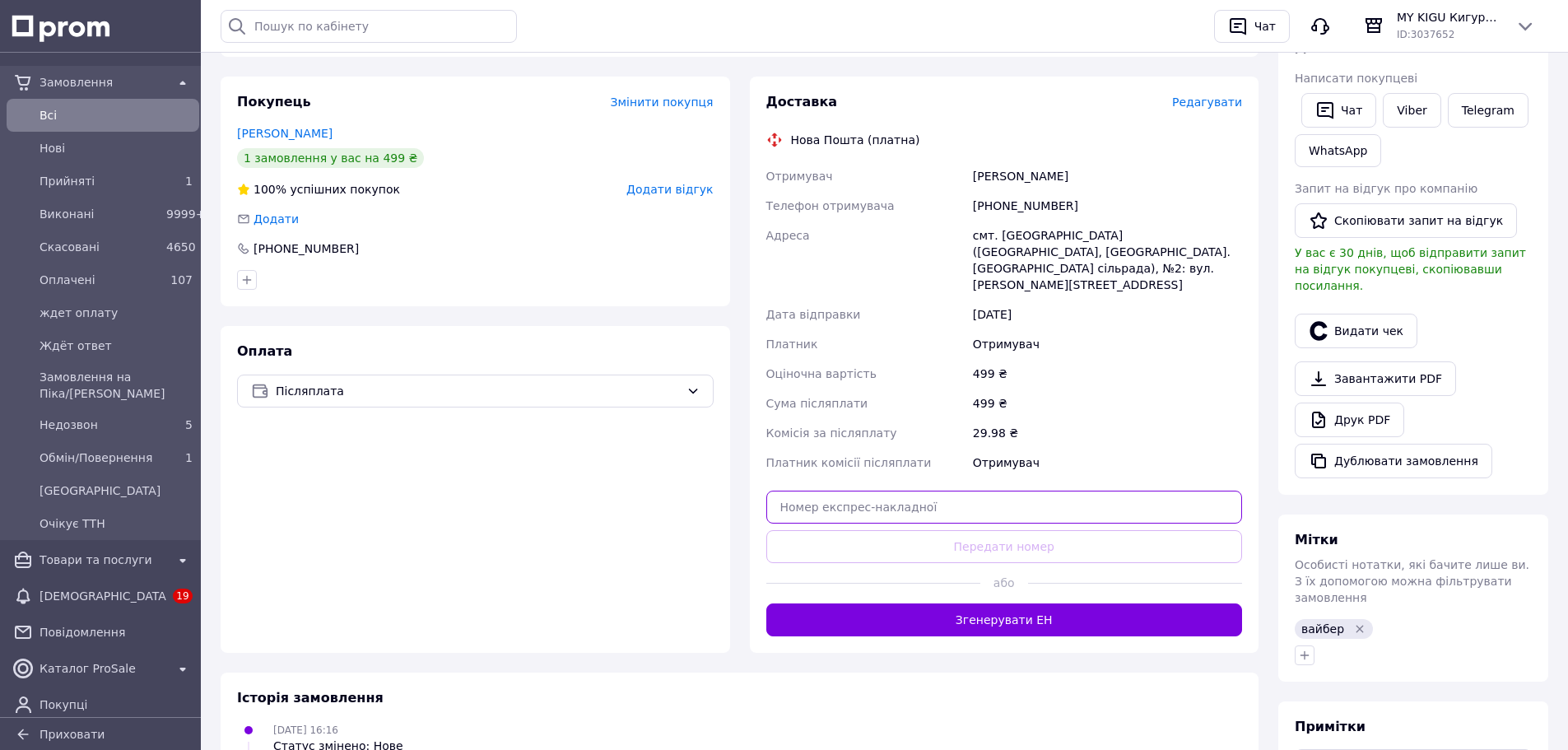
click at [969, 490] on input "text" at bounding box center [1004, 507] width 476 height 33
paste input "20451247436654"
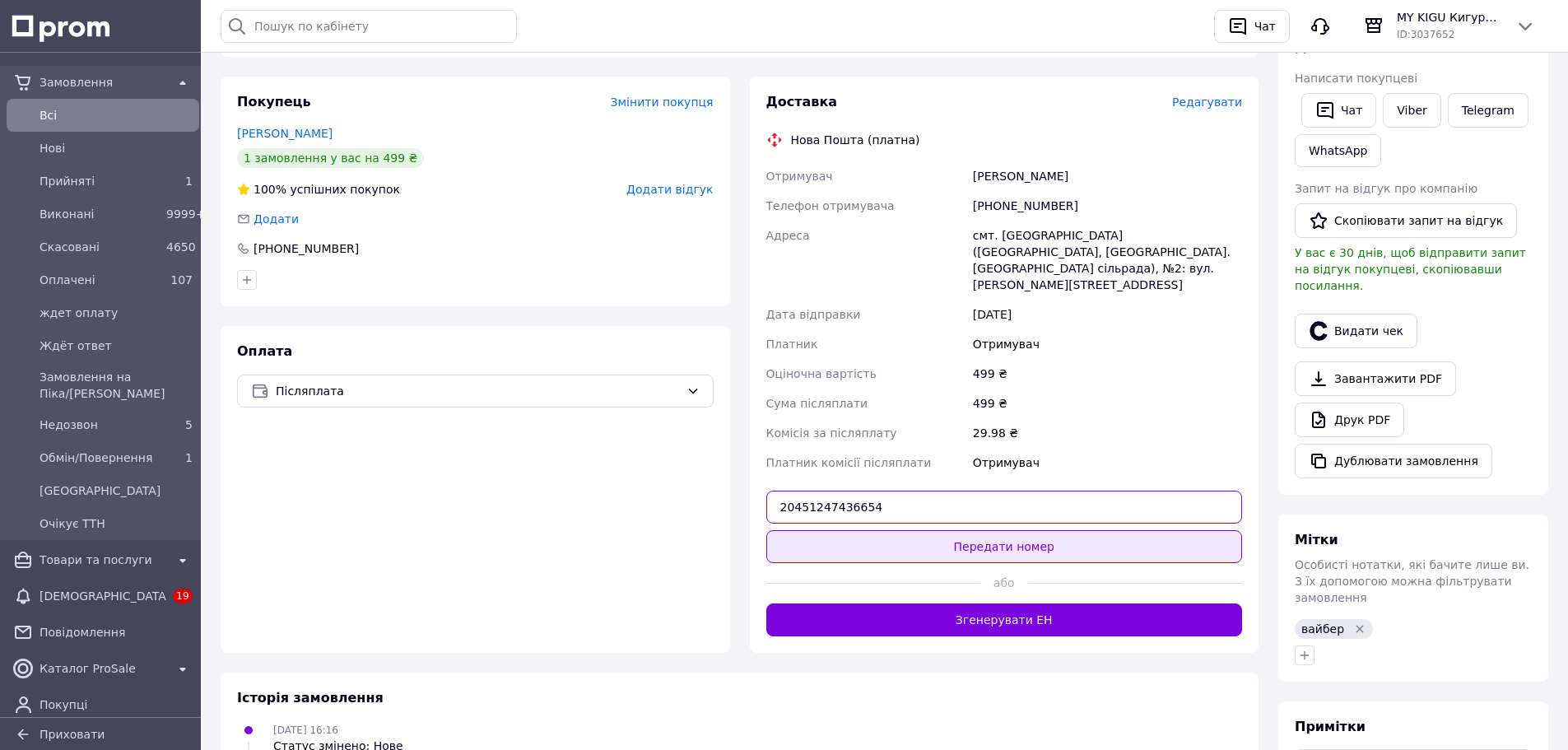
type input "20451247436654"
click at [1009, 530] on button "Передати номер" at bounding box center [1004, 546] width 476 height 33
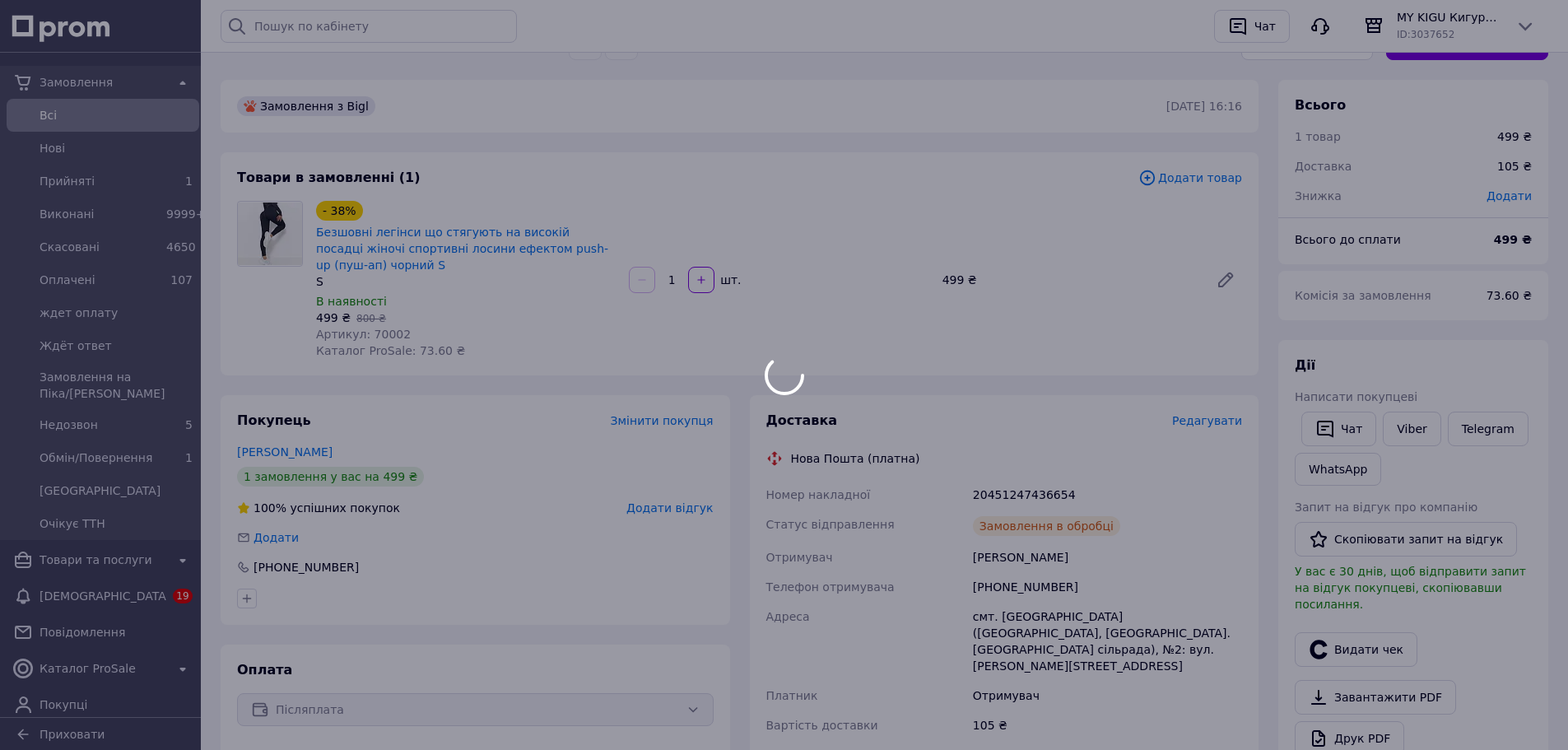
scroll to position [0, 0]
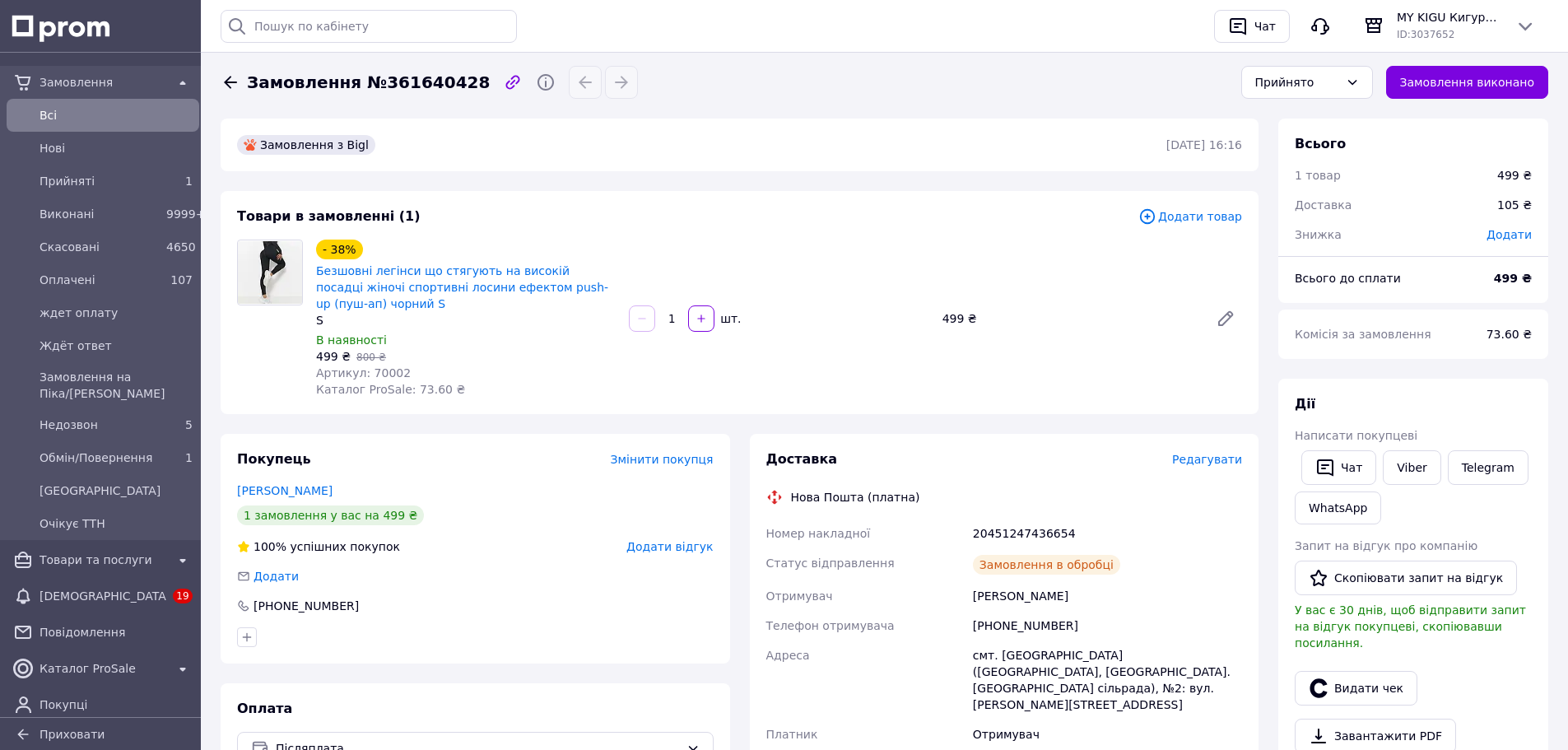
click at [413, 86] on span "Замовлення №361640428" at bounding box center [368, 82] width 243 height 24
copy span "361640428"
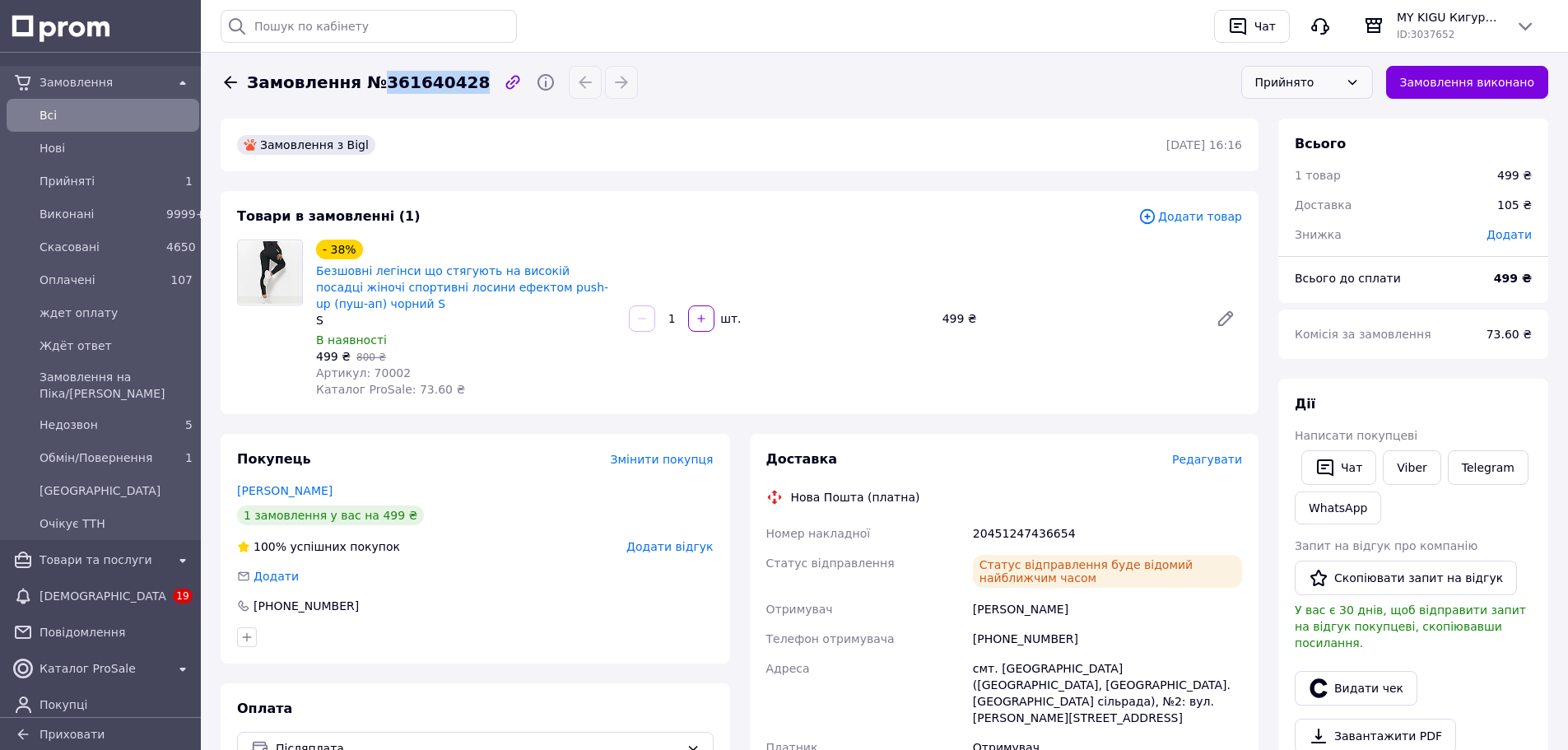
click at [1339, 88] on div "Прийнято" at bounding box center [1297, 82] width 84 height 18
click at [1318, 121] on li "Виконано" at bounding box center [1307, 118] width 130 height 31
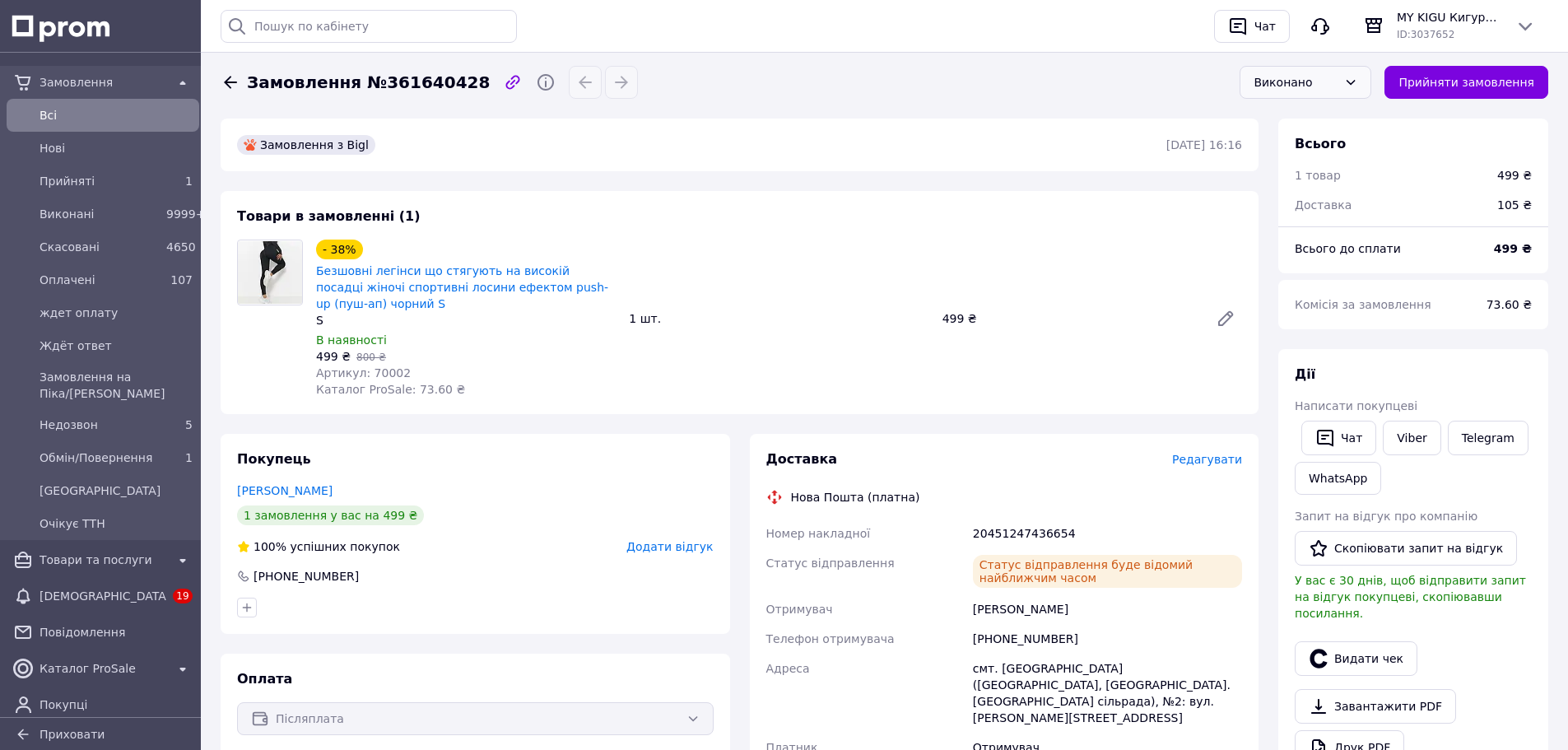
click at [942, 237] on div "- 38% Безшовні легінси що стягують на високій посадці жіночі спортивні лосини е…" at bounding box center [779, 319] width 939 height 165
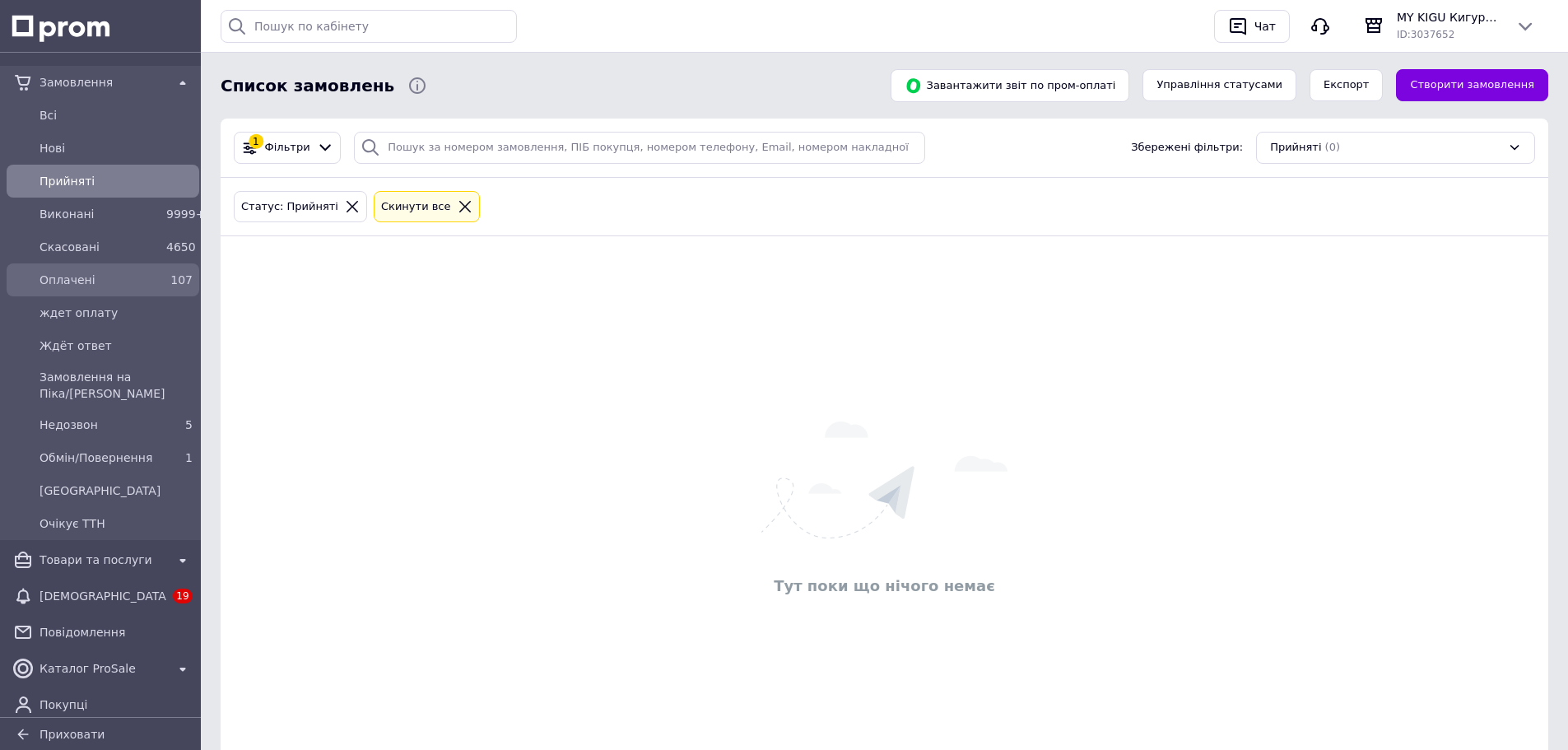
click at [81, 291] on div "Оплачені" at bounding box center [100, 280] width 127 height 23
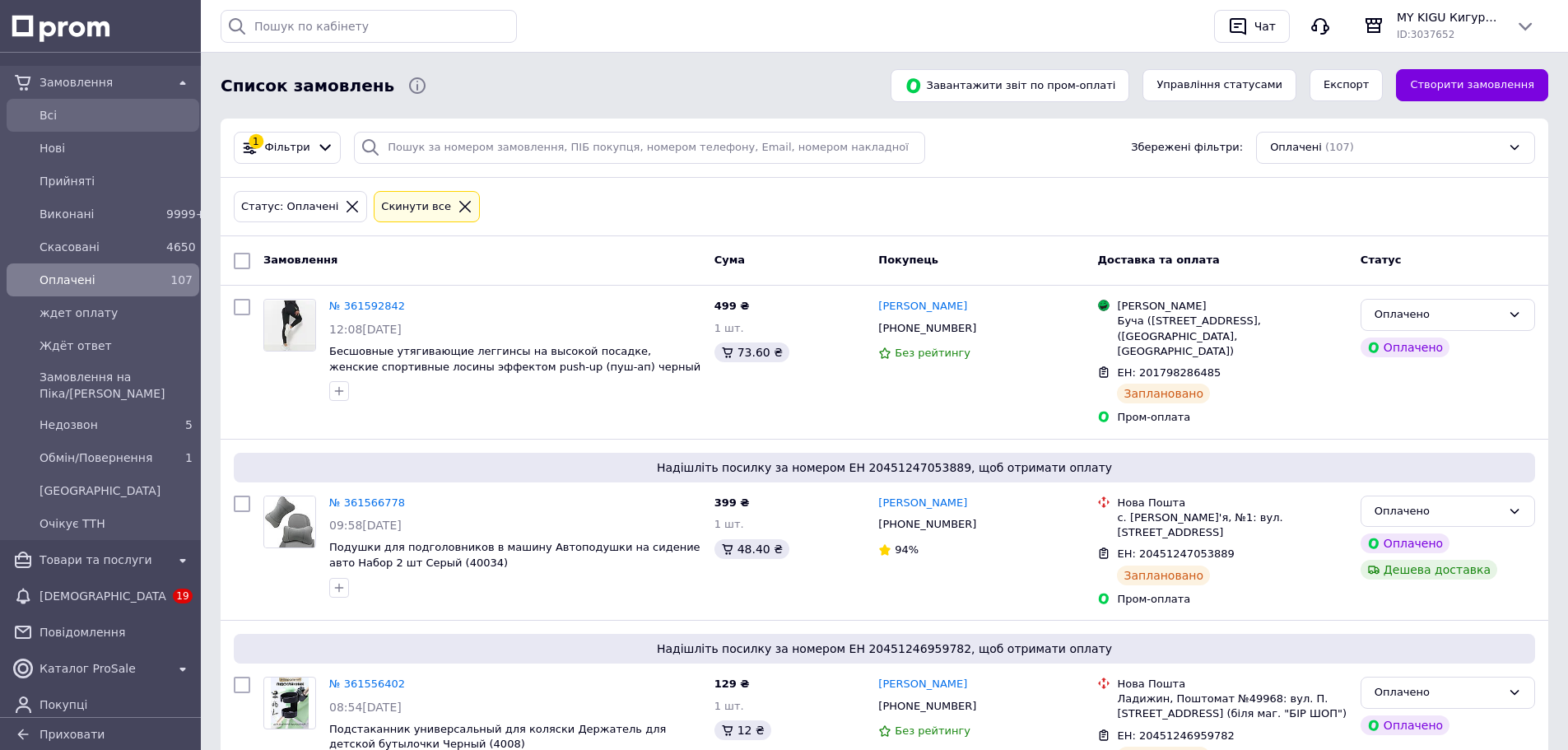
click at [54, 116] on span "Всi" at bounding box center [116, 115] width 153 height 16
click at [62, 283] on span "Оплачені" at bounding box center [100, 280] width 120 height 16
